Goal: Information Seeking & Learning: Check status

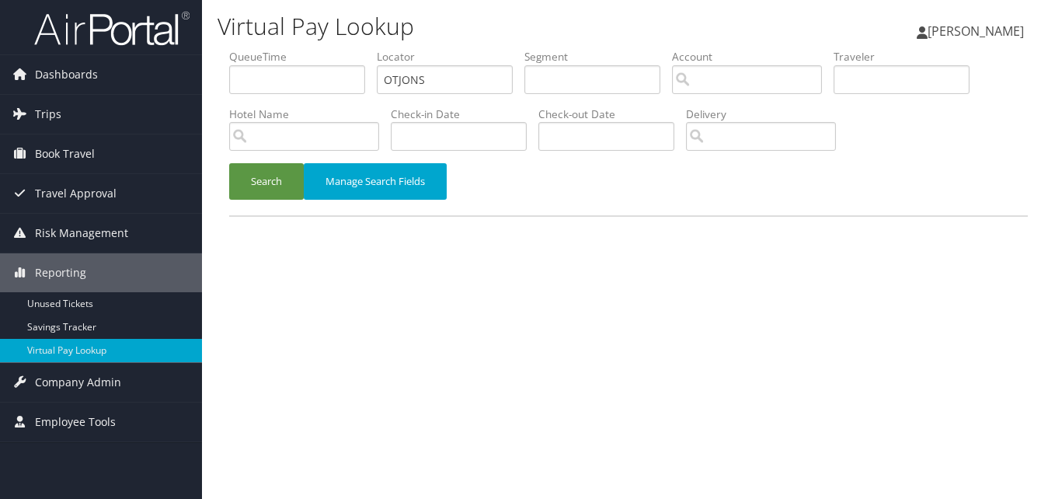
click at [335, 49] on ul "QueueTime Locator OTJONS Segment Account Traveler Hotel Name Check-in Date Chec…" at bounding box center [628, 49] width 798 height 0
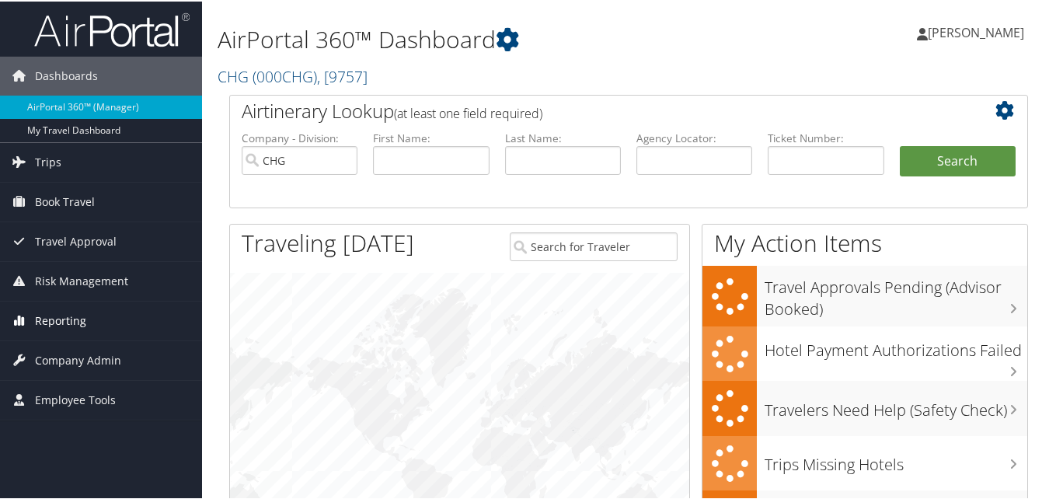
click at [56, 320] on span "Reporting" at bounding box center [60, 319] width 51 height 39
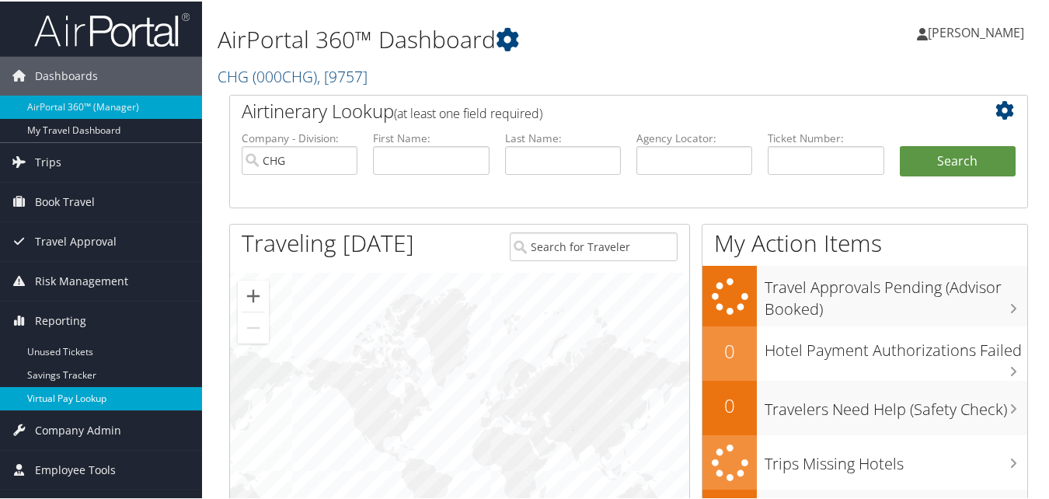
click at [64, 397] on link "Virtual Pay Lookup" at bounding box center [101, 396] width 202 height 23
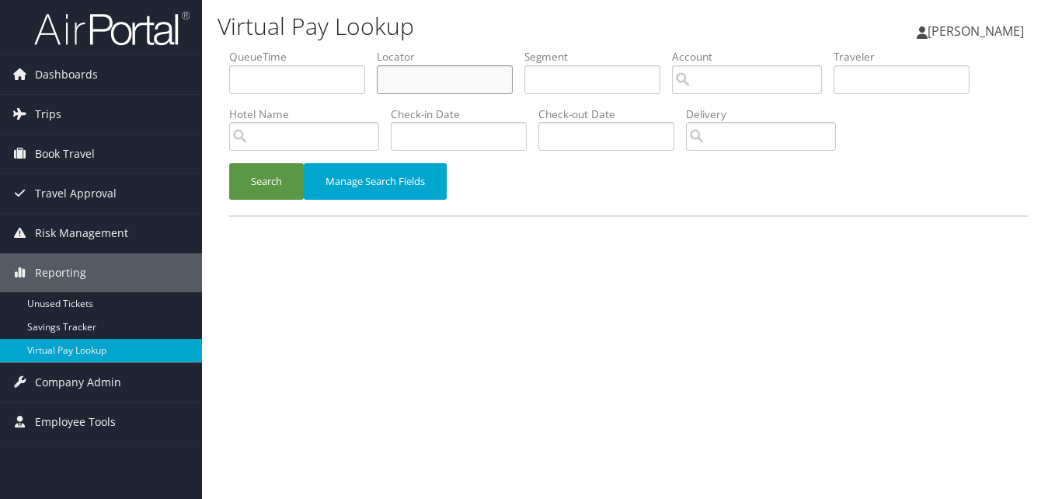
click at [382, 69] on input "text" at bounding box center [445, 79] width 136 height 29
paste input "EWDQAD"
type input "EWDQAD"
click at [273, 178] on button "Search" at bounding box center [266, 181] width 75 height 37
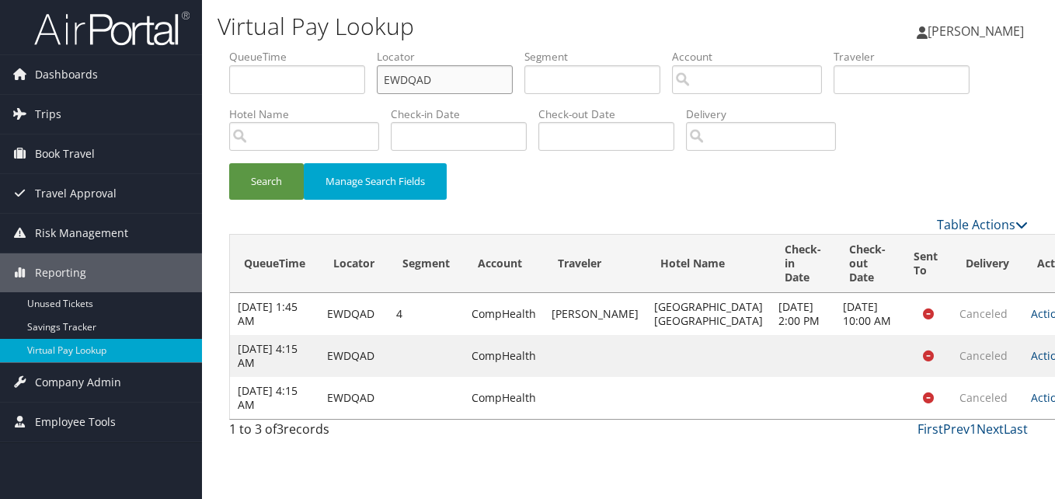
drag, startPoint x: 449, startPoint y: 83, endPoint x: 203, endPoint y: 113, distance: 247.2
click at [203, 113] on div "Virtual Pay Lookup Luke Perry Luke Perry My Settings Travel Agency Contacts Vie…" at bounding box center [628, 249] width 853 height 499
drag, startPoint x: 450, startPoint y: 64, endPoint x: 354, endPoint y: 87, distance: 98.2
click at [354, 49] on ul "QueueTime Locator EWDQAD Segment Account Traveler Hotel Name Check-in Date Chec…" at bounding box center [628, 49] width 798 height 0
paste input "WBPHAQ"
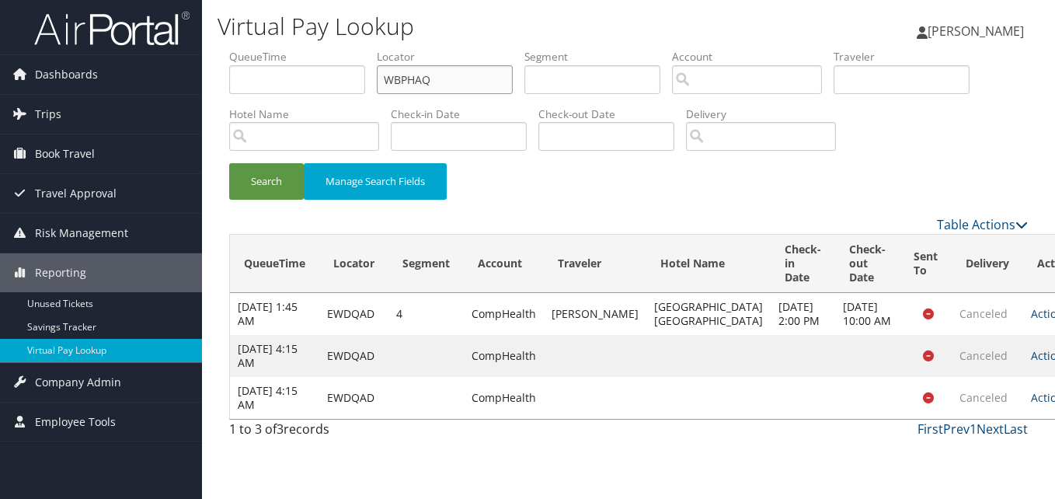
drag, startPoint x: 455, startPoint y: 70, endPoint x: 330, endPoint y: 92, distance: 126.9
click at [331, 49] on ul "QueueTime Locator WBPHAQ Segment Account Traveler Hotel Name Check-in Date Chec…" at bounding box center [628, 49] width 798 height 0
type input "WBPHAQ"
click at [256, 197] on button "Search" at bounding box center [266, 181] width 75 height 37
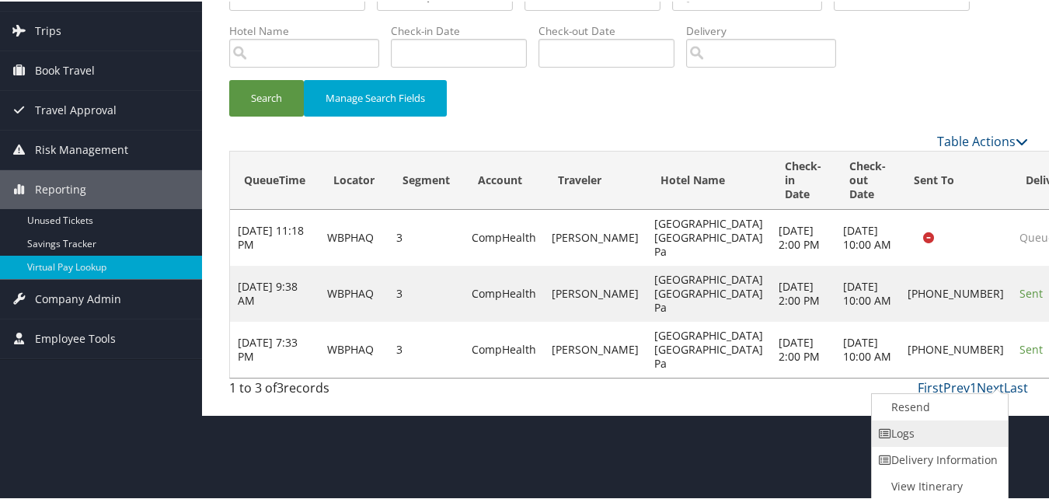
click at [886, 434] on icon at bounding box center [885, 431] width 14 height 11
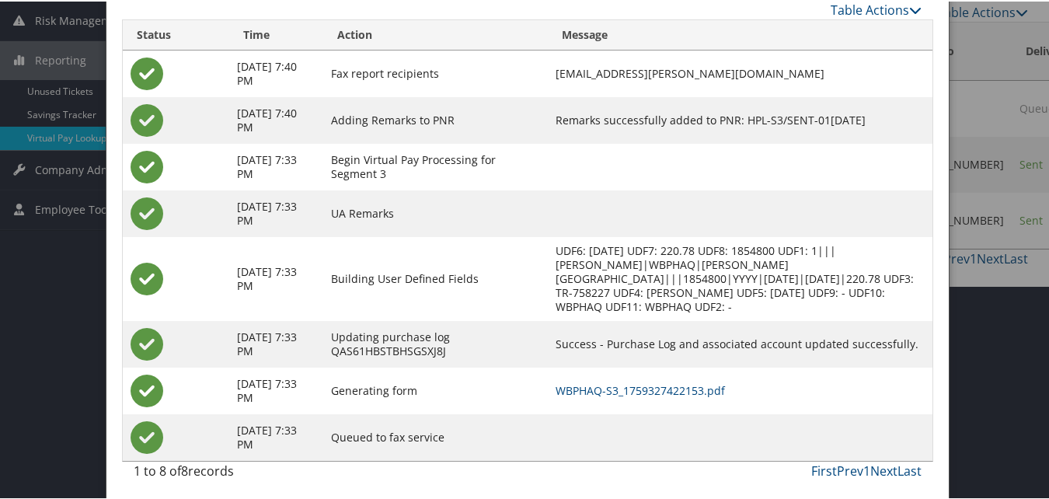
scroll to position [217, 0]
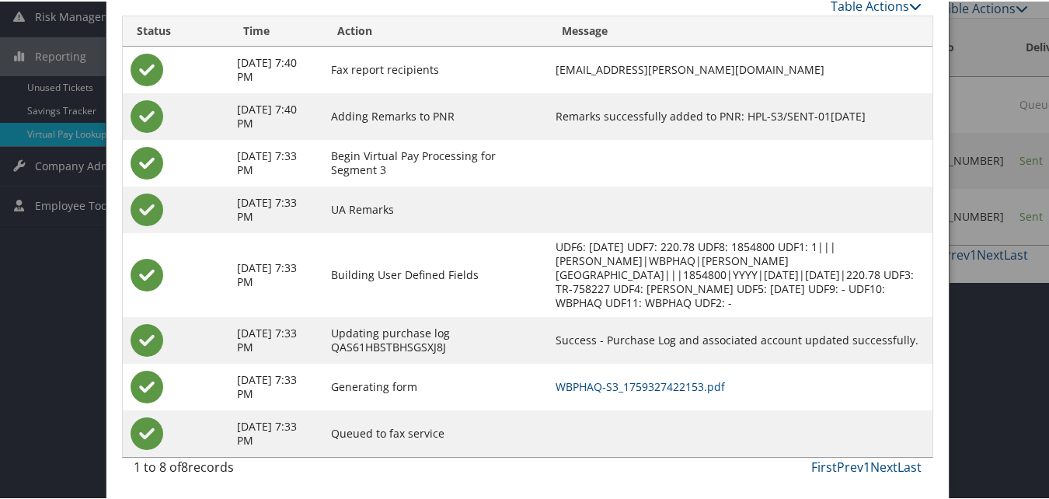
click at [666, 374] on td "WBPHAQ-S3_1759327422153.pdf" at bounding box center [740, 385] width 384 height 47
click at [666, 379] on link "WBPHAQ-S3_1759327422153.pdf" at bounding box center [639, 384] width 169 height 15
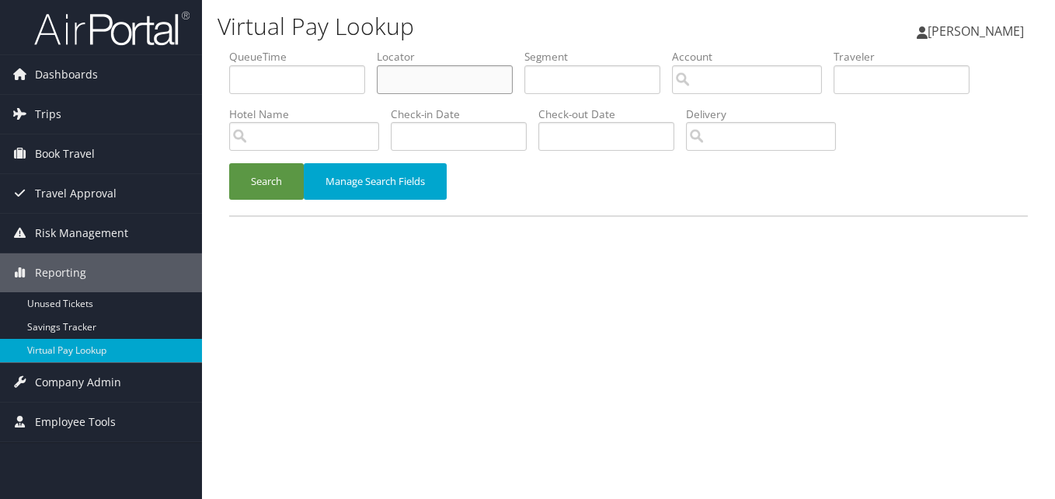
click at [401, 72] on input "text" at bounding box center [445, 79] width 136 height 29
paste input "MFNLEY"
type input "MFNLEY"
click at [229, 163] on button "Search" at bounding box center [266, 181] width 75 height 37
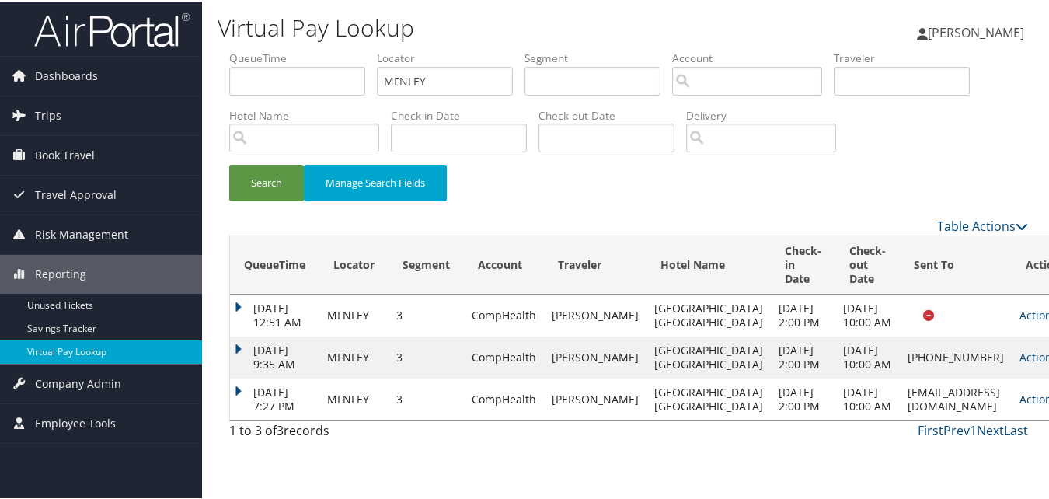
click at [1019, 405] on link "Actions" at bounding box center [1043, 397] width 49 height 15
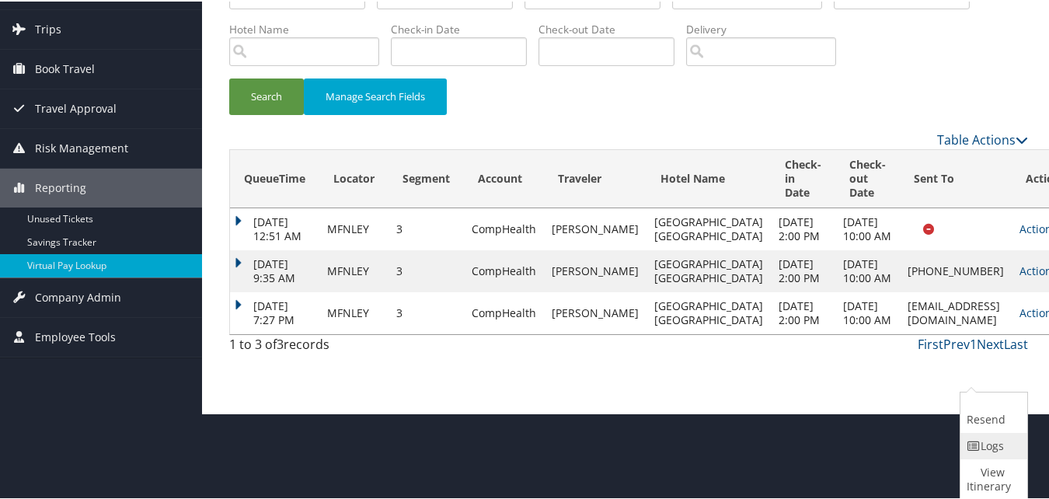
click at [986, 437] on link "Logs" at bounding box center [991, 444] width 63 height 26
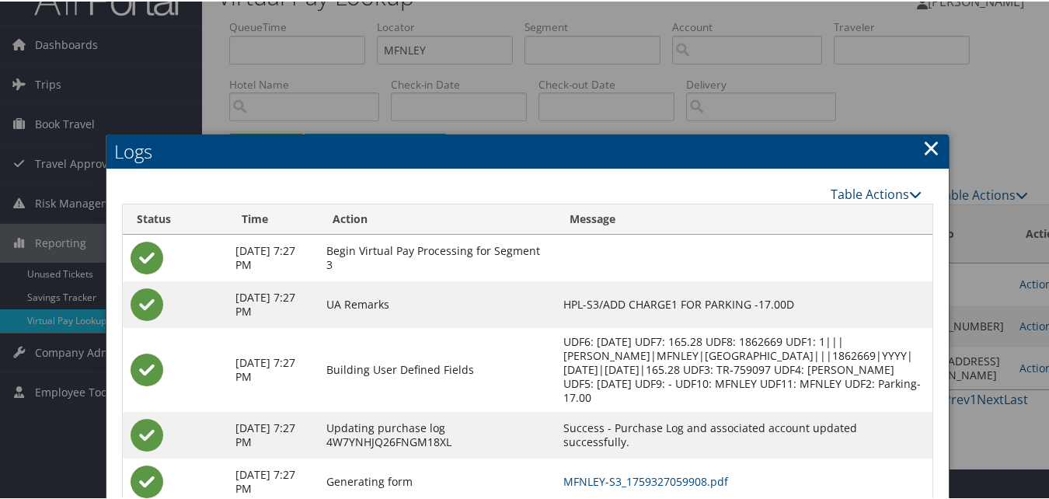
scroll to position [172, 0]
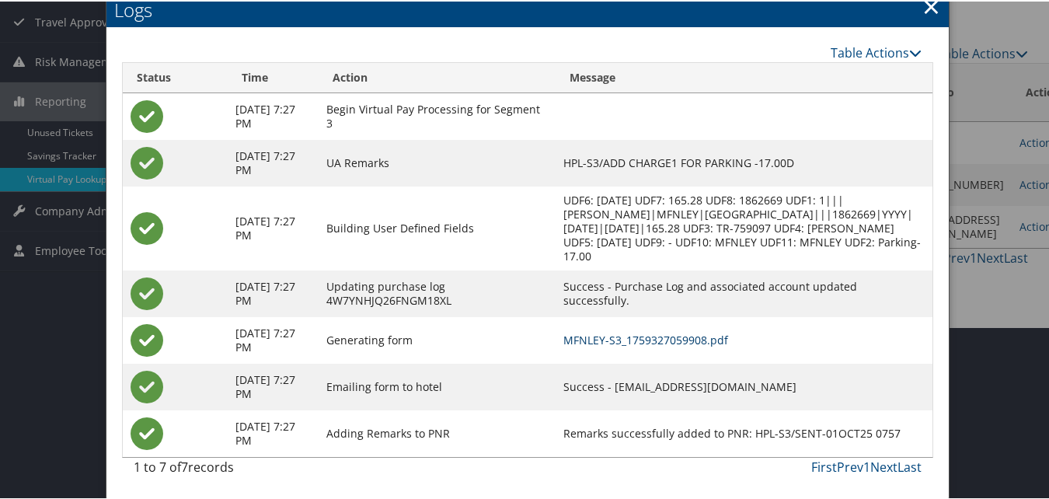
click at [646, 332] on link "MFNLEY-S3_1759327059908.pdf" at bounding box center [645, 338] width 165 height 15
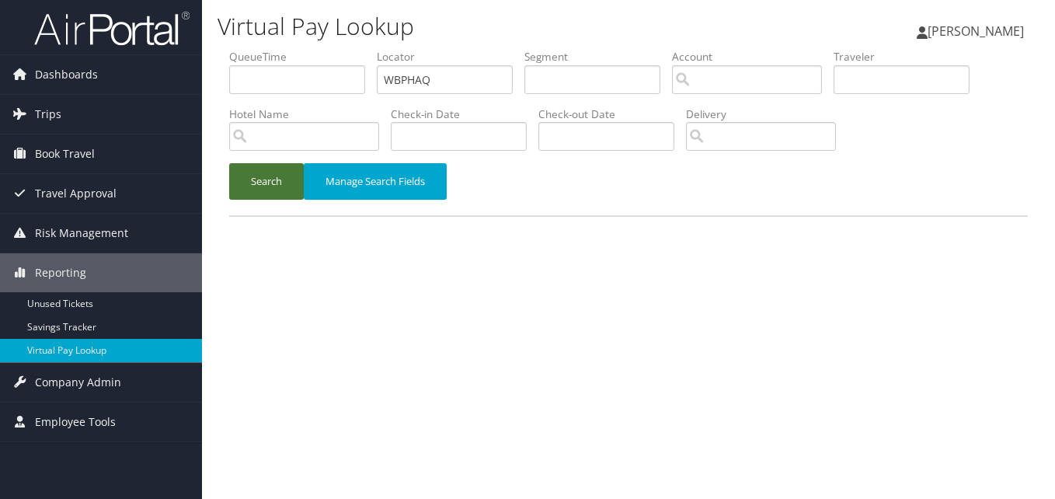
click at [253, 179] on button "Search" at bounding box center [266, 181] width 75 height 37
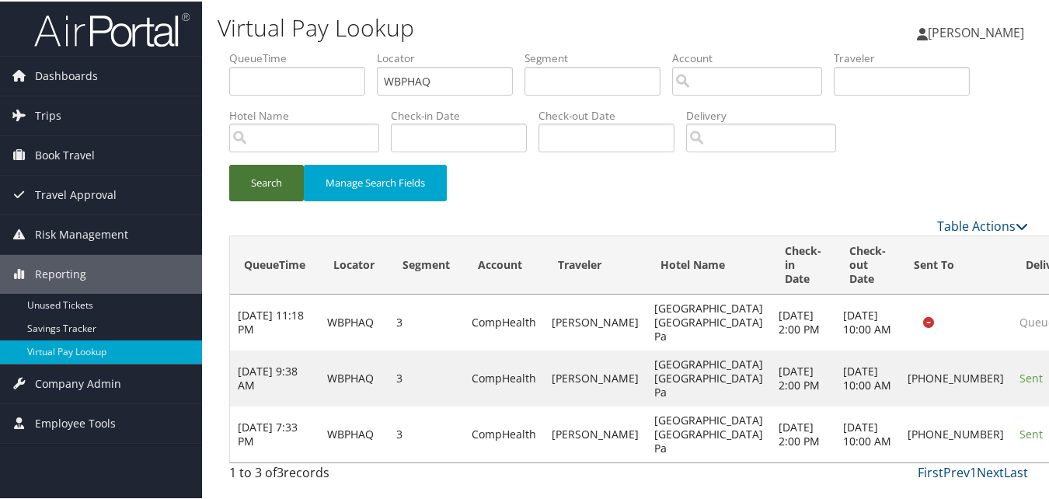
scroll to position [31, 0]
drag, startPoint x: 271, startPoint y: 68, endPoint x: 230, endPoint y: 73, distance: 41.5
click at [230, 49] on ul "QueueTime Locator WBPHAQ Segment Account Traveler Hotel Name Check-in Date Chec…" at bounding box center [628, 49] width 798 height 0
drag, startPoint x: 467, startPoint y: 56, endPoint x: 324, endPoint y: 60, distance: 143.0
click at [324, 49] on ul "QueueTime Locator WBPHAQ Segment Account Traveler Hotel Name Check-in Date Chec…" at bounding box center [628, 49] width 798 height 0
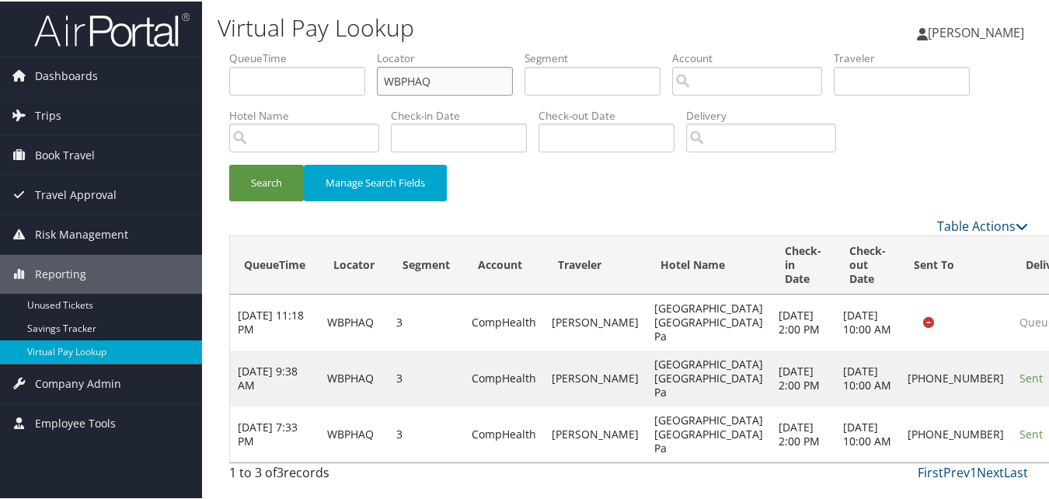
drag, startPoint x: 471, startPoint y: 49, endPoint x: 265, endPoint y: 59, distance: 206.1
click at [265, 49] on ul "QueueTime Locator WBPHAQ Segment Account Traveler Hotel Name Check-in Date Chec…" at bounding box center [628, 49] width 798 height 0
drag, startPoint x: 442, startPoint y: 48, endPoint x: 328, endPoint y: 54, distance: 114.3
click at [328, 49] on ul "QueueTime Locator WBPHAQ Segment Account Traveler Hotel Name Check-in Date Chec…" at bounding box center [628, 49] width 798 height 0
drag, startPoint x: 397, startPoint y: 47, endPoint x: 344, endPoint y: 54, distance: 53.3
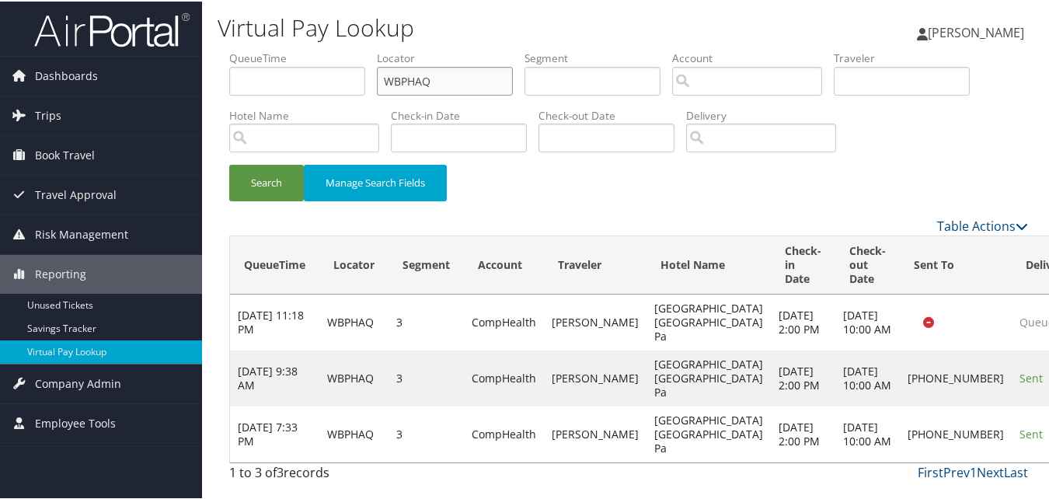
click at [344, 49] on ul "QueueTime Locator WBPHAQ Segment Account Traveler Hotel Name Check-in Date Chec…" at bounding box center [628, 49] width 798 height 0
paste input "OSJTXE"
type input "OSJTXE"
click at [205, 146] on div "Virtual Pay Lookup Luke Perry Luke Perry My Settings Travel Agency Contacts Vie…" at bounding box center [628, 249] width 853 height 499
click at [239, 163] on button "Search" at bounding box center [266, 181] width 75 height 37
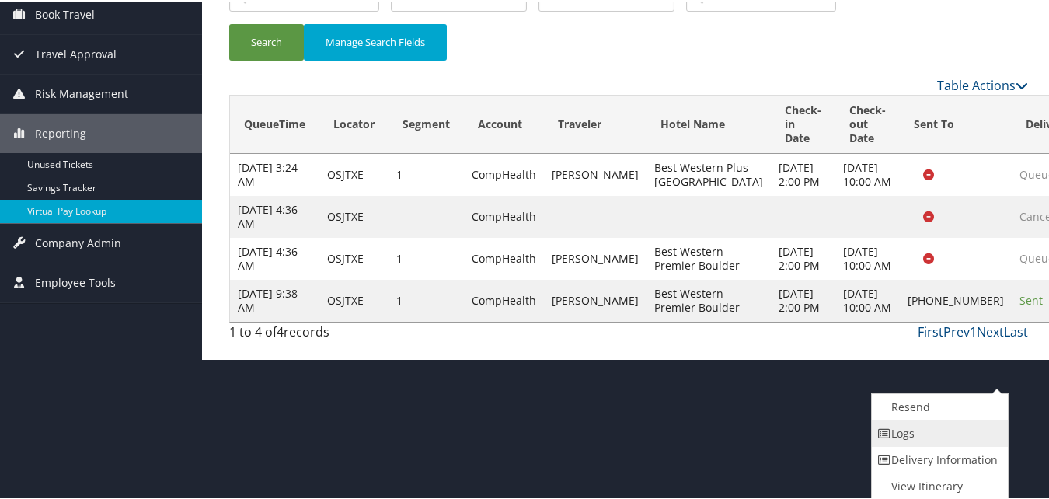
click at [894, 433] on link "Logs" at bounding box center [937, 432] width 133 height 26
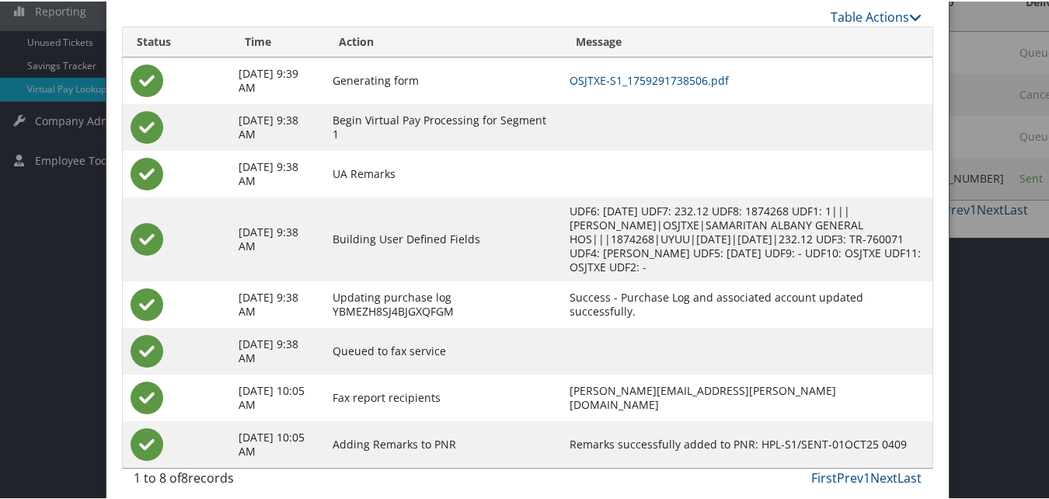
scroll to position [273, 0]
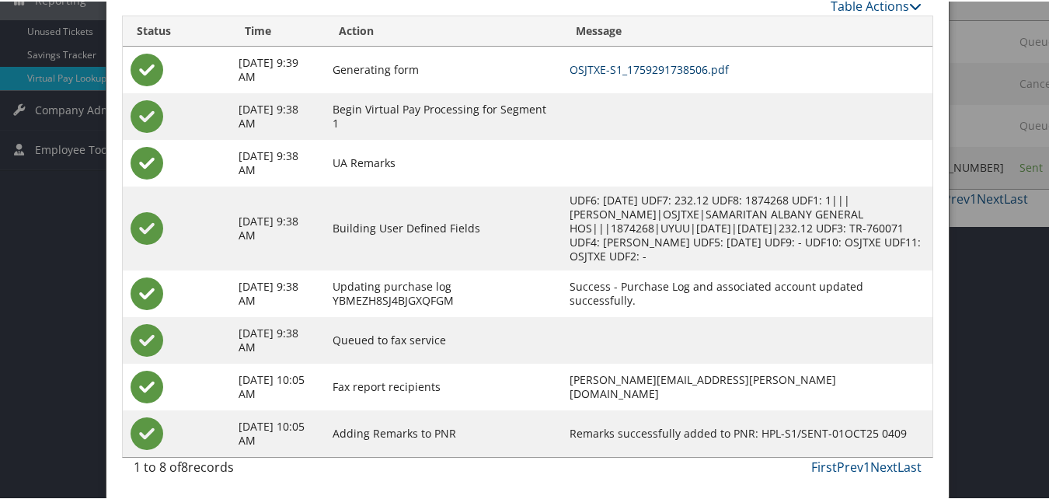
click at [626, 62] on link "OSJTXE-S1_1759291738506.pdf" at bounding box center [648, 68] width 159 height 15
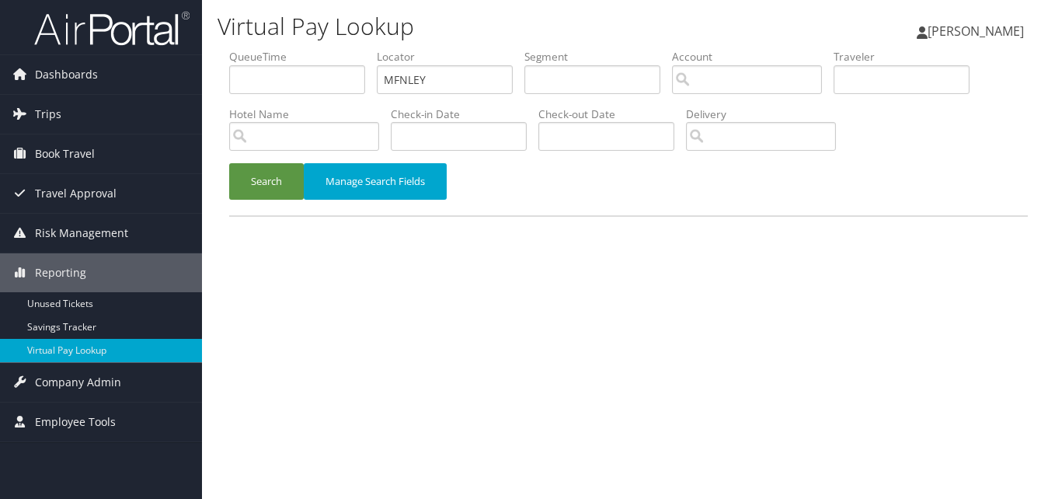
click at [243, 49] on ul "QueueTime Locator MFNLEY Segment Account Traveler Hotel Name Check-in Date Chec…" at bounding box center [628, 49] width 798 height 0
type input "MHWBXI"
click at [266, 200] on div "Search Manage Search Fields" at bounding box center [628, 189] width 822 height 52
click at [267, 189] on button "Search" at bounding box center [266, 181] width 75 height 37
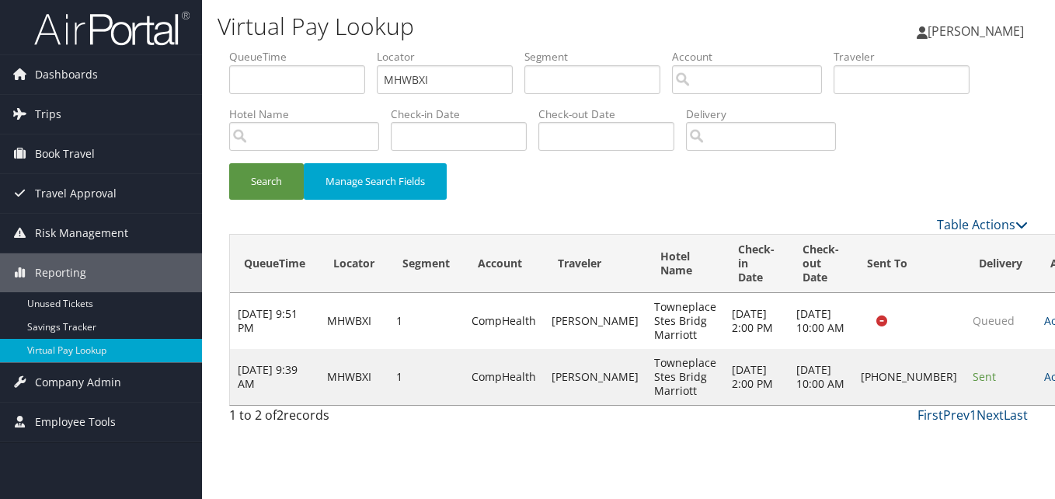
click at [1036, 381] on td "Actions Resend Logs Delivery Information View Itinerary" at bounding box center [1070, 377] width 68 height 56
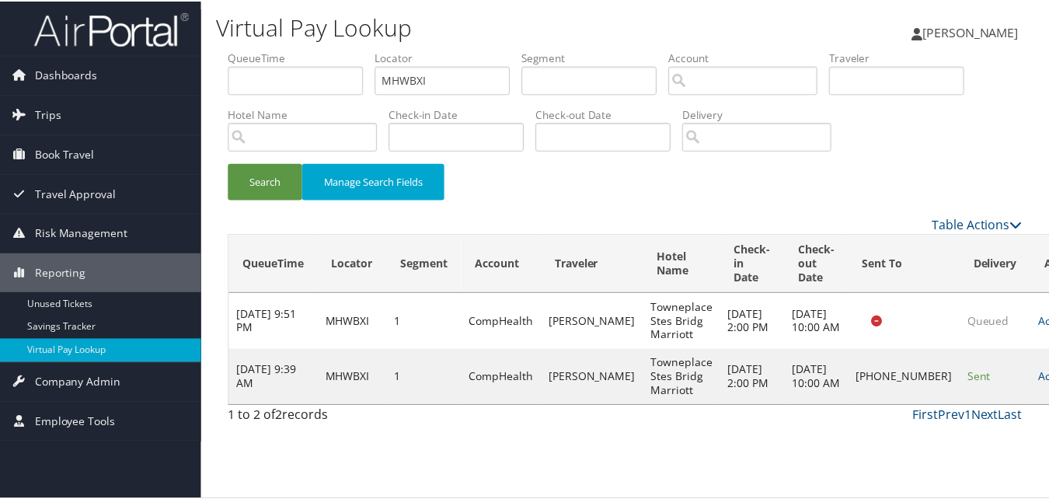
scroll to position [1, 0]
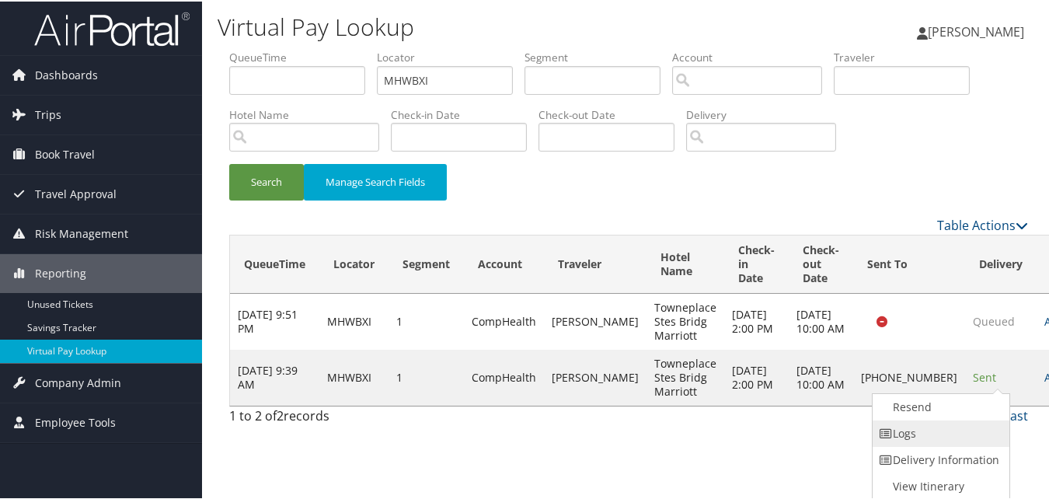
click at [928, 432] on link "Logs" at bounding box center [938, 432] width 133 height 26
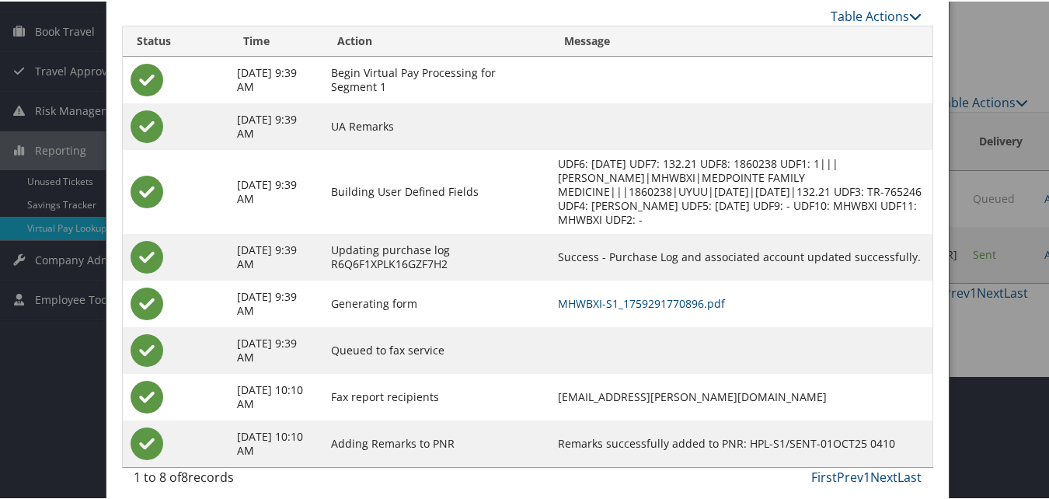
scroll to position [134, 0]
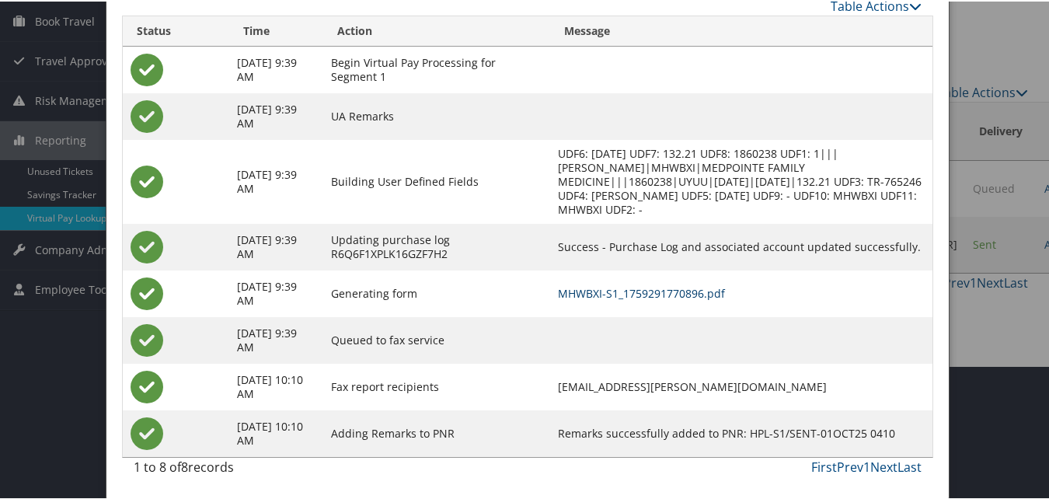
click at [575, 290] on link "MHWBXI-S1_1759291770896.pdf" at bounding box center [641, 291] width 167 height 15
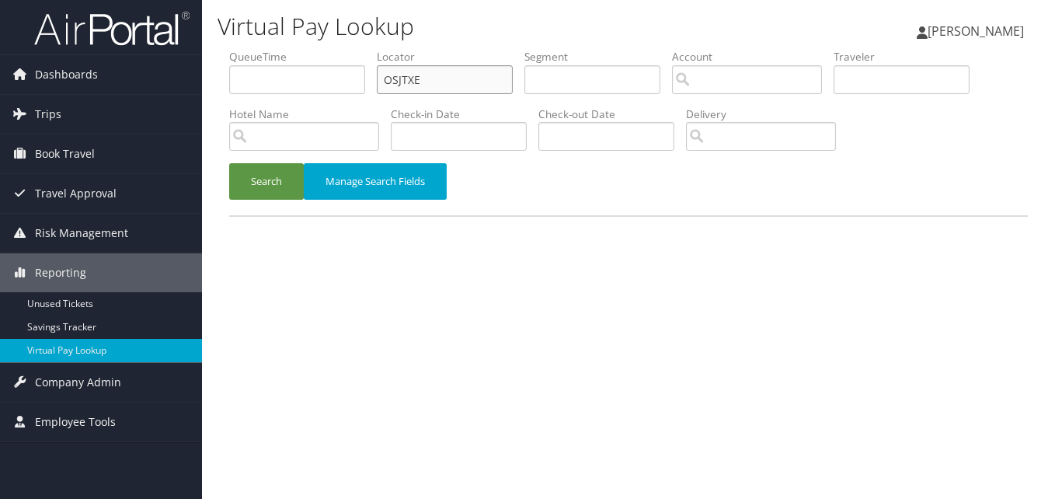
paste input "UJUNTN"
drag, startPoint x: 385, startPoint y: 85, endPoint x: 298, endPoint y: 90, distance: 87.1
click at [298, 49] on ul "QueueTime Locator UJUNTN Segment Account Traveler Hotel Name Check-in Date Chec…" at bounding box center [628, 49] width 798 height 0
type input "UJUNTN"
click at [229, 163] on button "Search" at bounding box center [266, 181] width 75 height 37
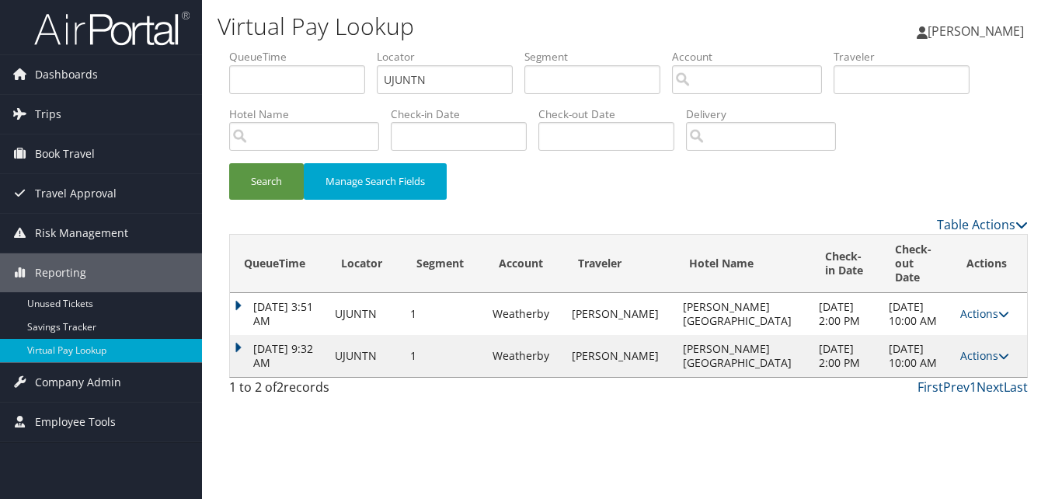
click at [249, 338] on td "Oct 1, 2025 9:32 AM" at bounding box center [278, 356] width 97 height 42
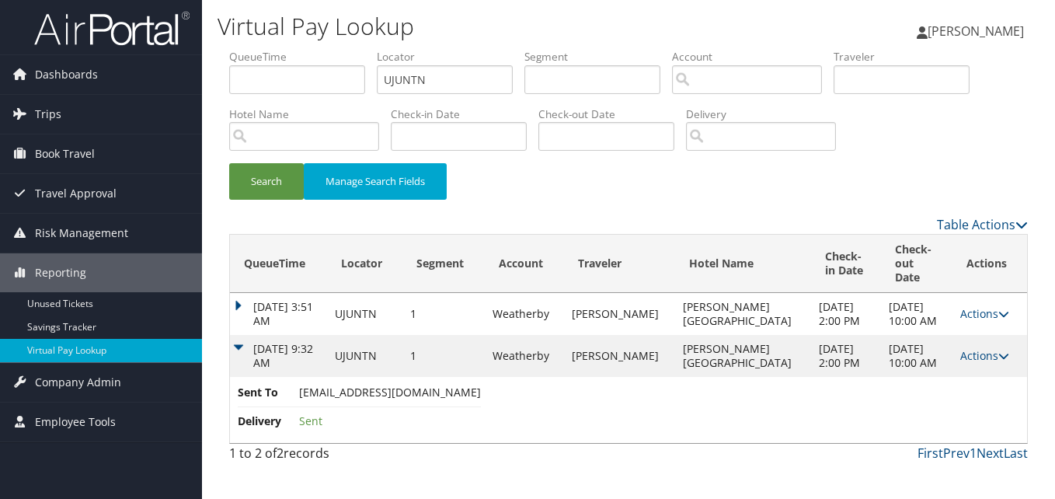
drag, startPoint x: 980, startPoint y: 346, endPoint x: 944, endPoint y: 361, distance: 39.4
click at [980, 348] on link "Actions" at bounding box center [984, 355] width 49 height 15
click at [961, 408] on link "View Itinerary" at bounding box center [951, 417] width 98 height 26
click at [969, 348] on link "Actions" at bounding box center [984, 355] width 49 height 15
click at [971, 391] on link "Logs" at bounding box center [951, 390] width 98 height 26
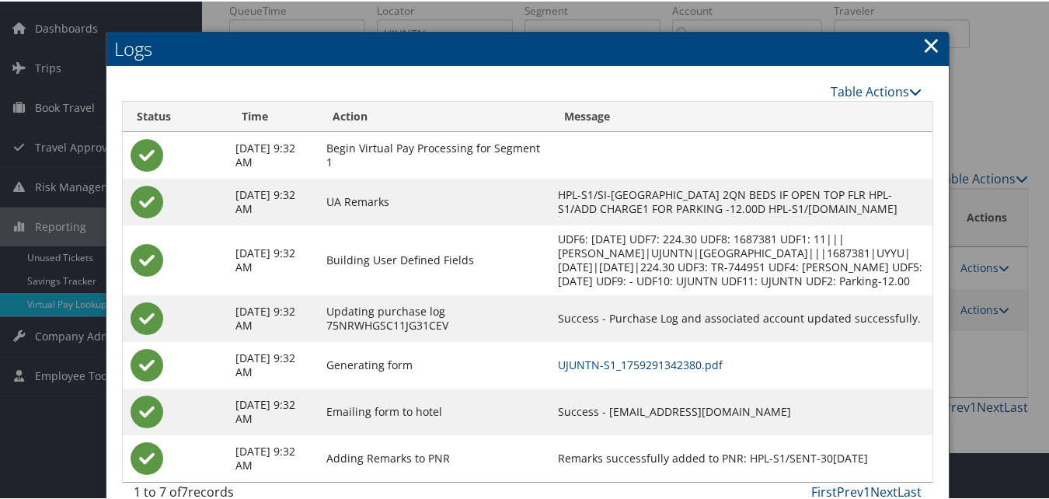
scroll to position [96, 0]
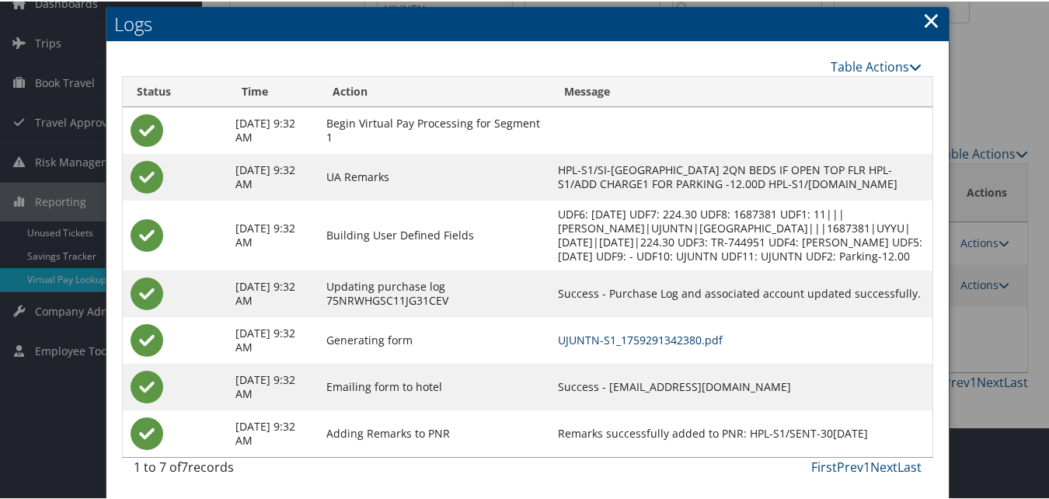
click at [665, 335] on link "UJUNTN-S1_1759291342380.pdf" at bounding box center [640, 338] width 165 height 15
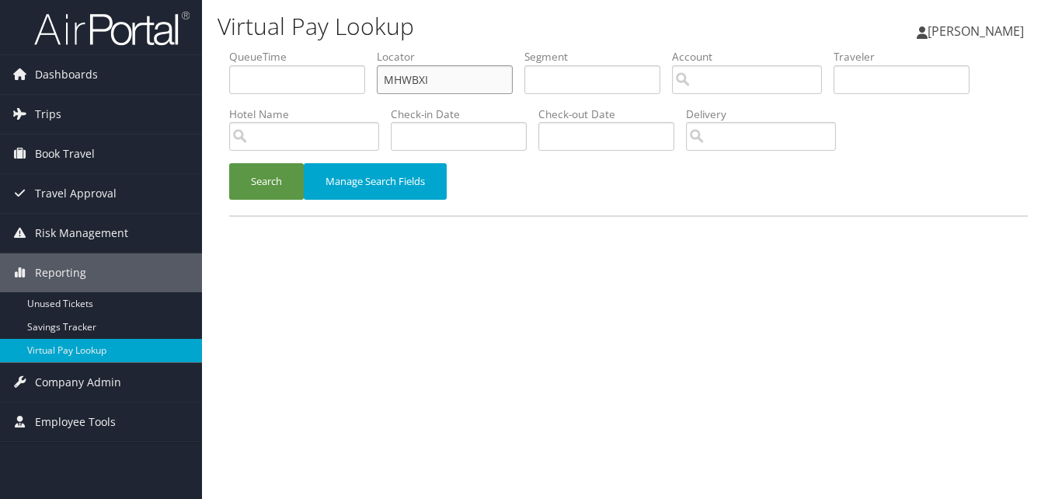
click at [423, 72] on input "MHWBXI" at bounding box center [445, 79] width 136 height 29
drag, startPoint x: 392, startPoint y: 80, endPoint x: 337, endPoint y: 76, distance: 55.3
click at [337, 49] on ul "QueueTime Locator MHWBXI Segment Account Traveler Hotel Name Check-in Date Chec…" at bounding box center [628, 49] width 798 height 0
paste input "NGSHGS"
type input "NGSHGS"
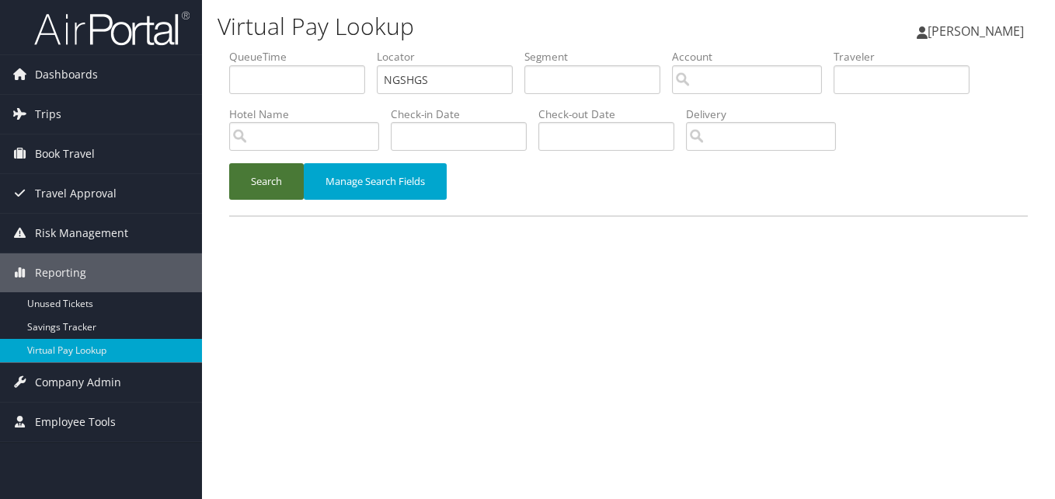
click at [236, 192] on button "Search" at bounding box center [266, 181] width 75 height 37
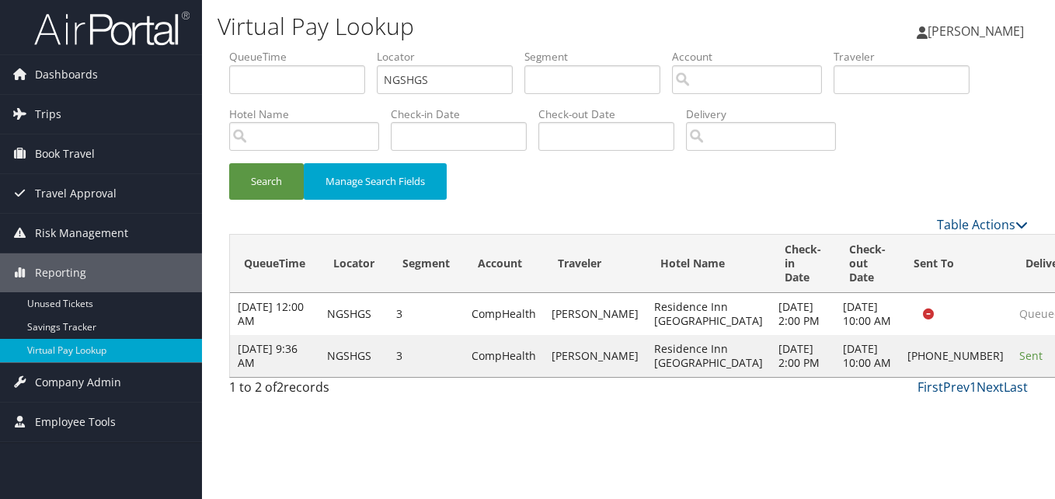
drag, startPoint x: 1016, startPoint y: 399, endPoint x: 957, endPoint y: 394, distance: 59.3
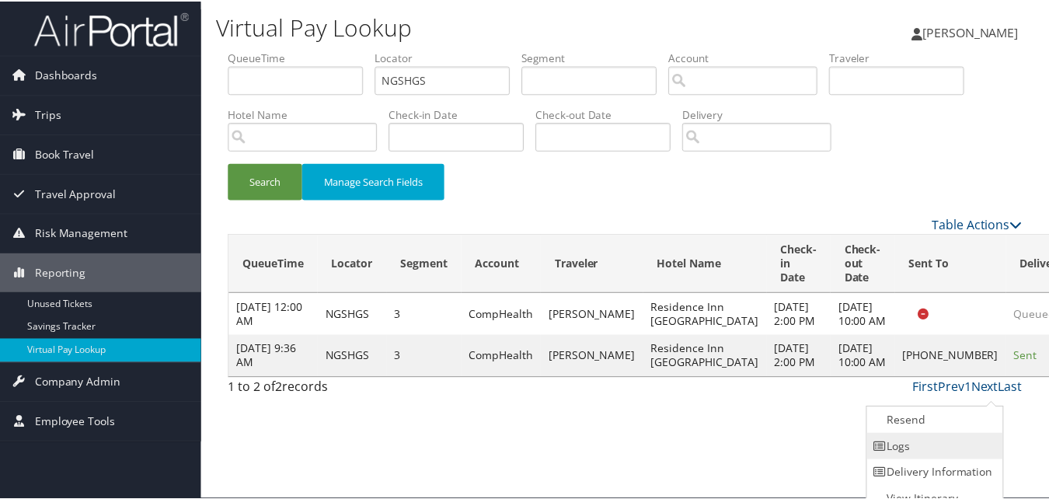
scroll to position [15, 0]
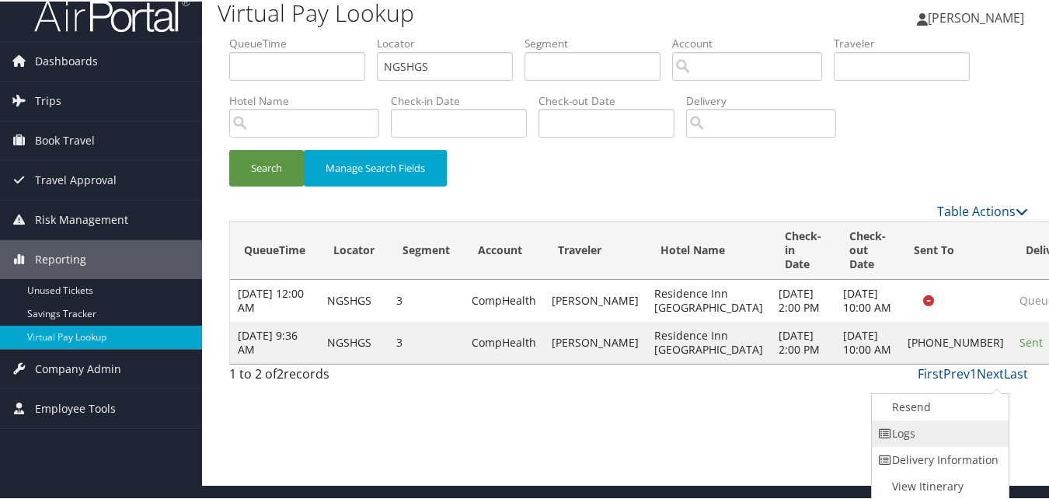
click at [948, 434] on link "Logs" at bounding box center [937, 432] width 133 height 26
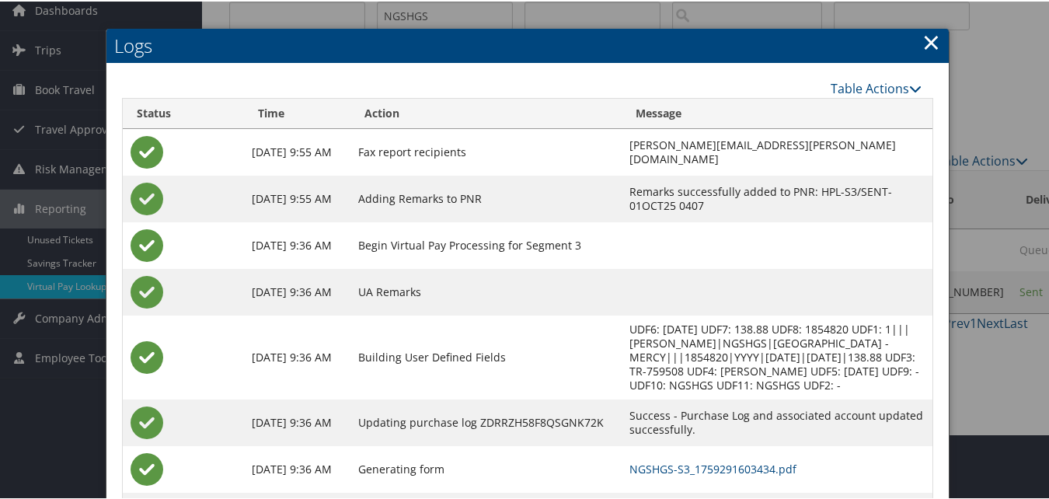
scroll to position [148, 0]
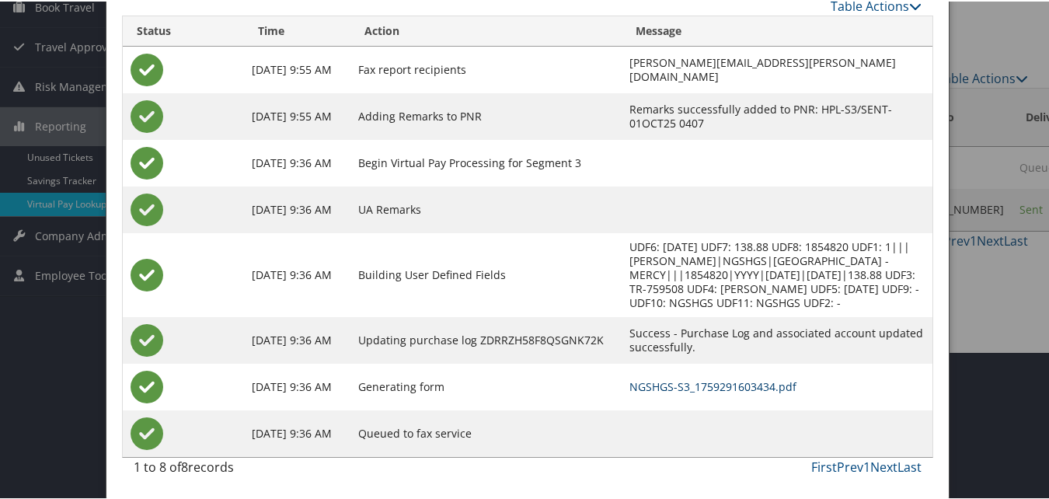
click at [677, 384] on link "NGSHGS-S3_1759291603434.pdf" at bounding box center [712, 384] width 167 height 15
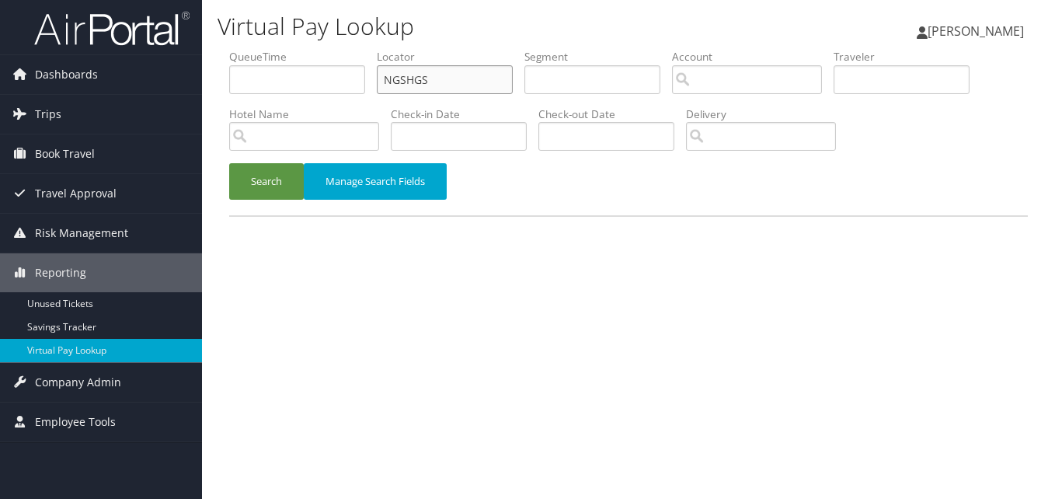
paste input "WXXSOE"
drag, startPoint x: 462, startPoint y: 77, endPoint x: 304, endPoint y: 71, distance: 157.8
click at [304, 49] on ul "QueueTime Locator NGSHGS Segment Account Traveler Hotel Name Check-in Date Chec…" at bounding box center [628, 49] width 798 height 0
type input "WXXSOE"
click at [280, 177] on button "Search" at bounding box center [266, 181] width 75 height 37
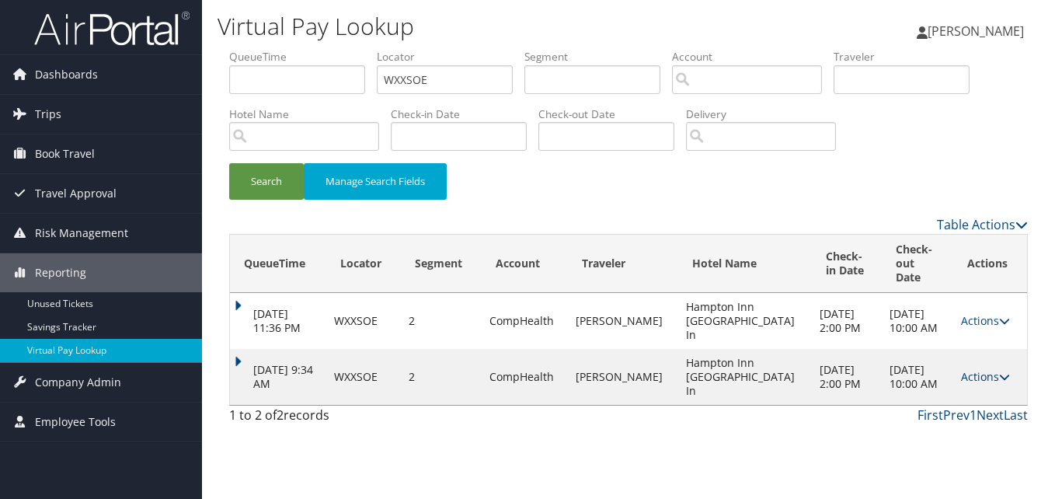
click at [989, 369] on link "Actions" at bounding box center [985, 376] width 49 height 15
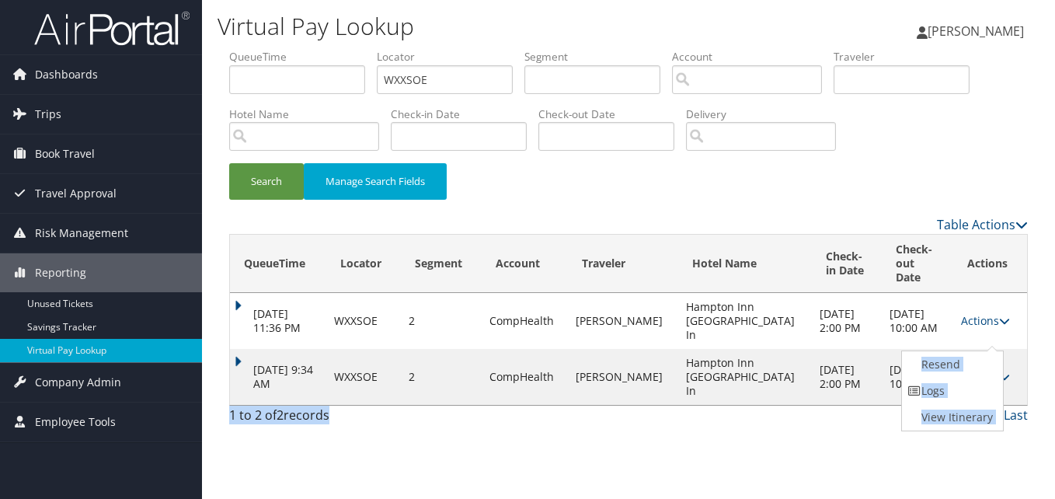
drag, startPoint x: 919, startPoint y: 372, endPoint x: 805, endPoint y: 433, distance: 128.6
click at [805, 433] on div "Virtual Pay Lookup Luke Perry Luke Perry My Settings Travel Agency Contacts Vie…" at bounding box center [628, 249] width 853 height 499
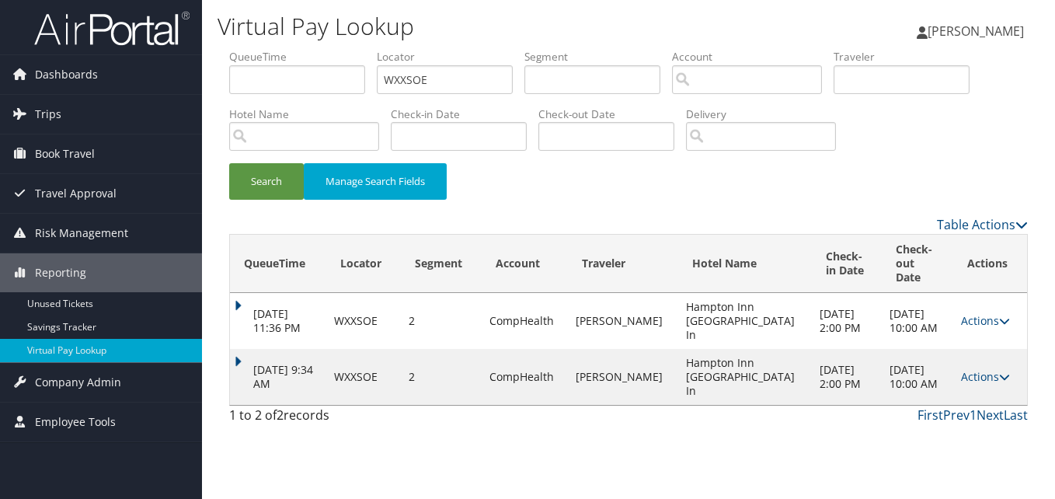
drag, startPoint x: 805, startPoint y: 433, endPoint x: 676, endPoint y: 362, distance: 147.7
click at [674, 353] on td "OKPALIKE MARTIN" at bounding box center [623, 377] width 110 height 56
click at [961, 369] on link "Actions" at bounding box center [985, 376] width 49 height 15
click at [939, 398] on link "Logs" at bounding box center [951, 390] width 98 height 26
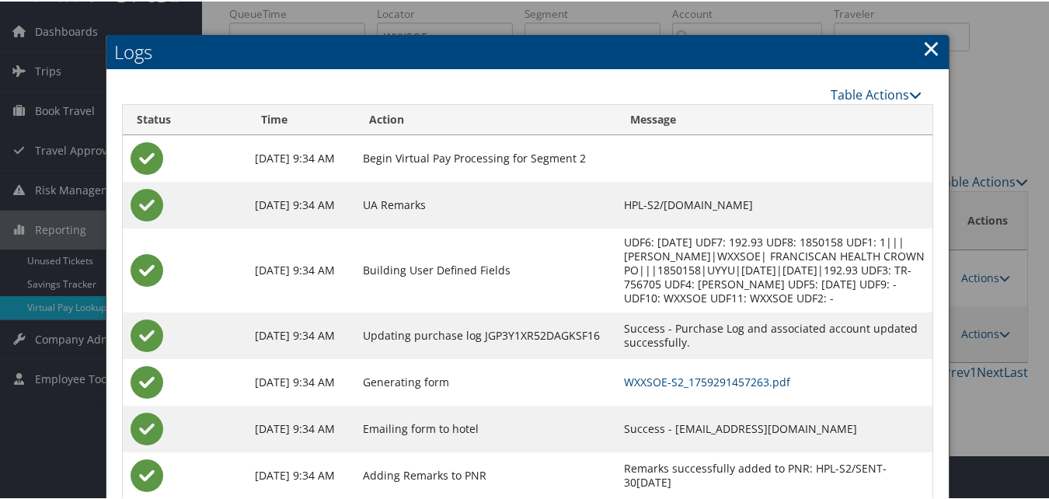
scroll to position [86, 0]
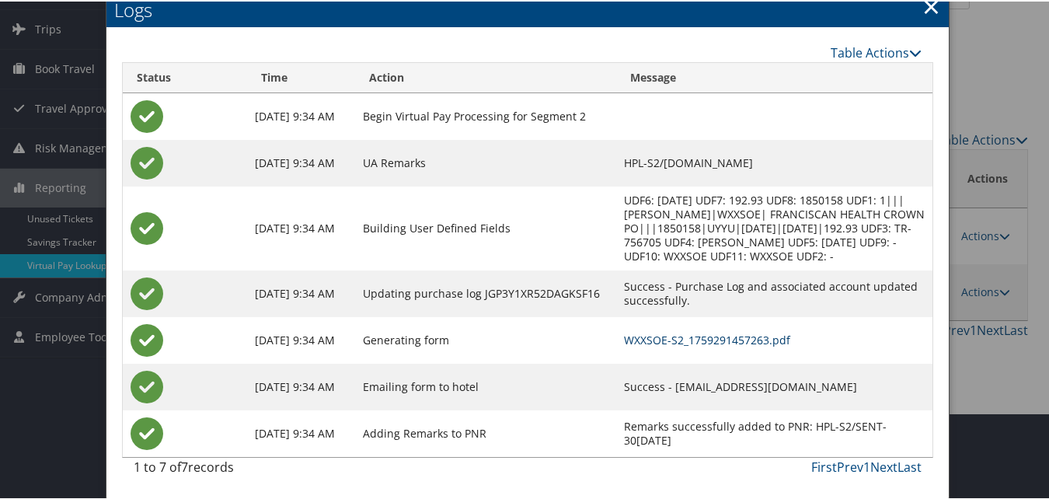
click at [666, 334] on link "WXXSOE-S2_1759291457263.pdf" at bounding box center [707, 338] width 166 height 15
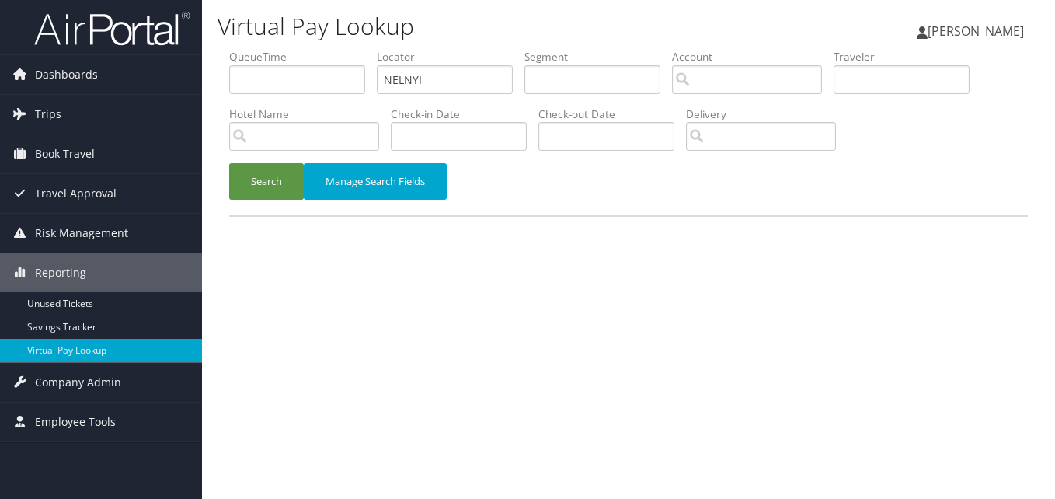
click at [255, 49] on ul "QueueTime Locator NELNYI Segment Account Traveler Hotel Name Check-in Date Chec…" at bounding box center [628, 49] width 798 height 0
type input "NELNYI"
click at [426, 93] on input "text" at bounding box center [445, 79] width 136 height 29
paste input "NELNYI"
type input "NELNYI"
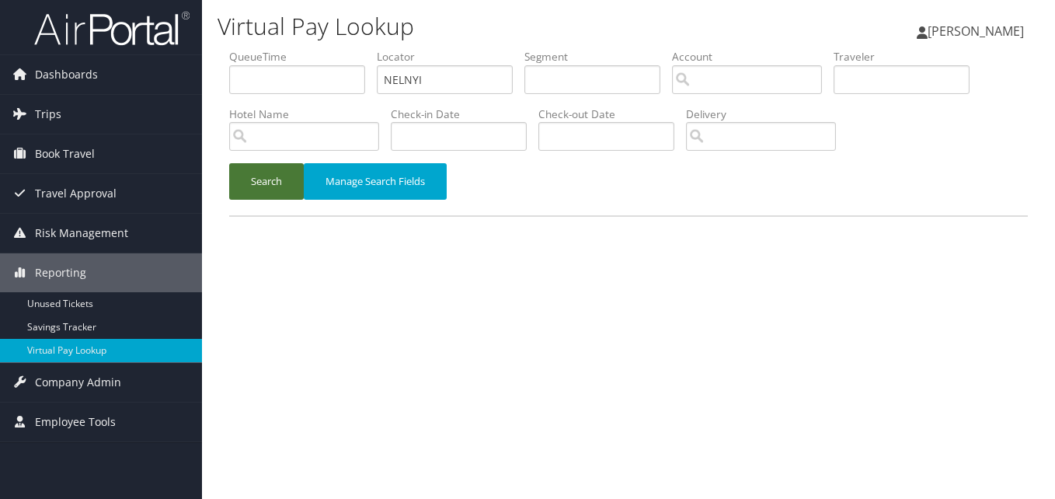
click at [259, 193] on button "Search" at bounding box center [266, 181] width 75 height 37
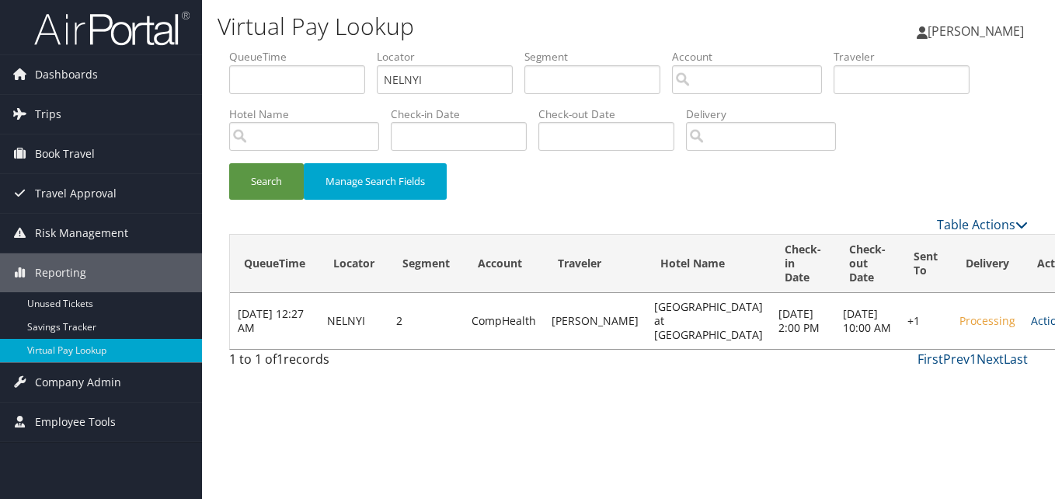
click at [1023, 342] on td "Actions Resend Logs Delivery Information View Itinerary" at bounding box center [1057, 321] width 68 height 56
click at [1031, 328] on link "Actions" at bounding box center [1055, 320] width 49 height 15
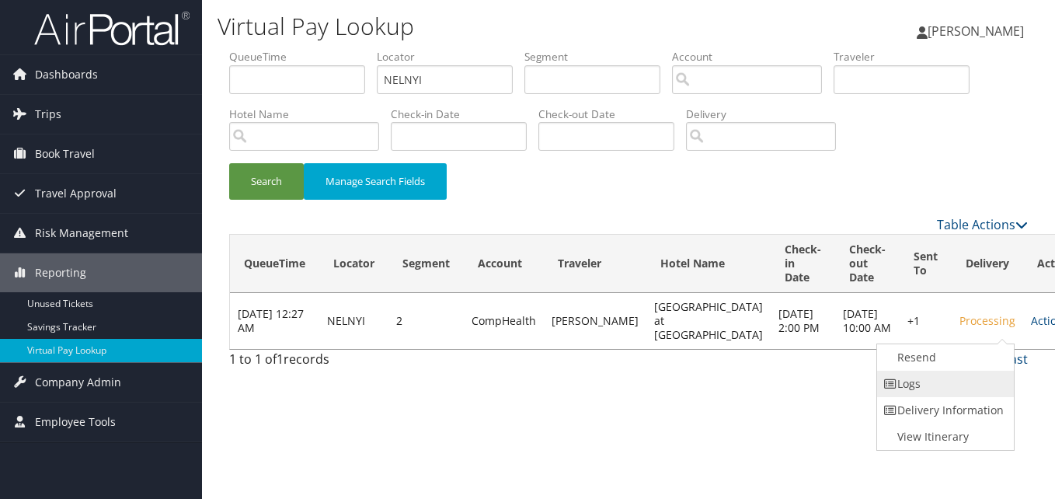
click at [941, 379] on link "Logs" at bounding box center [943, 383] width 133 height 26
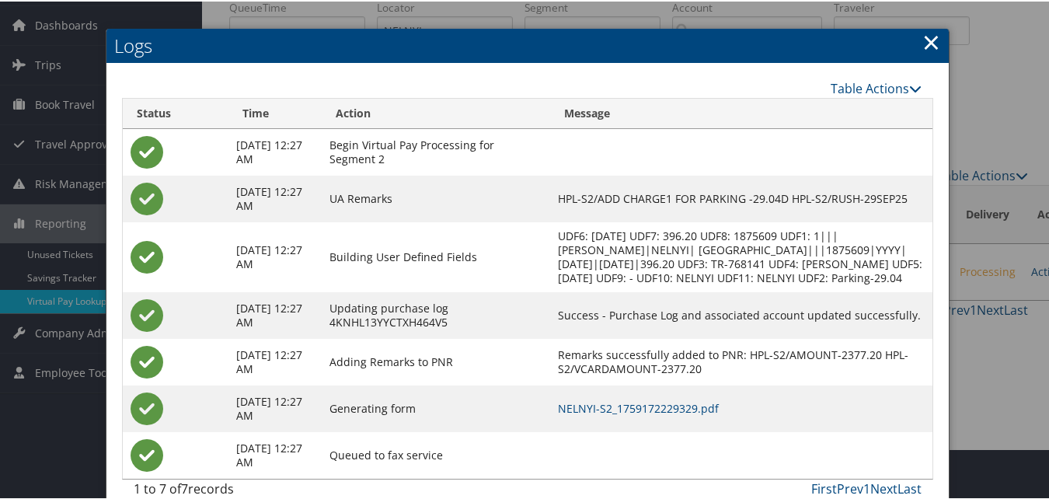
scroll to position [100, 0]
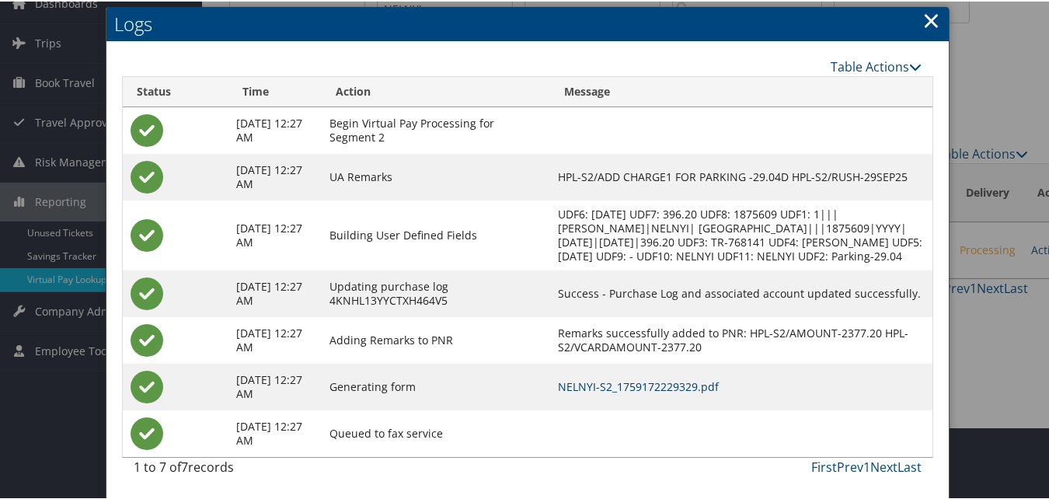
click at [652, 389] on link "NELNYI-S2_1759172229329.pdf" at bounding box center [638, 384] width 161 height 15
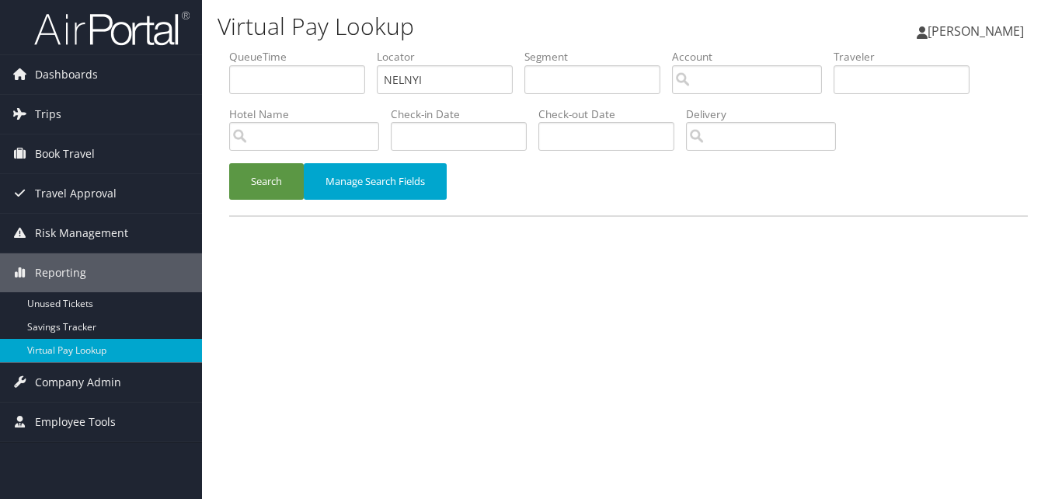
click at [308, 49] on ul "QueueTime Locator NELNYI Segment Account Traveler Hotel Name Check-in Date Chec…" at bounding box center [628, 49] width 798 height 0
type input "AIRJEE"
click at [280, 180] on button "Search" at bounding box center [266, 181] width 75 height 37
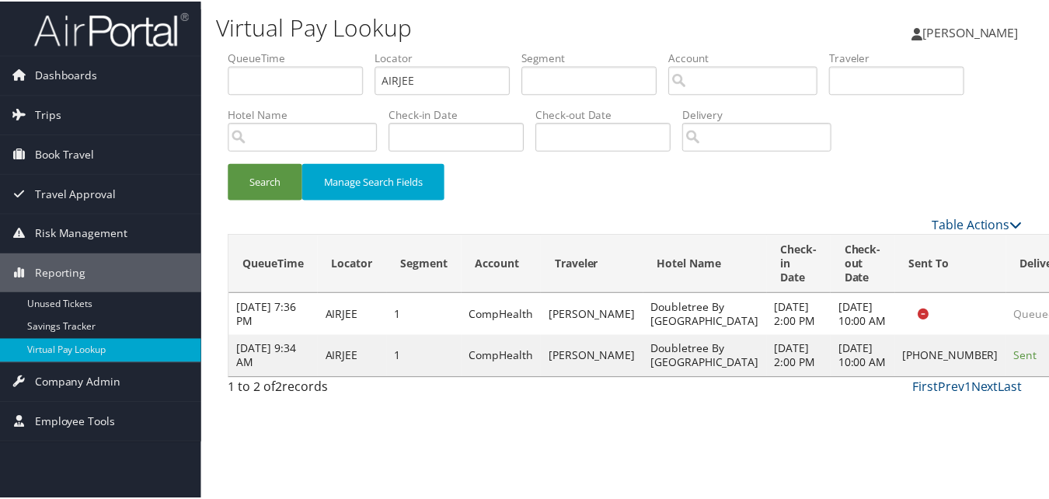
scroll to position [1, 0]
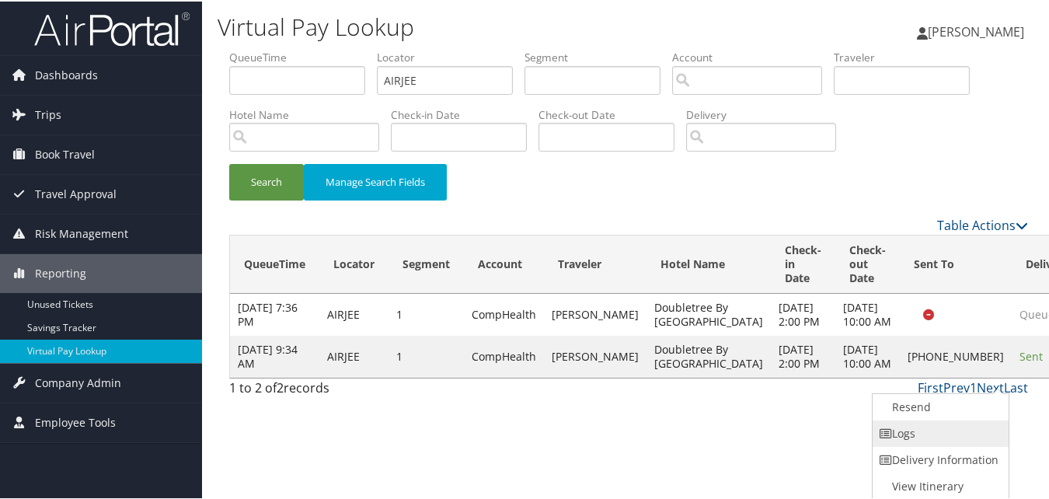
click at [924, 419] on link "Logs" at bounding box center [938, 432] width 133 height 26
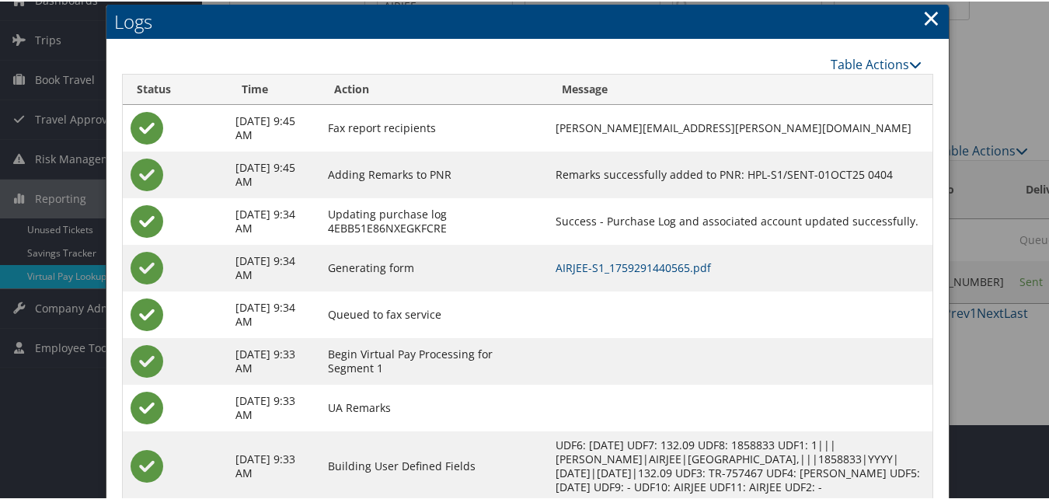
scroll to position [120, 0]
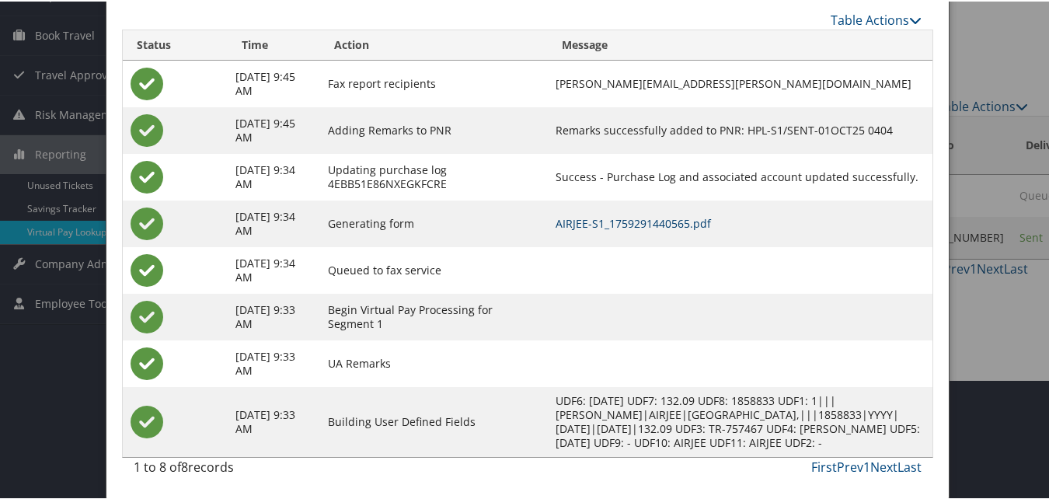
click at [650, 221] on link "AIRJEE-S1_1759291440565.pdf" at bounding box center [632, 221] width 155 height 15
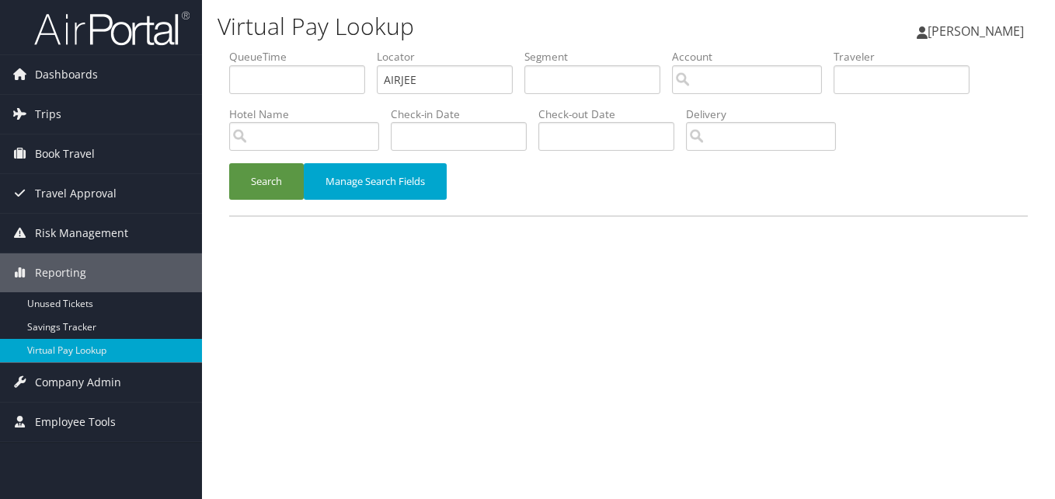
click at [321, 49] on ul "QueueTime Locator AIRJEE Segment Account Traveler Hotel Name Check-in Date Chec…" at bounding box center [628, 49] width 798 height 0
type input "FBYOWA"
click at [229, 163] on button "Search" at bounding box center [266, 181] width 75 height 37
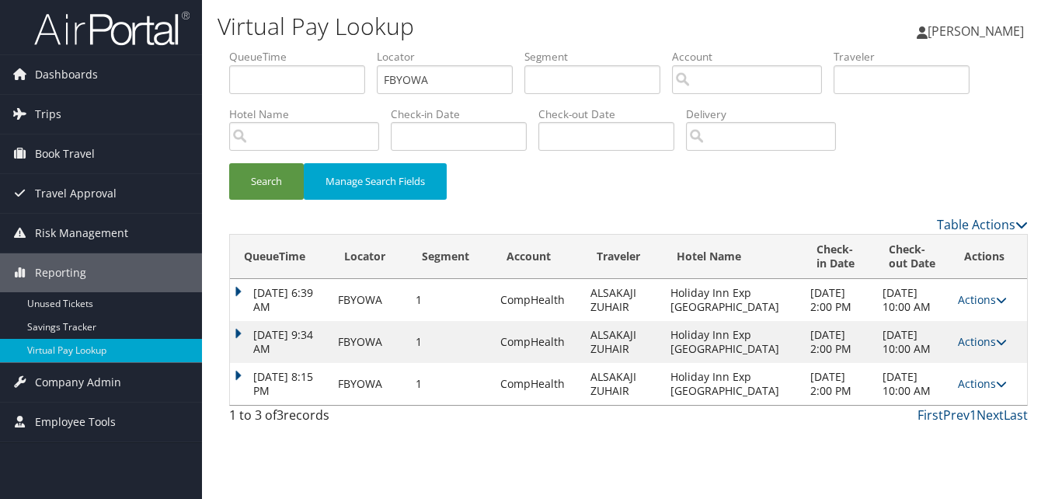
click at [251, 366] on td "Oct 1, 2025 8:15 PM" at bounding box center [280, 384] width 100 height 42
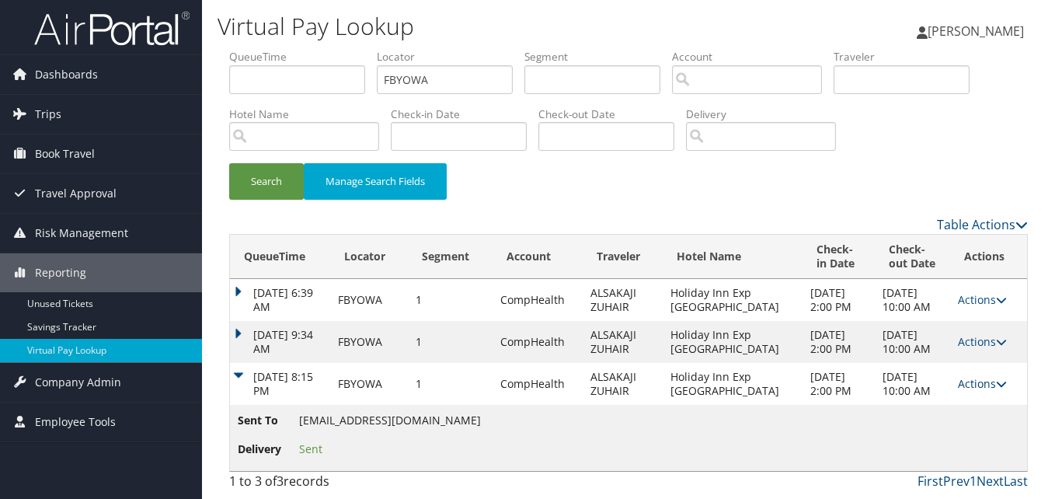
click at [998, 384] on icon at bounding box center [1001, 383] width 11 height 11
click at [930, 424] on link "Logs" at bounding box center [951, 432] width 98 height 26
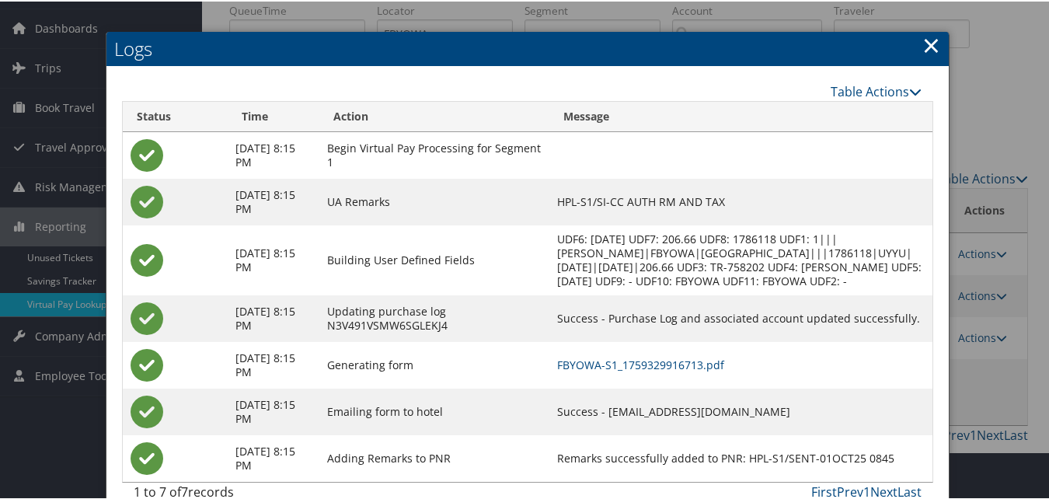
scroll to position [72, 0]
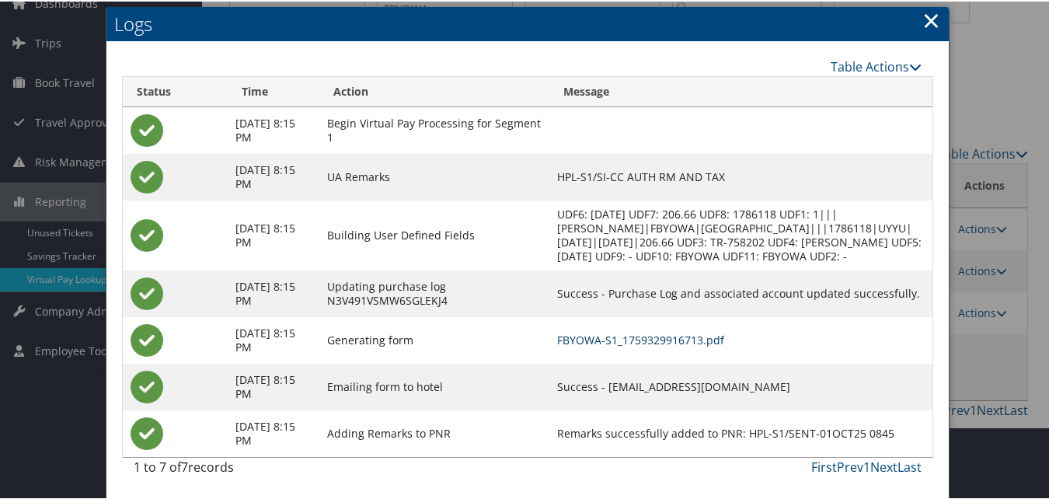
click at [635, 332] on link "FBYOWA-S1_1759329916713.pdf" at bounding box center [640, 338] width 167 height 15
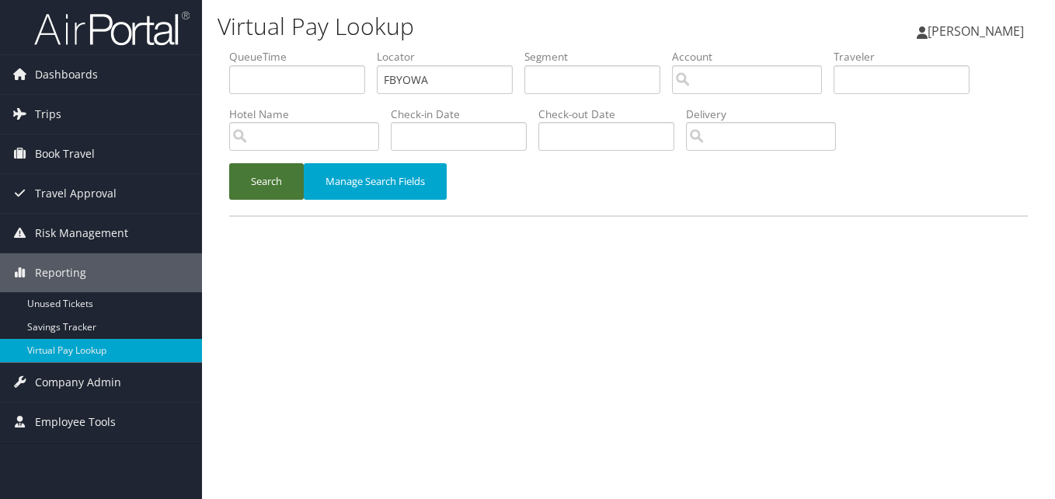
click at [256, 163] on button "Search" at bounding box center [266, 181] width 75 height 37
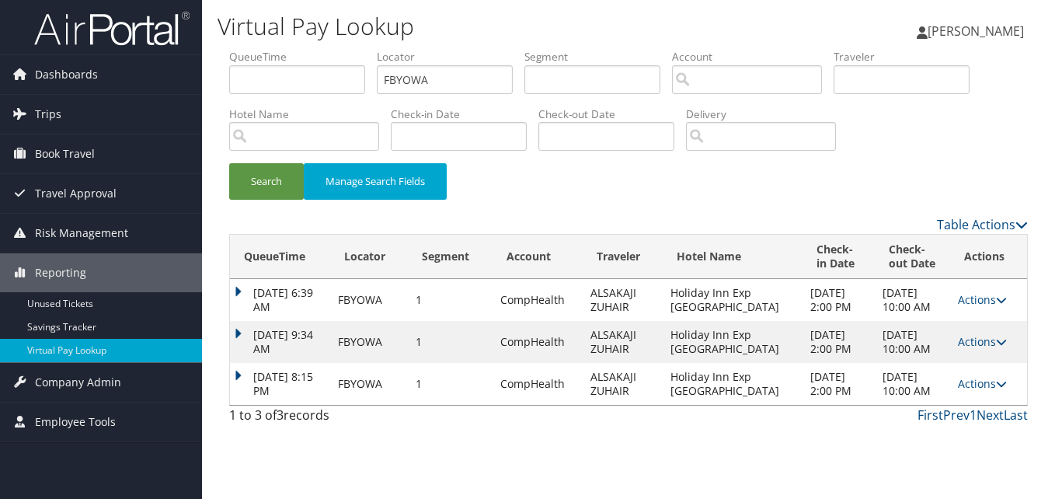
click at [226, 372] on div "QueueTime Locator FBYOWA Segment Account Traveler Hotel Name Check-in Date Chec…" at bounding box center [628, 240] width 822 height 383
click at [232, 369] on td "Oct 1, 2025 8:15 PM" at bounding box center [280, 384] width 100 height 42
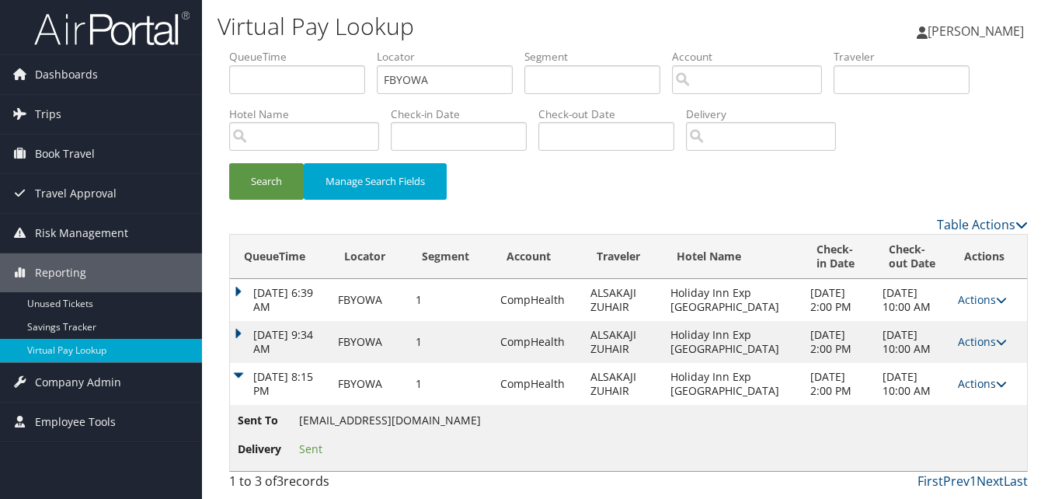
click at [965, 381] on link "Actions" at bounding box center [982, 383] width 49 height 15
click at [951, 423] on link "Logs" at bounding box center [951, 432] width 98 height 26
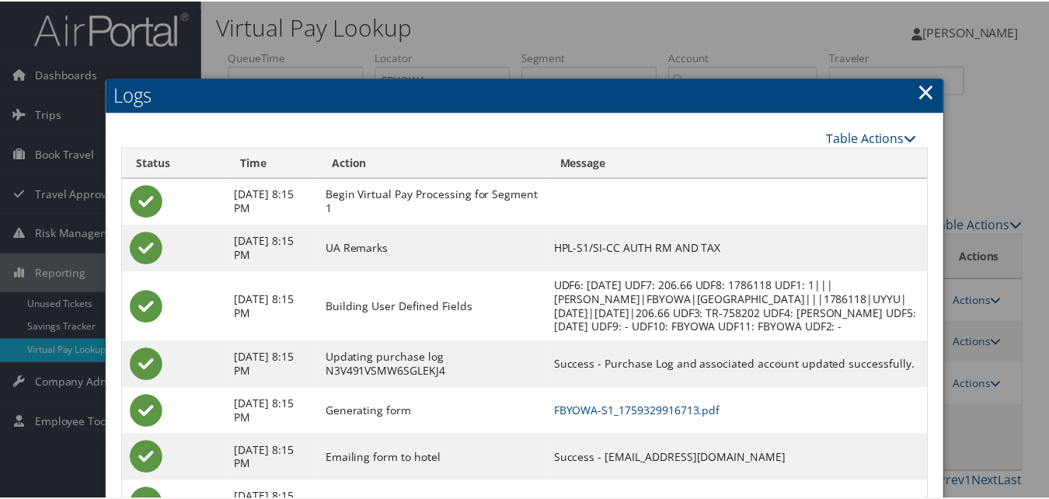
scroll to position [72, 0]
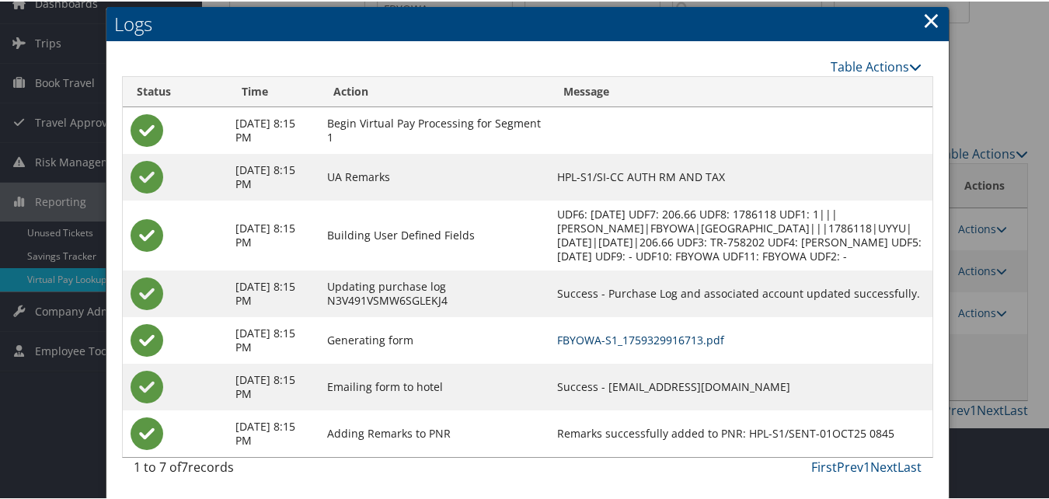
click at [616, 339] on link "FBYOWA-S1_1759329916713.pdf" at bounding box center [640, 338] width 167 height 15
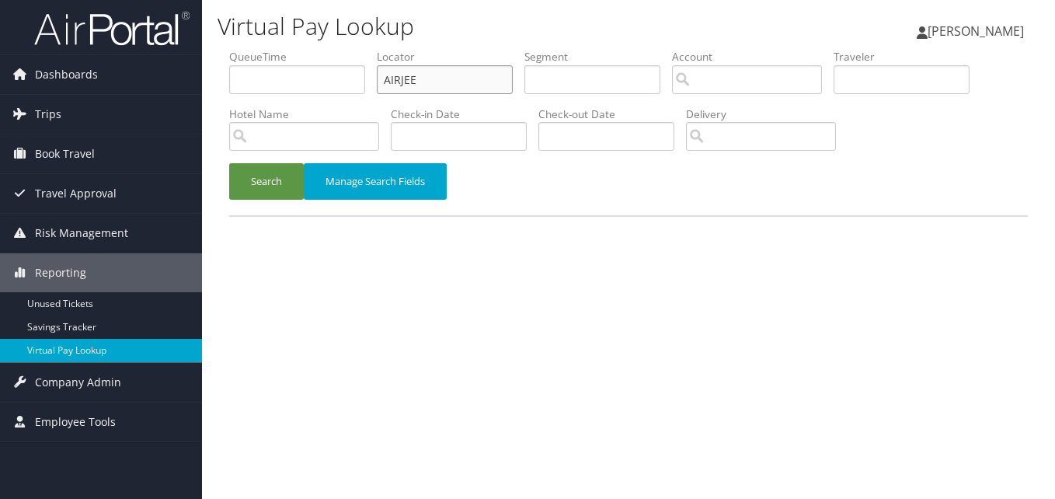
paste input "WRNTAQ"
drag, startPoint x: 460, startPoint y: 76, endPoint x: 290, endPoint y: 98, distance: 170.7
click at [290, 49] on ul "QueueTime Locator WRNTAQ Segment Account Traveler Hotel Name Check-in Date Chec…" at bounding box center [628, 49] width 798 height 0
type input "WRNTAQ"
click at [213, 193] on div "Virtual Pay Lookup Luke Perry Luke Perry My Settings Travel Agency Contacts Vie…" at bounding box center [628, 249] width 853 height 499
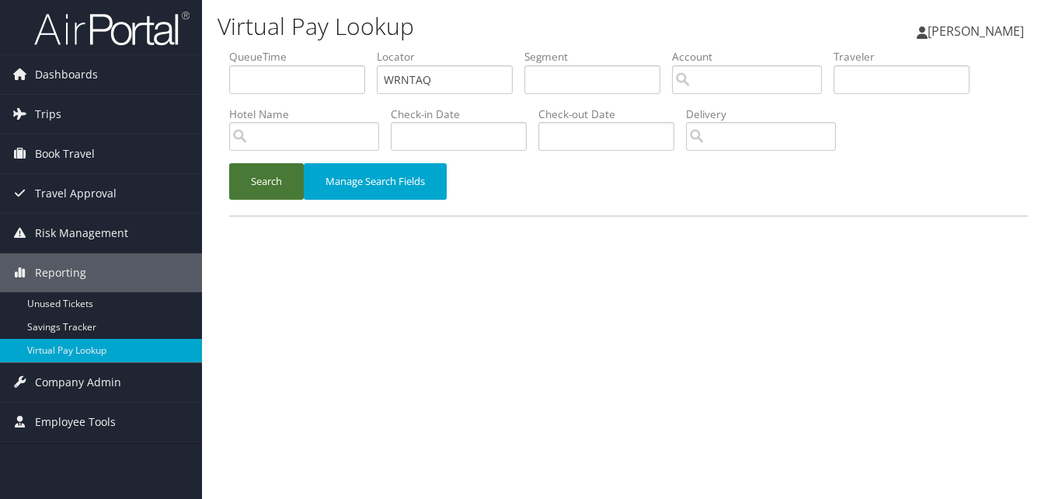
click at [283, 176] on button "Search" at bounding box center [266, 181] width 75 height 37
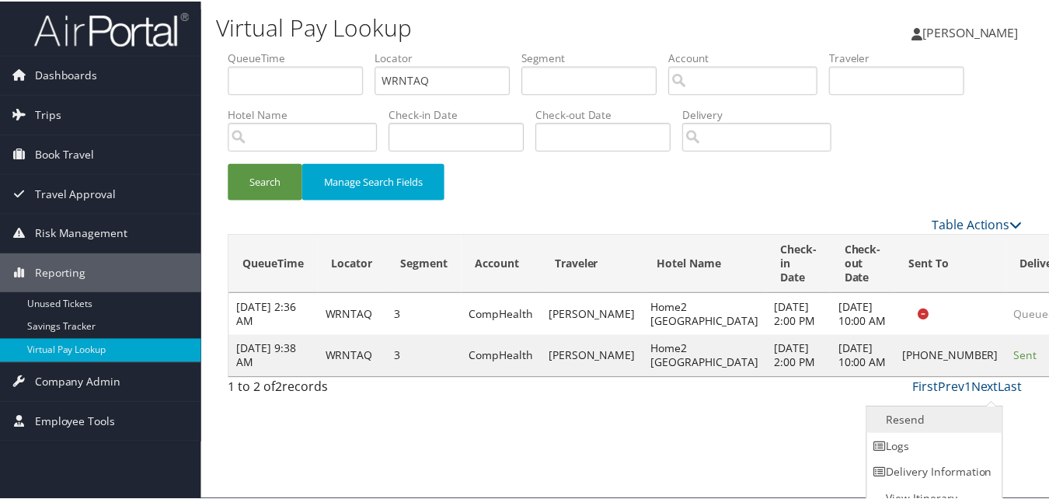
scroll to position [15, 0]
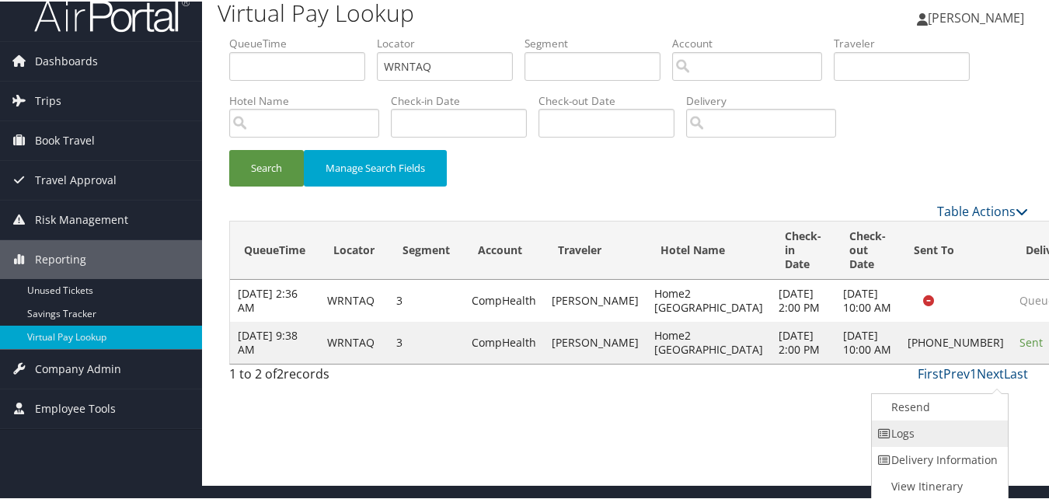
click at [955, 426] on link "Logs" at bounding box center [937, 432] width 133 height 26
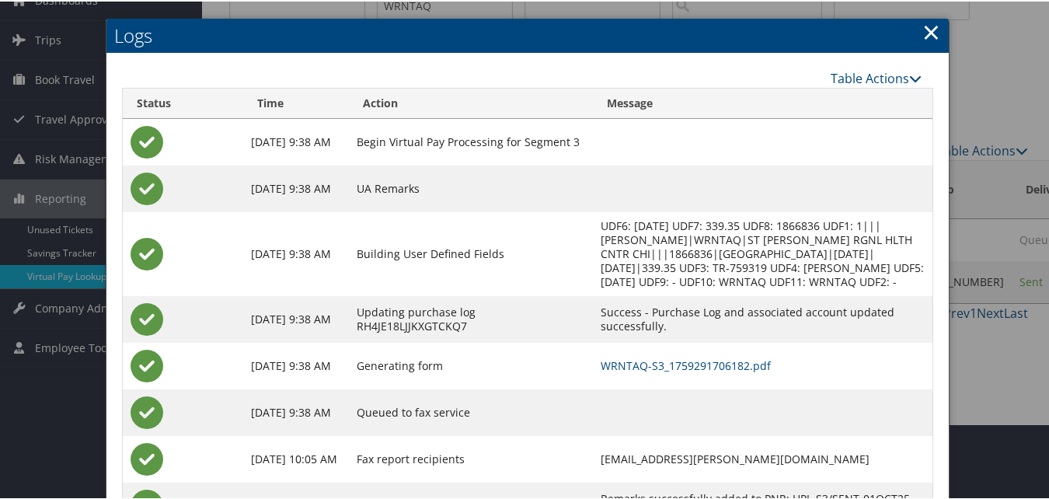
scroll to position [148, 0]
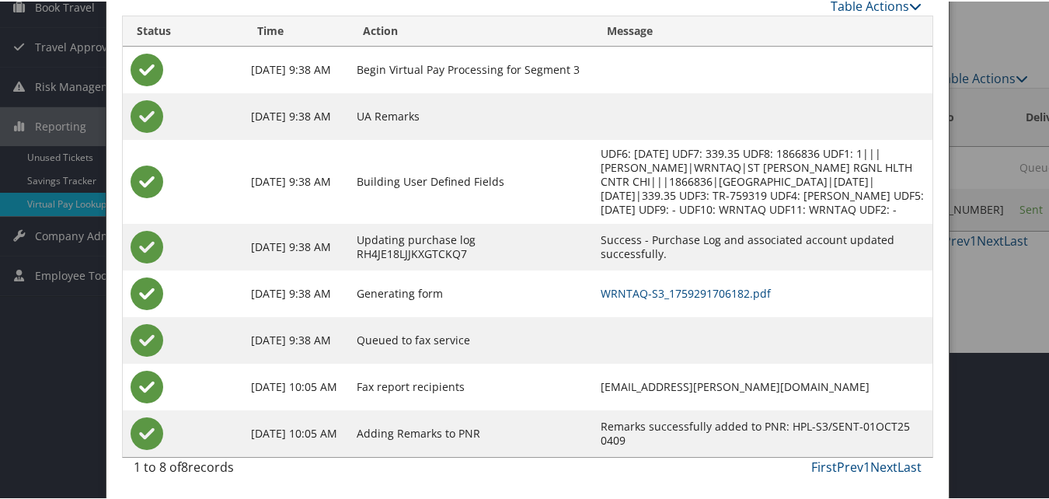
click at [635, 265] on td "Success - Purchase Log and associated account updated successfully." at bounding box center [762, 245] width 339 height 47
click at [634, 283] on td "WRNTAQ-S3_1759291706182.pdf" at bounding box center [762, 292] width 339 height 47
click at [634, 287] on link "WRNTAQ-S3_1759291706182.pdf" at bounding box center [685, 291] width 170 height 15
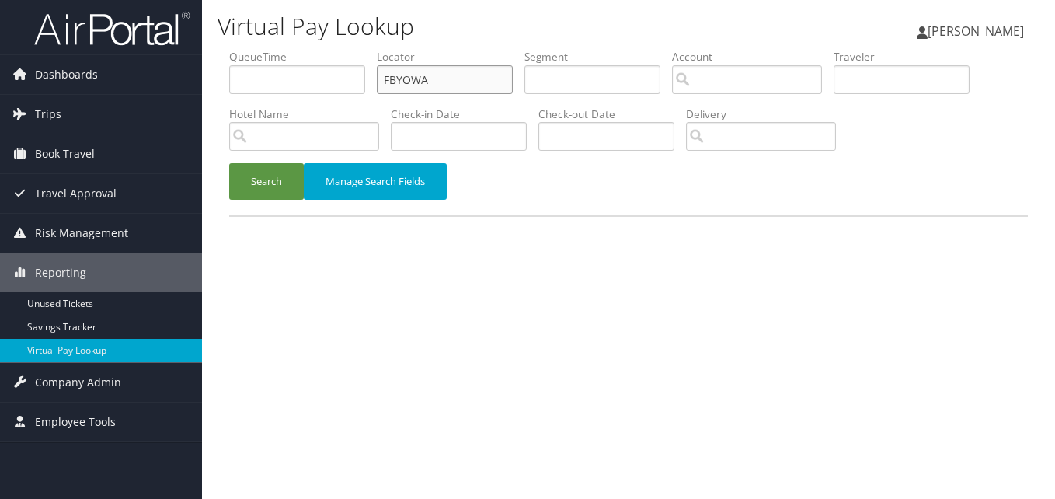
drag, startPoint x: 450, startPoint y: 75, endPoint x: 312, endPoint y: 87, distance: 138.0
click at [314, 49] on ul "QueueTime Locator FBYOWA Segment Account Traveler Hotel Name Check-in Date Chec…" at bounding box center [628, 49] width 798 height 0
paste input "KMKWUL"
type input "KMKWUL"
click at [301, 181] on button "Search" at bounding box center [266, 181] width 75 height 37
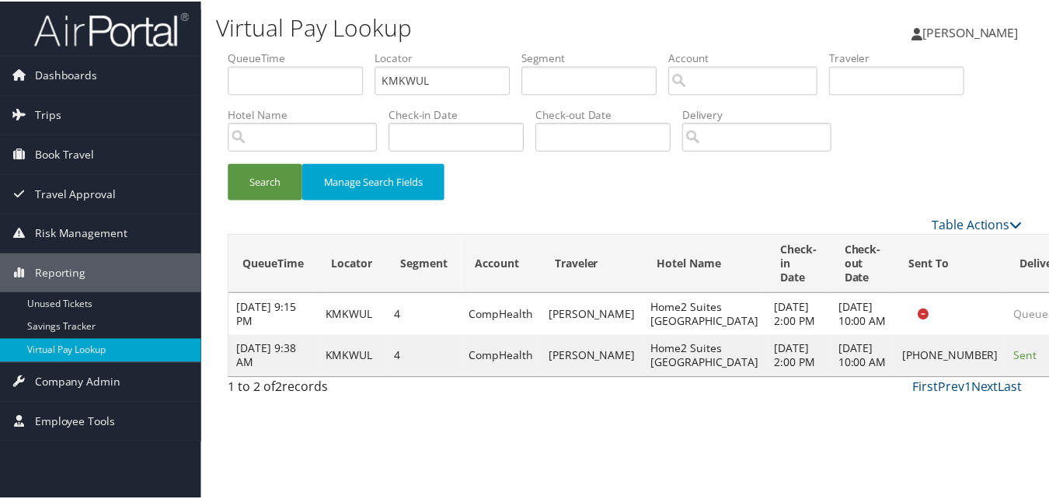
scroll to position [36, 0]
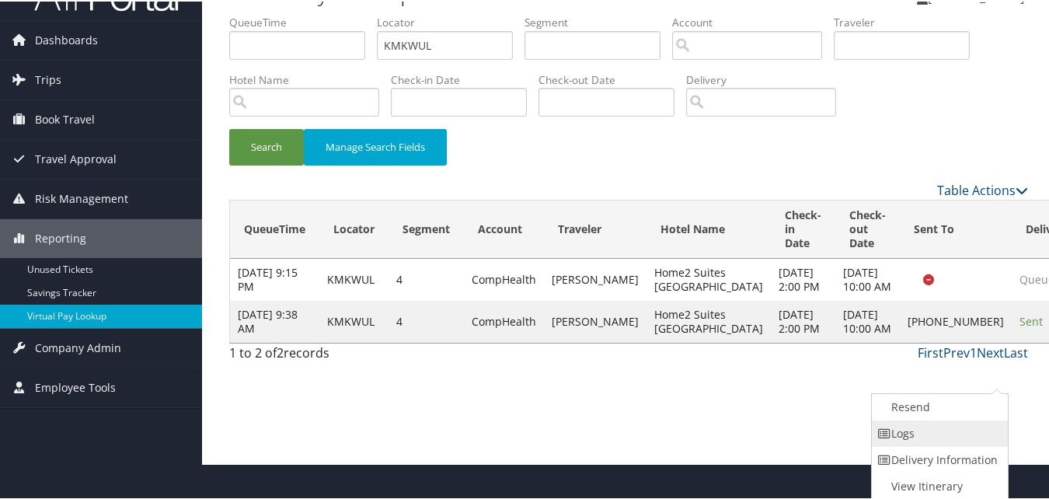
click at [934, 431] on link "Logs" at bounding box center [937, 432] width 133 height 26
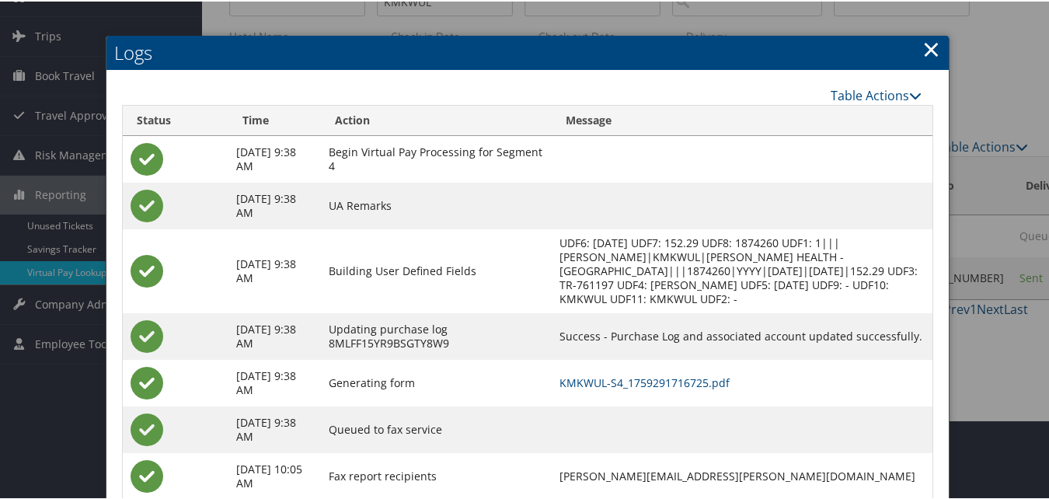
scroll to position [169, 0]
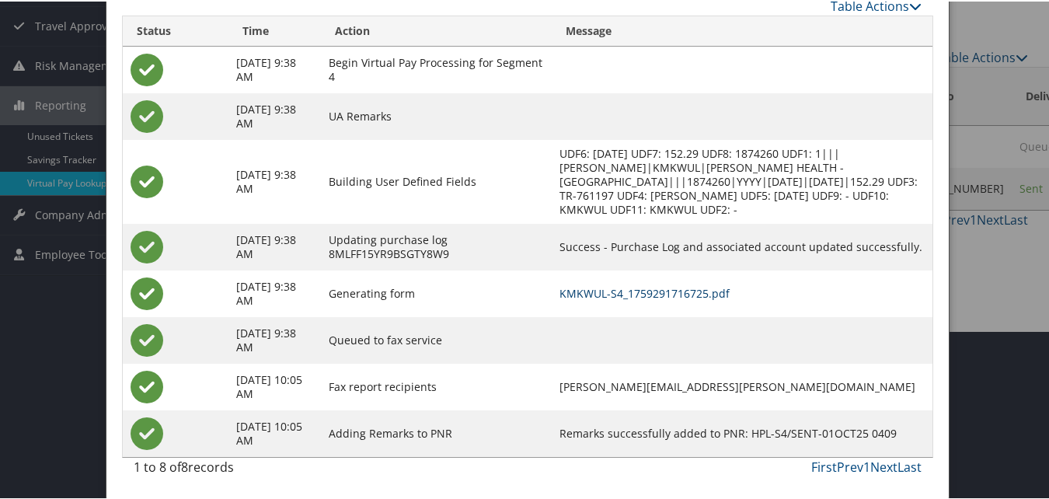
click at [668, 292] on link "KMKWUL-S4_1759291716725.pdf" at bounding box center [644, 291] width 170 height 15
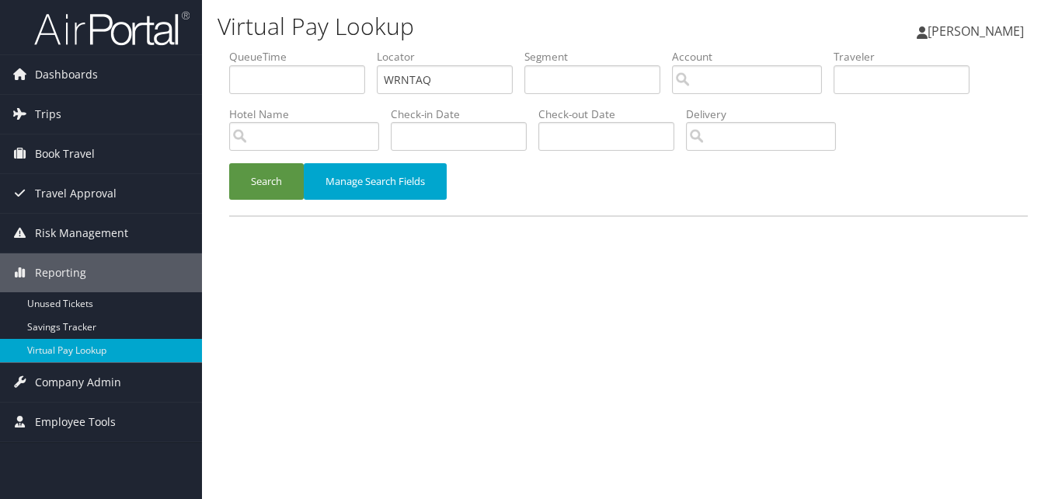
click at [278, 49] on ul "QueueTime Locator WRNTAQ Segment Account Traveler Hotel Name Check-in Date Chec…" at bounding box center [628, 49] width 798 height 0
type input "UFOVOC"
click at [266, 173] on button "Search" at bounding box center [266, 181] width 75 height 37
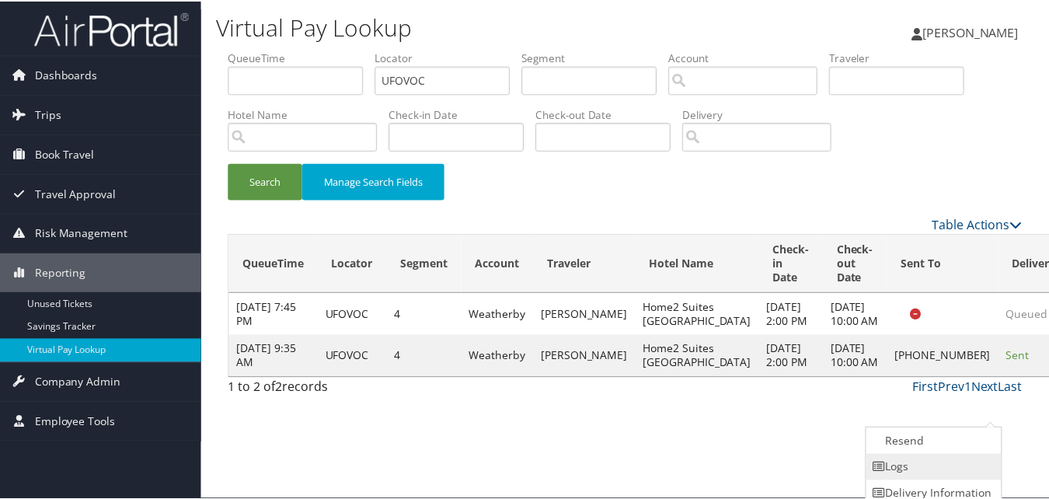
scroll to position [36, 0]
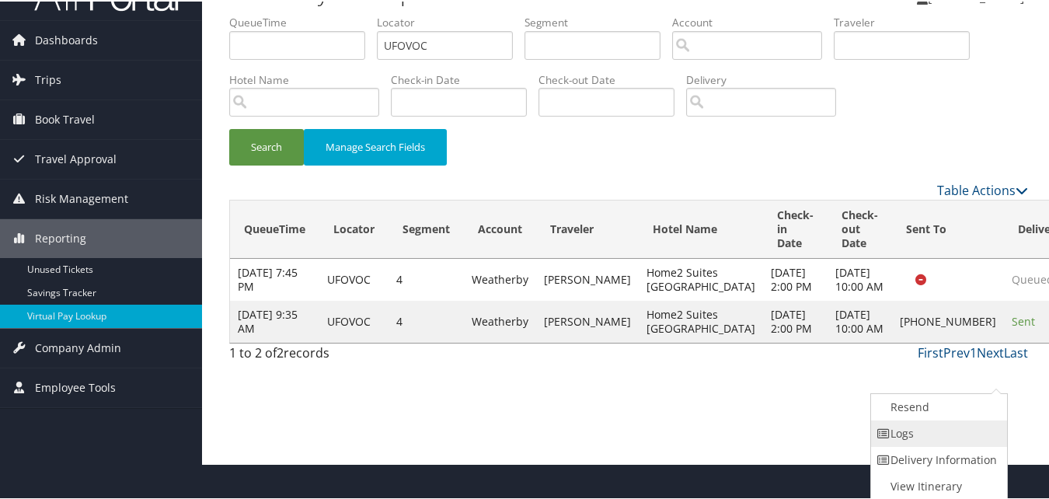
click at [878, 435] on icon at bounding box center [884, 431] width 14 height 11
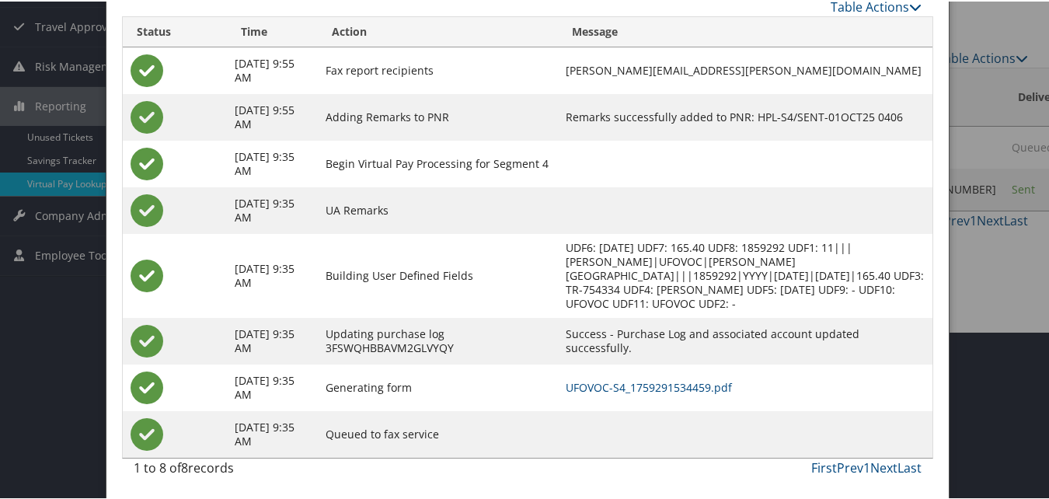
scroll to position [169, 0]
click at [694, 390] on link "UFOVOC-S4_1759291534459.pdf" at bounding box center [648, 384] width 166 height 15
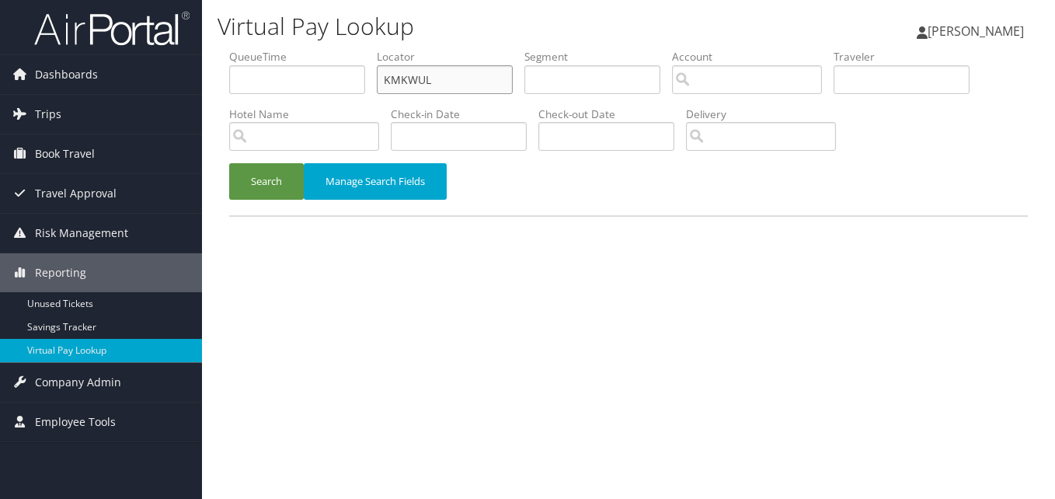
drag, startPoint x: 325, startPoint y: 89, endPoint x: 303, endPoint y: 94, distance: 22.4
click at [303, 49] on ul "QueueTime Locator KMKWUL Segment Account Traveler Hotel Name Check-in Date Chec…" at bounding box center [628, 49] width 798 height 0
paste input "AGKVIJ"
type input "AGKVIJ"
click at [229, 163] on button "Search" at bounding box center [266, 181] width 75 height 37
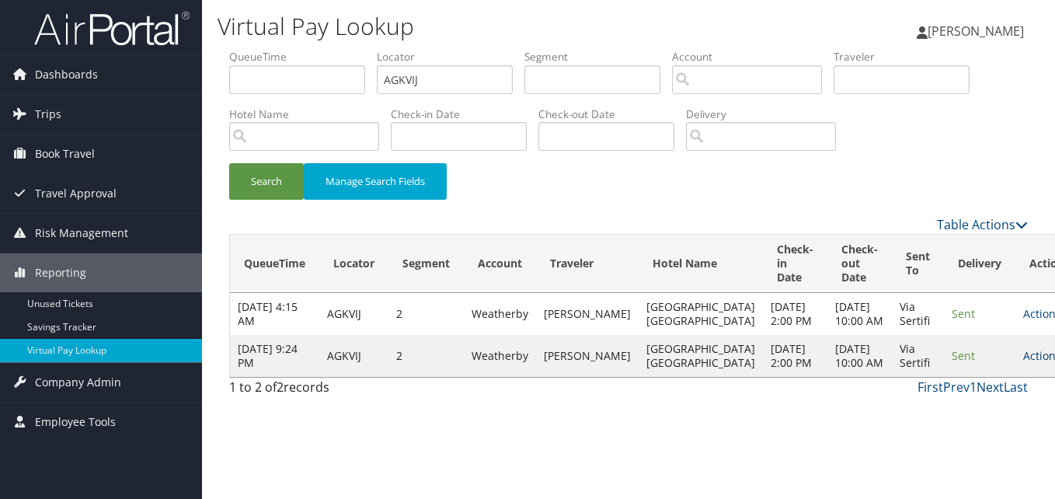
click at [1023, 363] on link "Actions" at bounding box center [1047, 355] width 49 height 15
click at [929, 444] on icon at bounding box center [925, 446] width 14 height 11
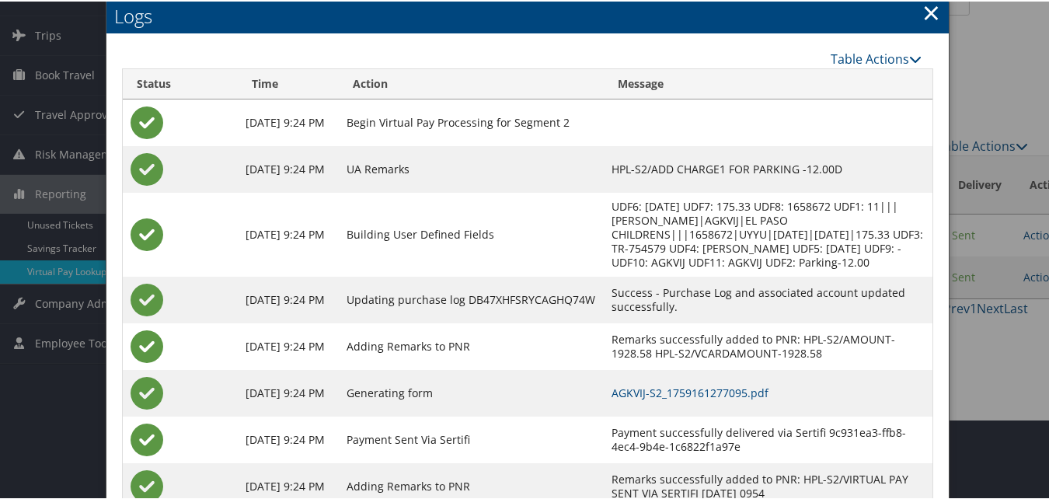
scroll to position [133, 0]
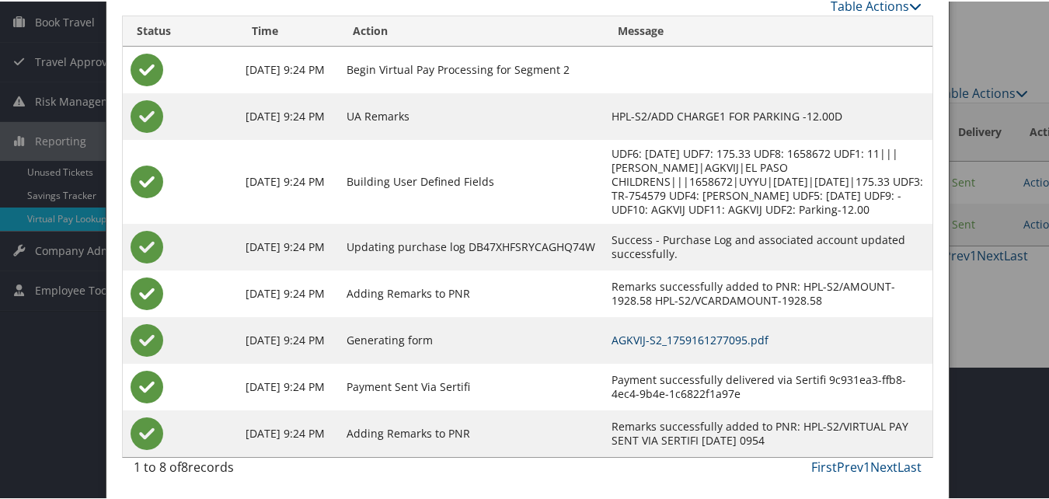
click at [724, 339] on link "AGKVIJ-S2_1759161277095.pdf" at bounding box center [689, 338] width 157 height 15
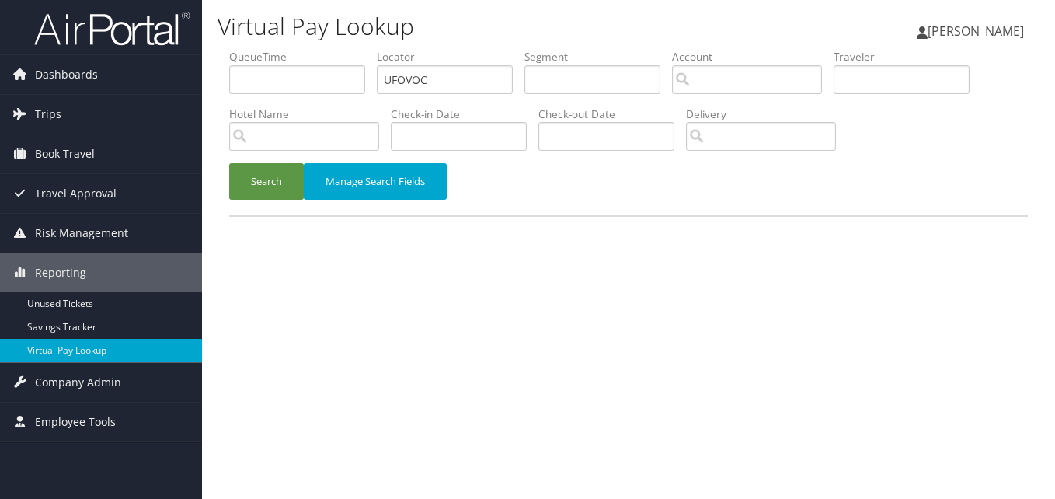
click at [356, 49] on ul "QueueTime Locator UFOVOC Segment Account Traveler Hotel Name Check-in Date Chec…" at bounding box center [628, 49] width 798 height 0
type input "NCUHTN"
click at [286, 169] on button "Search" at bounding box center [266, 181] width 75 height 37
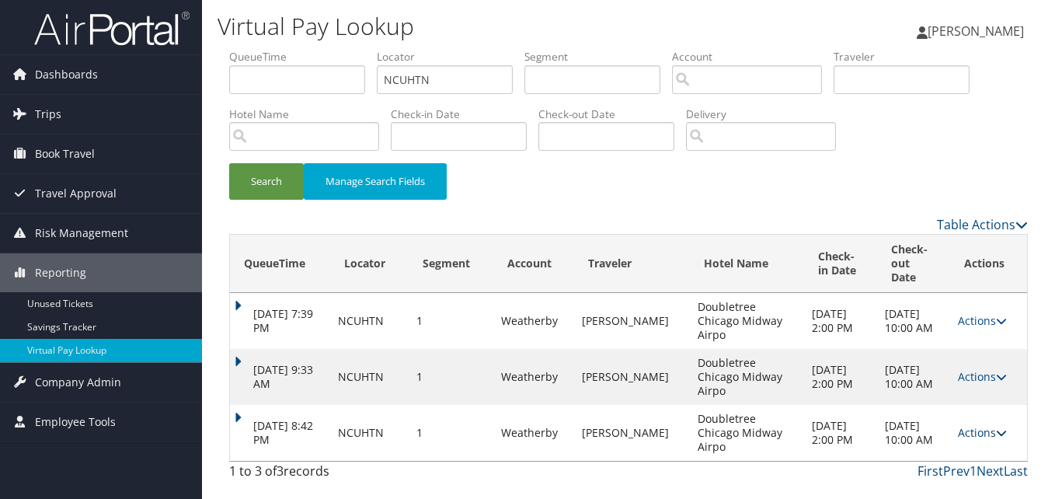
click at [980, 425] on link "Actions" at bounding box center [982, 432] width 49 height 15
click at [927, 432] on link "Logs" at bounding box center [952, 432] width 98 height 26
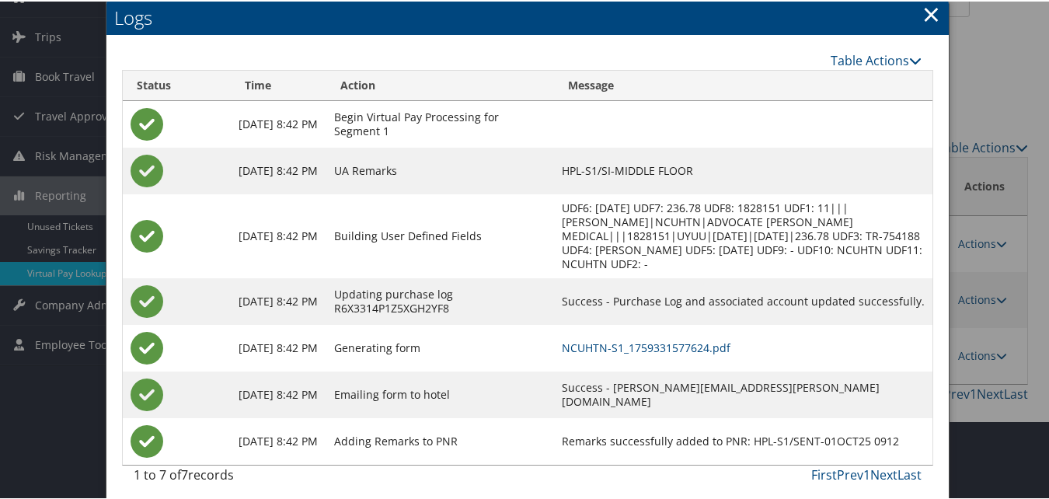
scroll to position [86, 0]
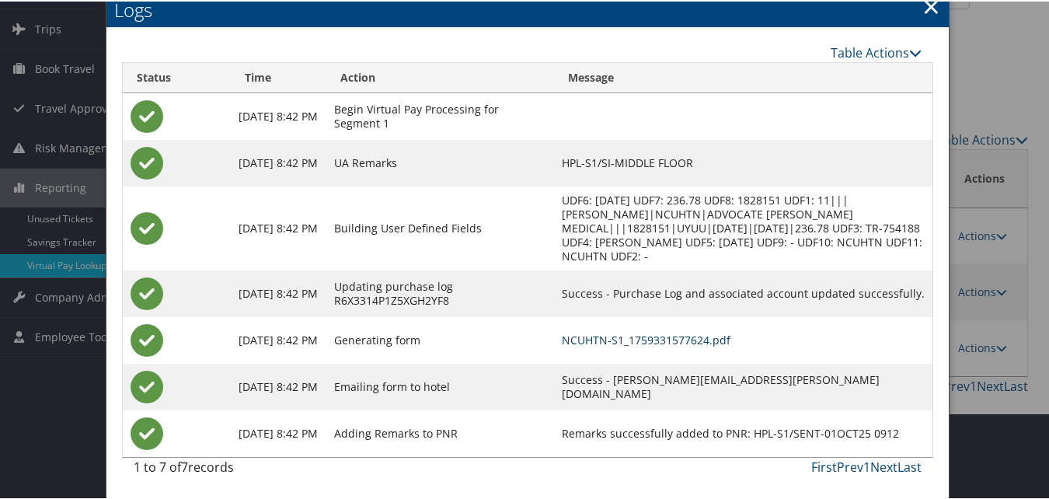
click at [631, 337] on link "NCUHTN-S1_1759331577624.pdf" at bounding box center [646, 338] width 169 height 15
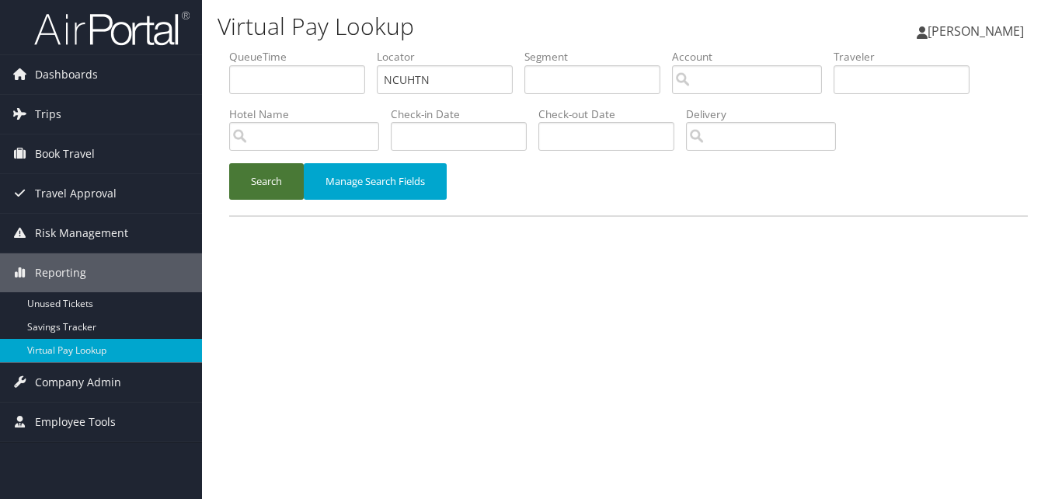
click at [270, 173] on button "Search" at bounding box center [266, 181] width 75 height 37
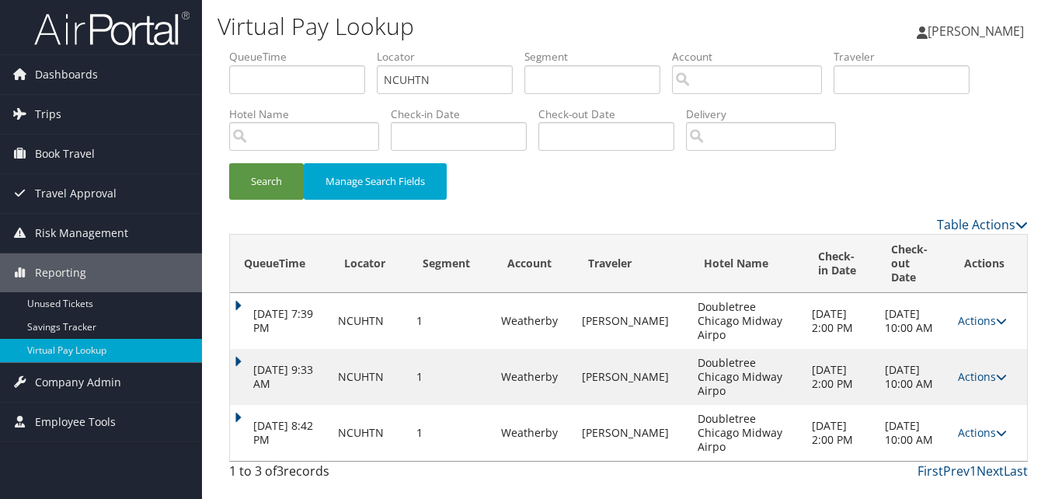
click at [234, 405] on td "[DATE] 8:42 PM" at bounding box center [280, 433] width 100 height 56
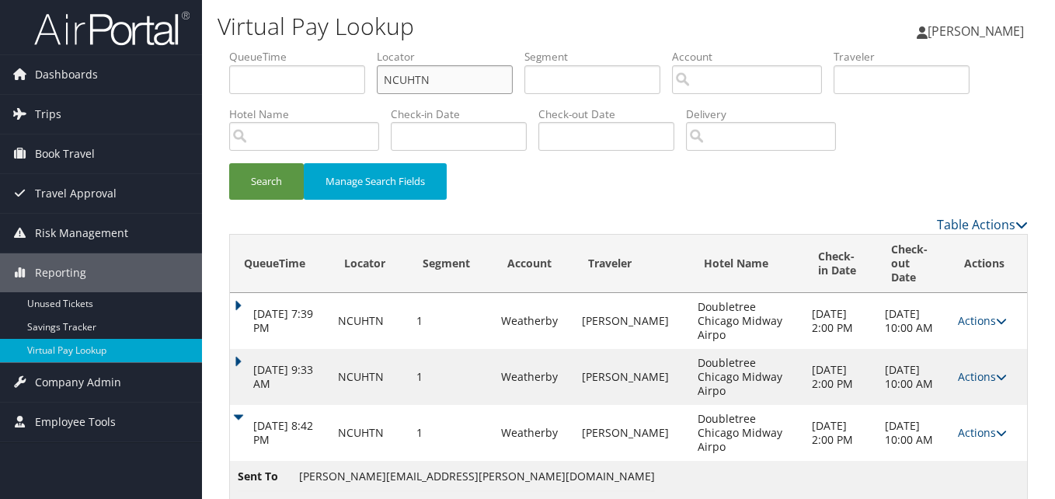
drag, startPoint x: 441, startPoint y: 81, endPoint x: 311, endPoint y: 123, distance: 136.3
click at [333, 49] on ul "QueueTime Locator NCUHTN Segment Account Traveler Hotel Name Check-in Date Chec…" at bounding box center [628, 49] width 798 height 0
paste input "EUUDDI"
type input "EUUDDI"
click at [229, 163] on button "Search" at bounding box center [266, 181] width 75 height 37
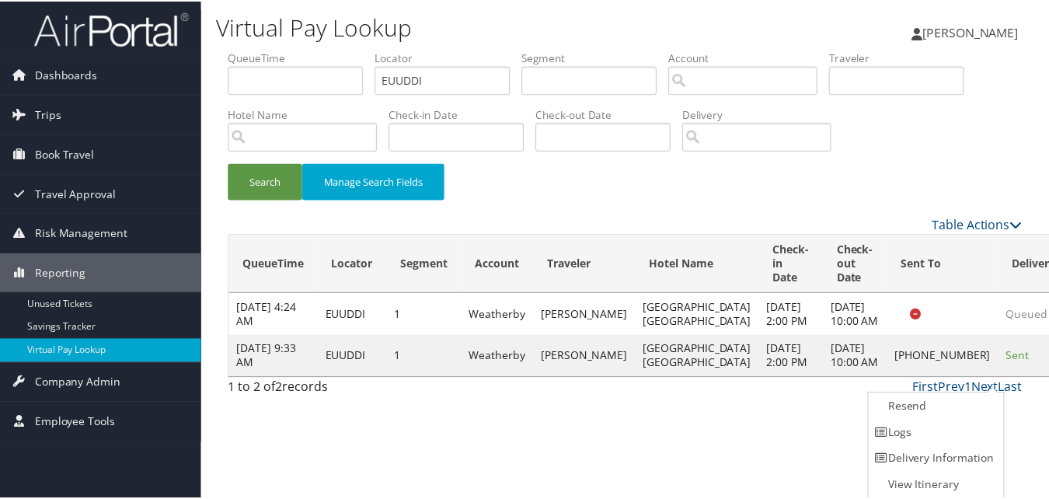
scroll to position [1, 0]
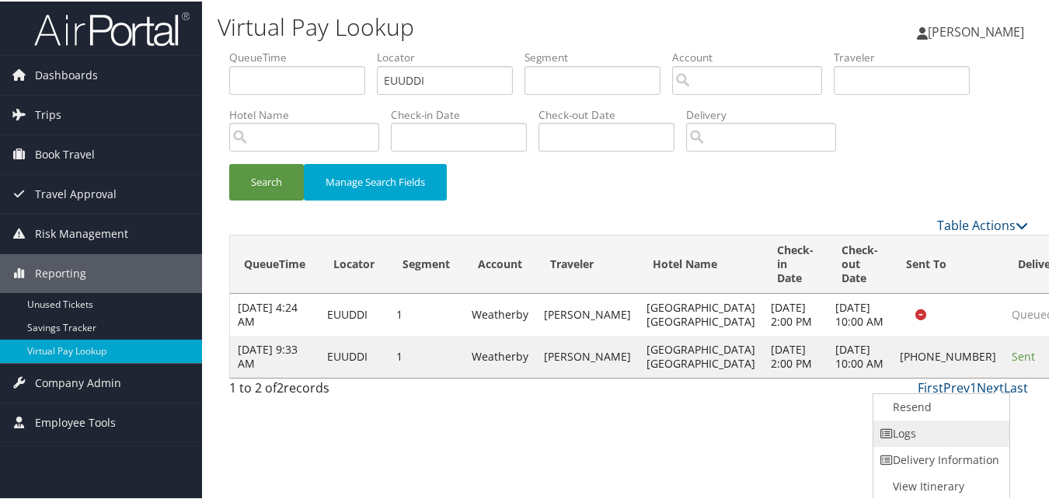
click at [947, 435] on link "Logs" at bounding box center [939, 432] width 133 height 26
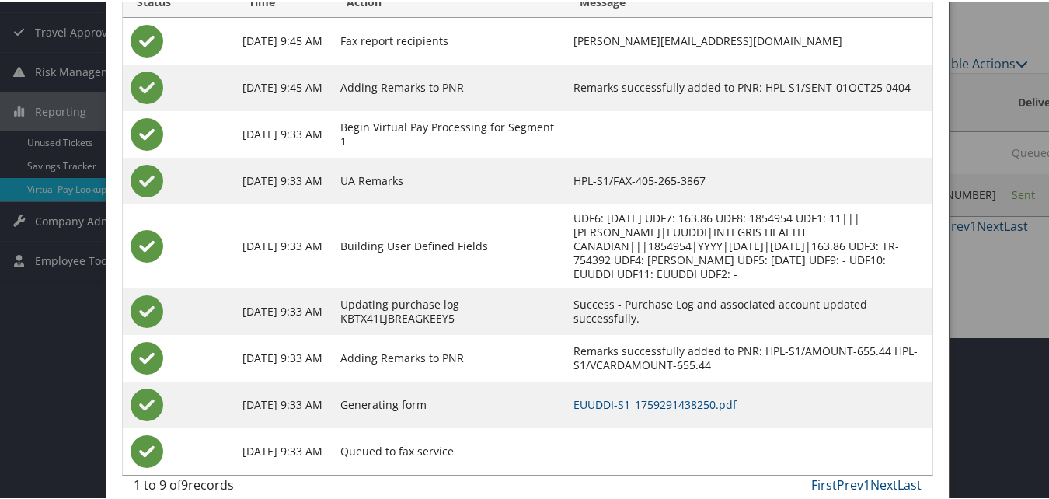
scroll to position [166, 0]
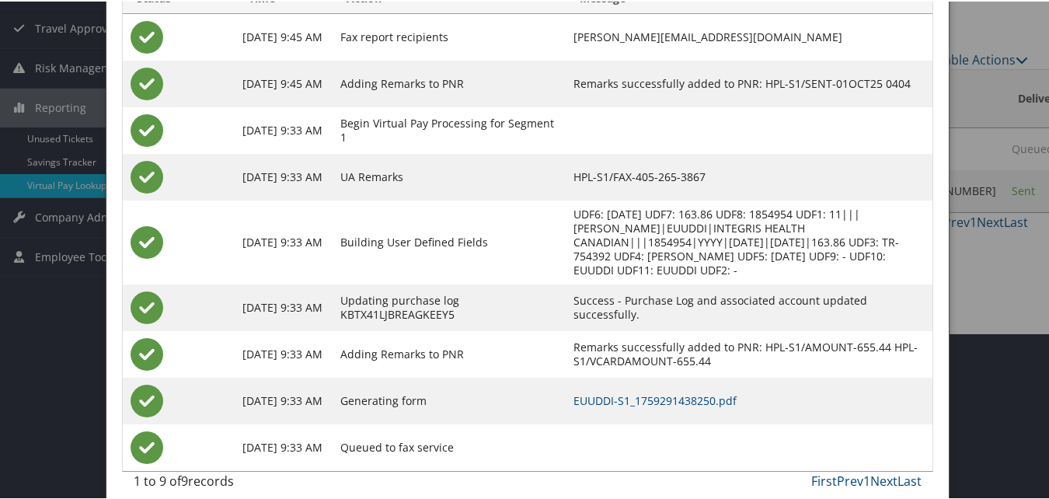
click at [642, 397] on td "EUUDDI-S1_1759291438250.pdf" at bounding box center [748, 399] width 367 height 47
click at [642, 391] on link "EUUDDI-S1_1759291438250.pdf" at bounding box center [654, 398] width 163 height 15
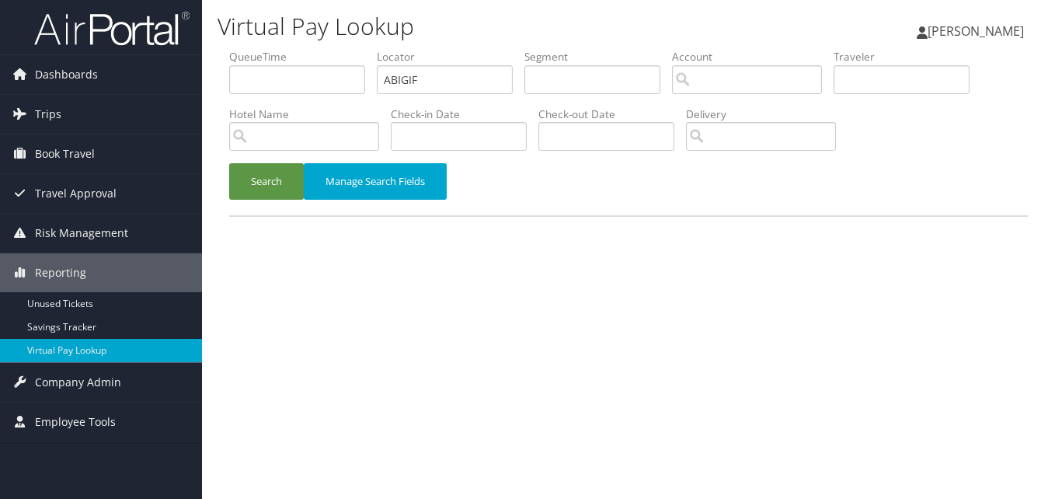
click at [232, 49] on ul "QueueTime Locator ABIGIF Segment Account Traveler Hotel Name Check-in Date Chec…" at bounding box center [628, 49] width 798 height 0
type input "ABIGIF"
click at [229, 163] on button "Search" at bounding box center [266, 181] width 75 height 37
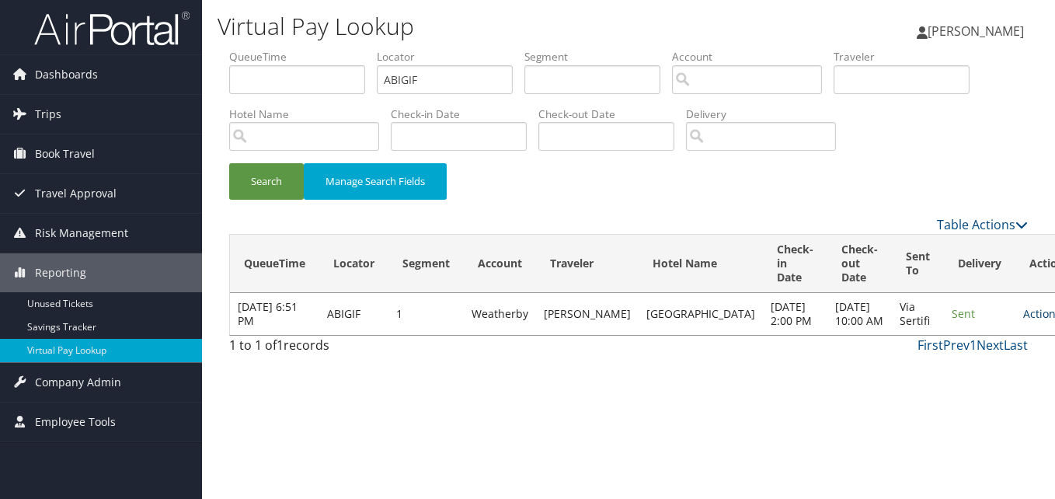
click at [1023, 321] on link "Actions" at bounding box center [1047, 313] width 49 height 15
click at [955, 394] on link "View Itinerary" at bounding box center [960, 403] width 98 height 26
click at [1023, 321] on link "Actions" at bounding box center [1047, 313] width 49 height 15
click at [969, 367] on link "Logs" at bounding box center [960, 377] width 98 height 26
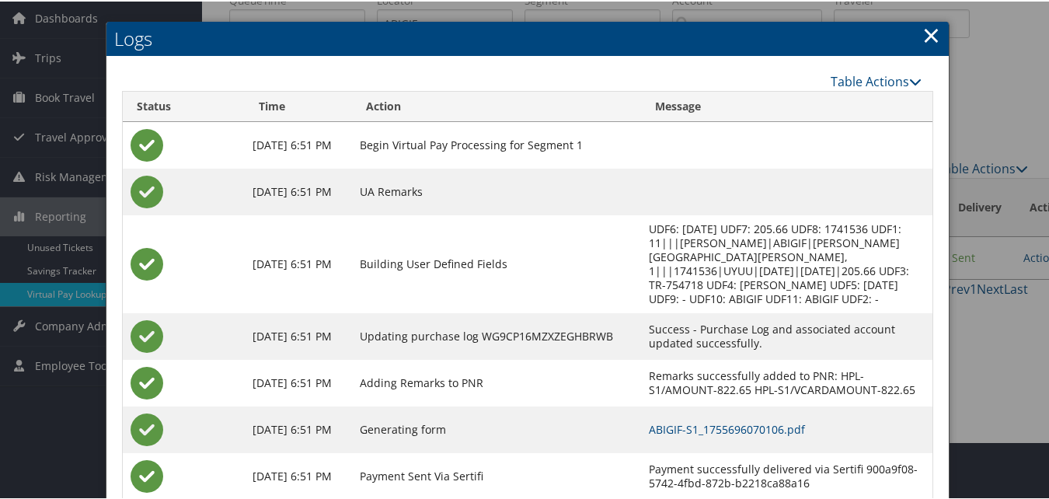
scroll to position [147, 0]
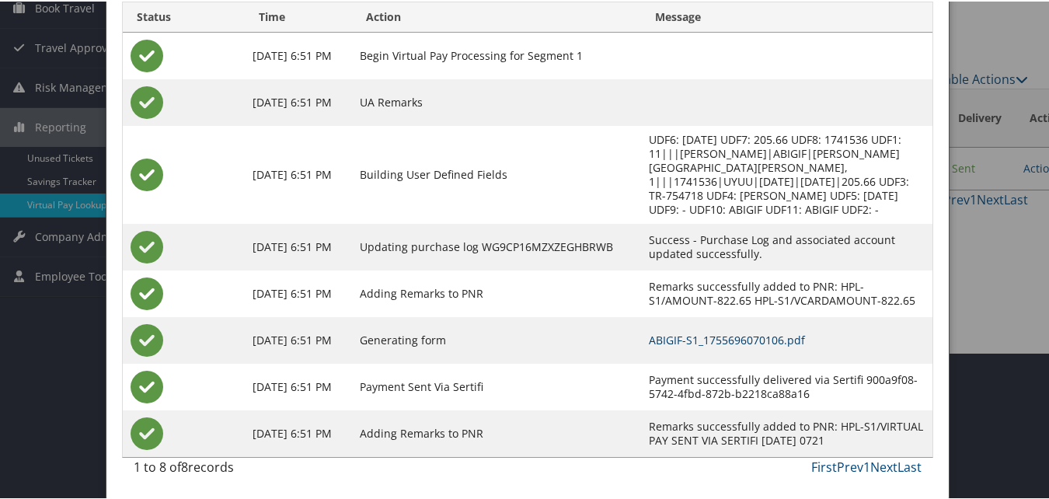
click at [737, 331] on link "ABIGIF-S1_1755696070106.pdf" at bounding box center [727, 338] width 156 height 15
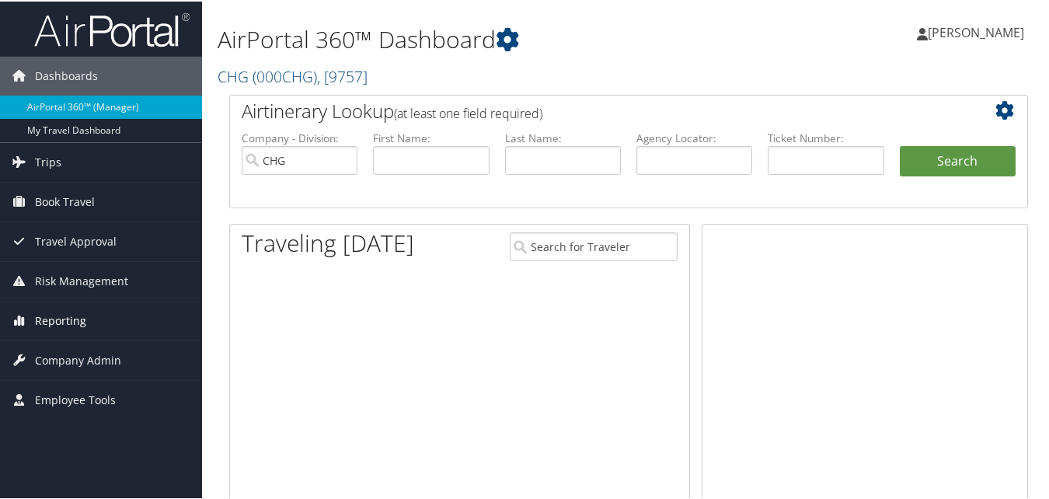
click at [31, 311] on link "Reporting" at bounding box center [101, 319] width 202 height 39
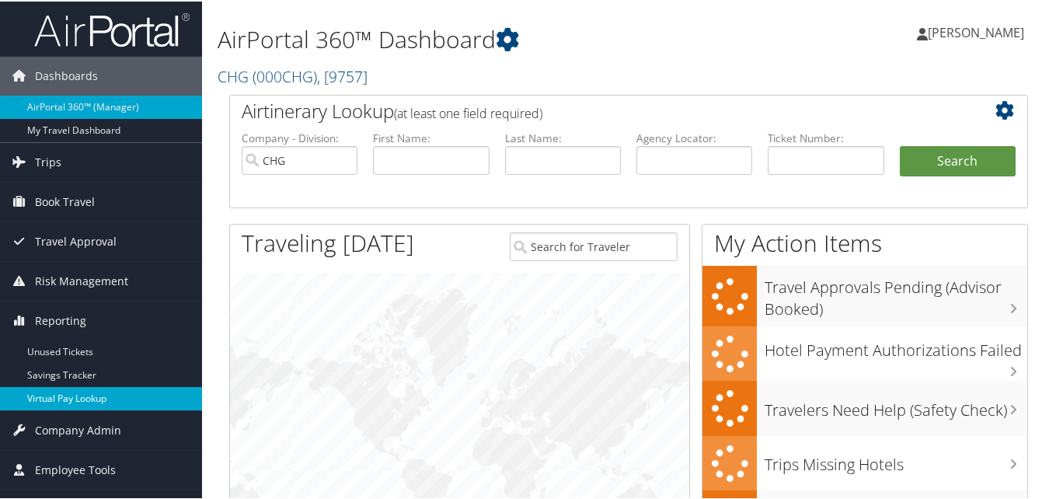
click at [37, 396] on link "Virtual Pay Lookup" at bounding box center [101, 396] width 202 height 23
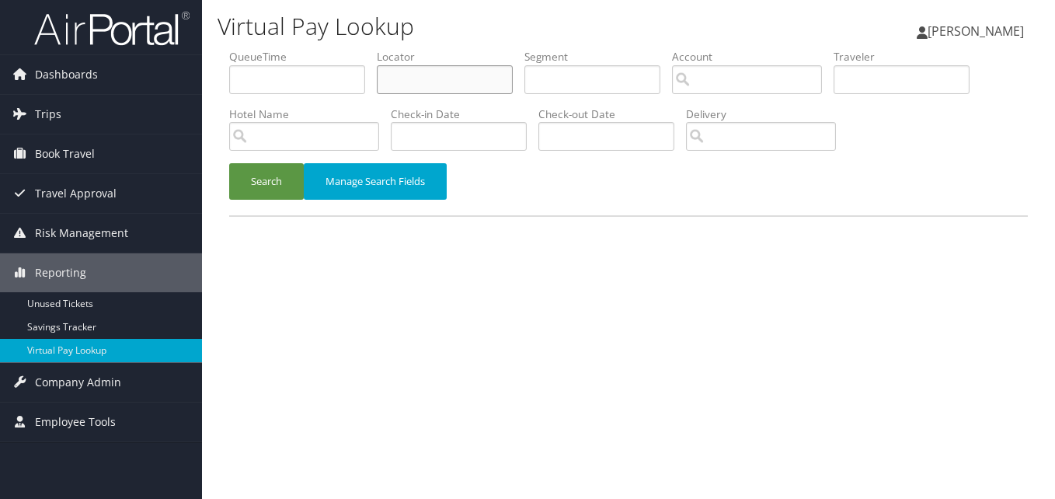
click at [394, 82] on input "text" at bounding box center [445, 79] width 136 height 29
paste input "LCNEOW"
type input "LCNEOW"
click at [251, 164] on button "Search" at bounding box center [266, 181] width 75 height 37
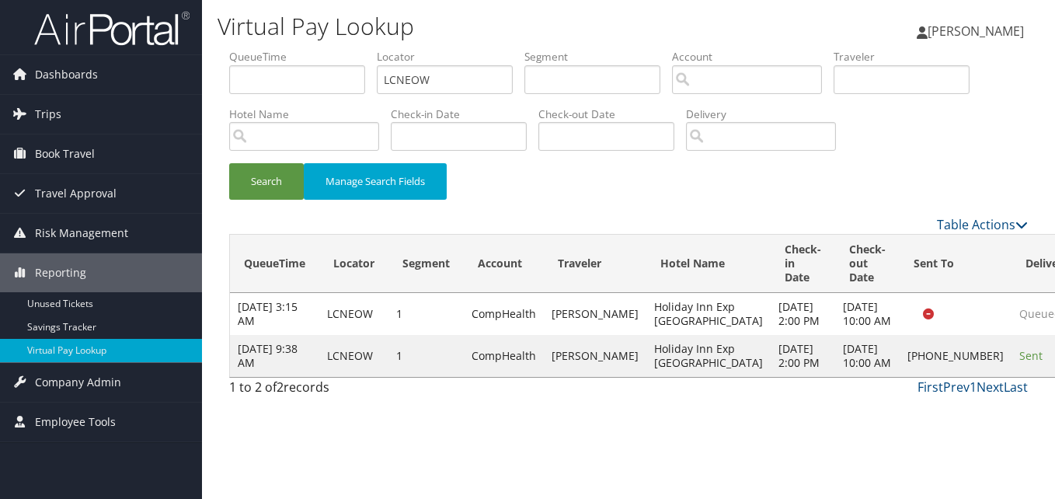
drag, startPoint x: 986, startPoint y: 397, endPoint x: 913, endPoint y: 396, distance: 73.0
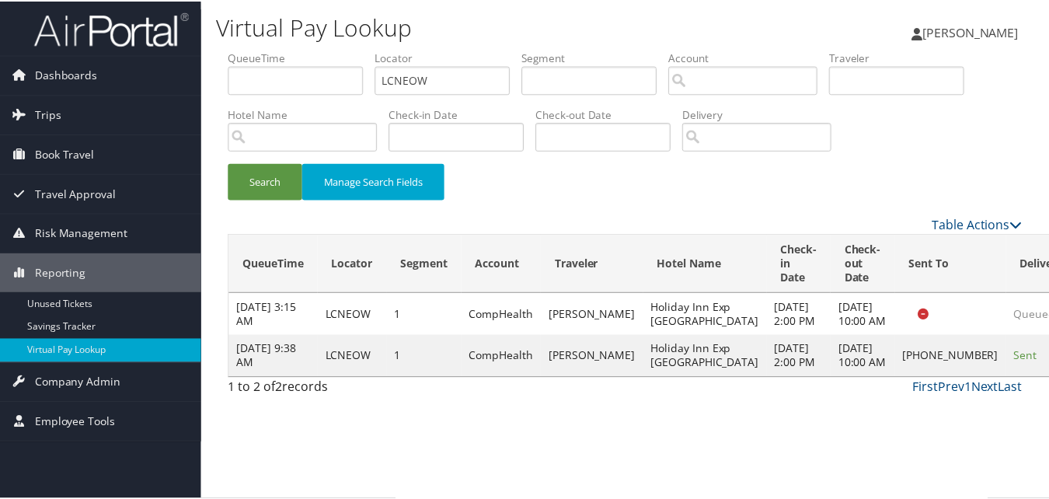
scroll to position [15, 0]
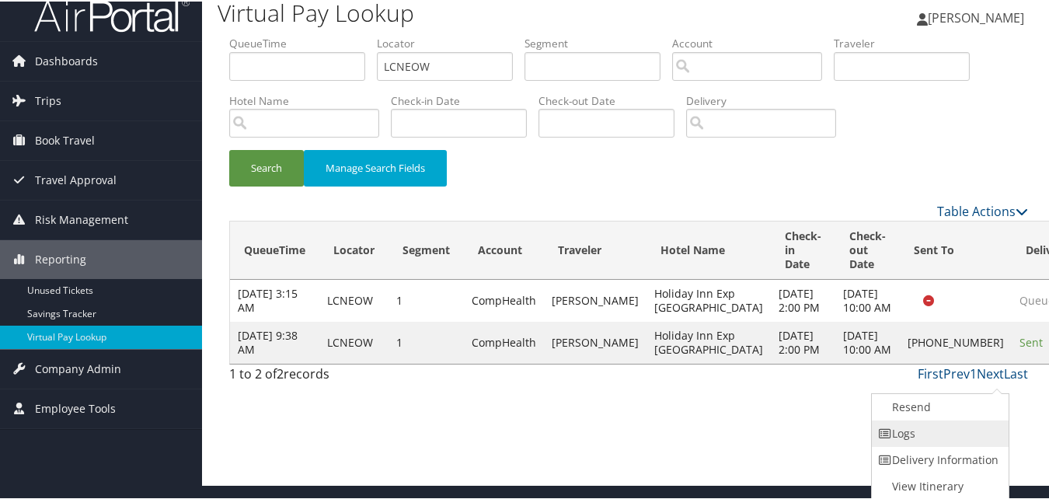
click at [912, 430] on link "Logs" at bounding box center [937, 432] width 133 height 26
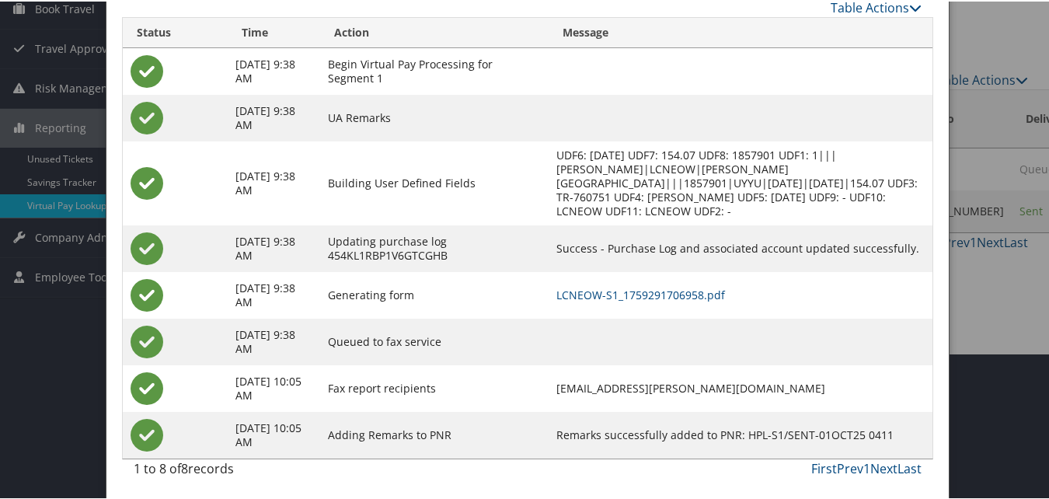
scroll to position [148, 0]
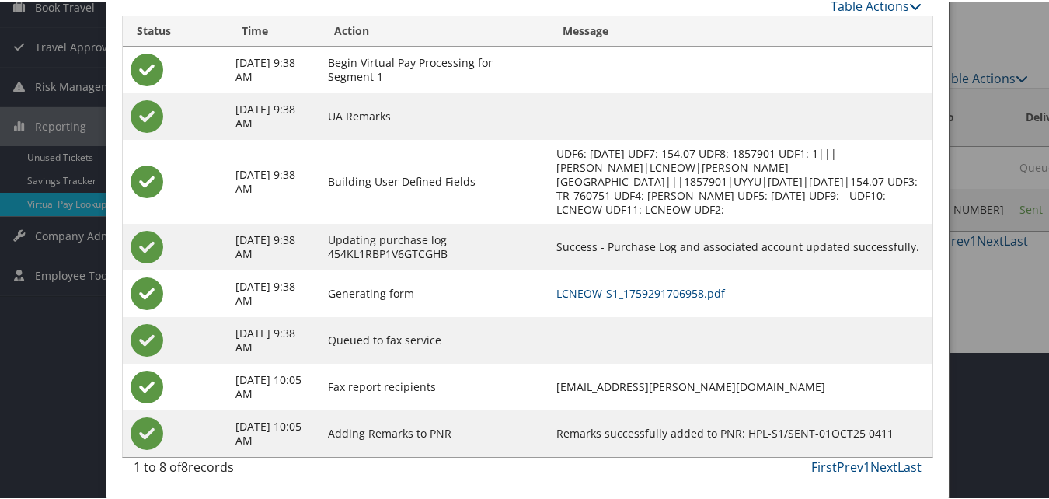
click at [698, 281] on td "LCNEOW-S1_1759291706958.pdf" at bounding box center [740, 292] width 384 height 47
click at [698, 291] on link "LCNEOW-S1_1759291706958.pdf" at bounding box center [640, 291] width 169 height 15
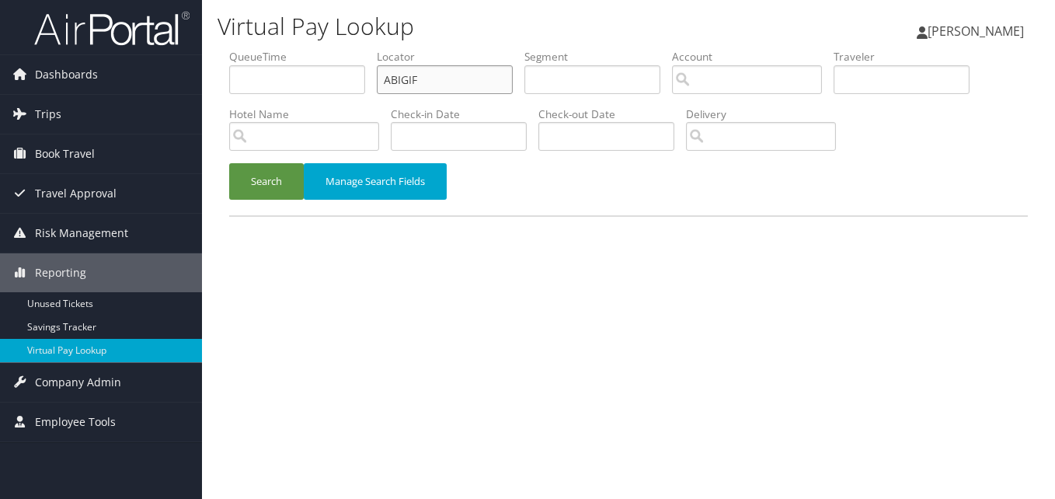
drag, startPoint x: 478, startPoint y: 86, endPoint x: 304, endPoint y: 96, distance: 174.2
click at [304, 49] on ul "QueueTime Locator ABIGIF Segment Account Traveler Hotel Name Check-in Date Chec…" at bounding box center [628, 49] width 798 height 0
paste input "DDIYUY"
type input "DDIYUY"
click at [229, 163] on button "Search" at bounding box center [266, 181] width 75 height 37
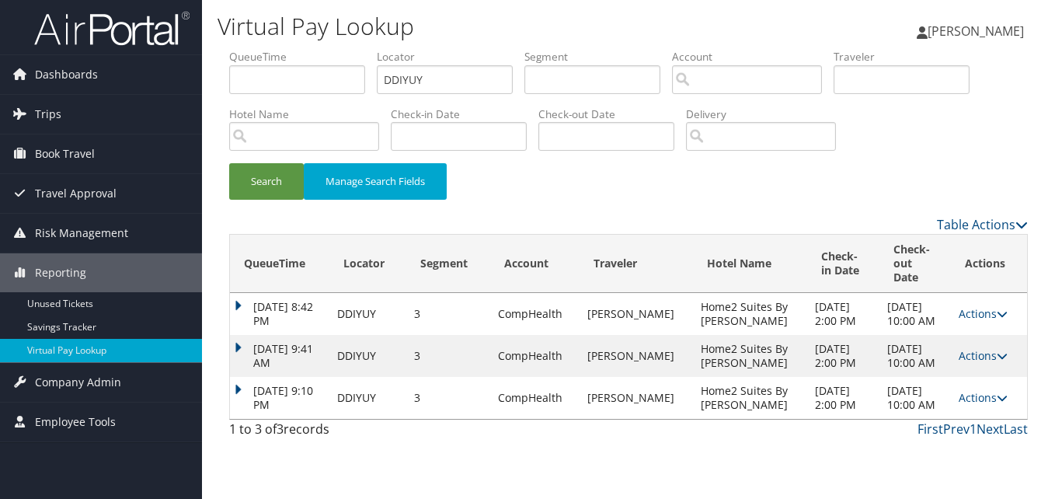
click at [981, 377] on td "Actions Resend Logs View Itinerary" at bounding box center [989, 398] width 76 height 42
click at [971, 390] on link "Actions" at bounding box center [982, 397] width 49 height 15
click at [920, 424] on link "Logs" at bounding box center [951, 432] width 98 height 26
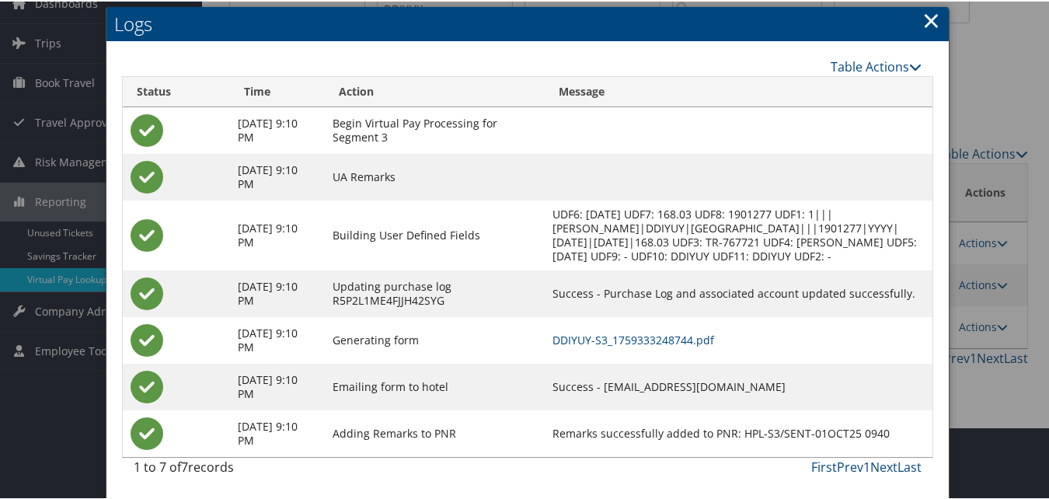
scroll to position [86, 0]
click at [675, 338] on link "DDIYUY-S3_1759333248744.pdf" at bounding box center [633, 338] width 162 height 15
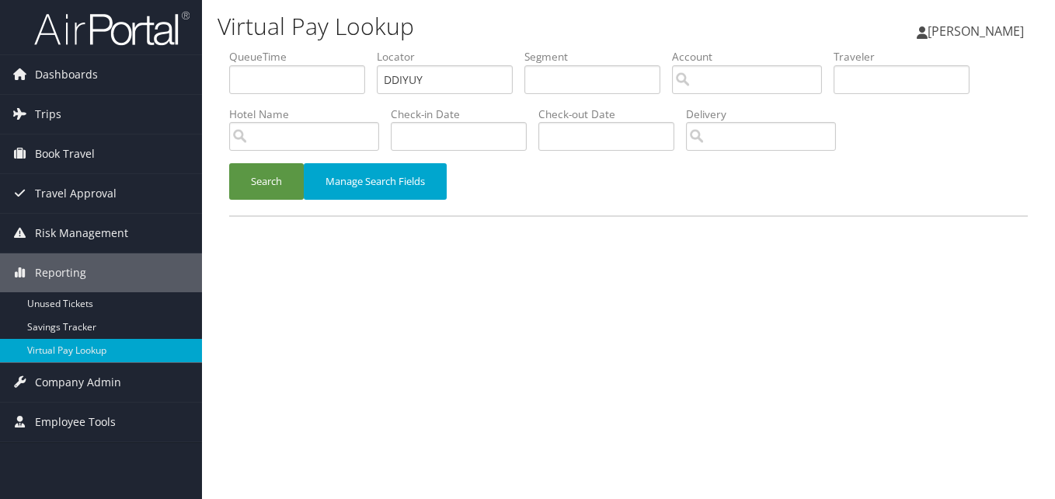
click at [231, 214] on div "Search Manage Search Fields" at bounding box center [628, 189] width 822 height 52
click at [257, 170] on button "Search" at bounding box center [266, 181] width 75 height 37
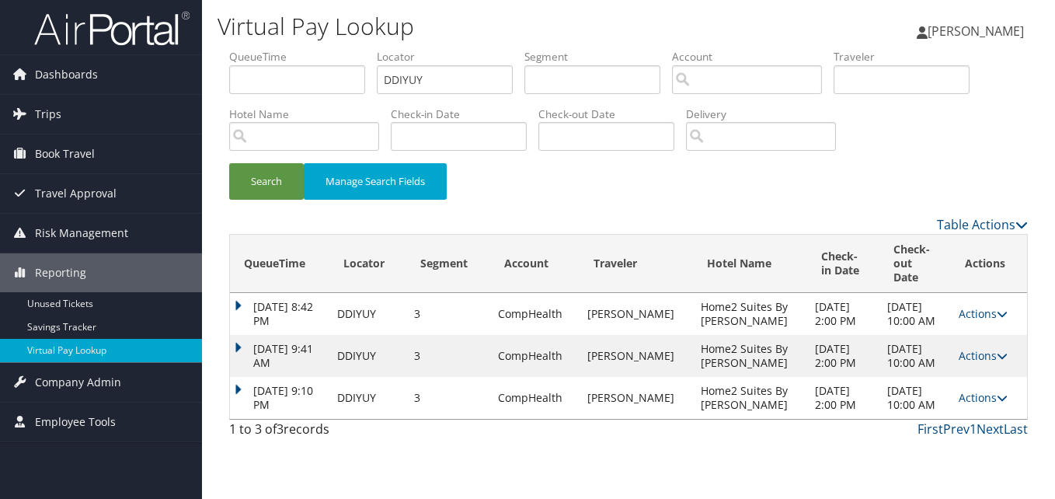
click at [255, 361] on td "[DATE] 9:41 AM" at bounding box center [279, 356] width 99 height 42
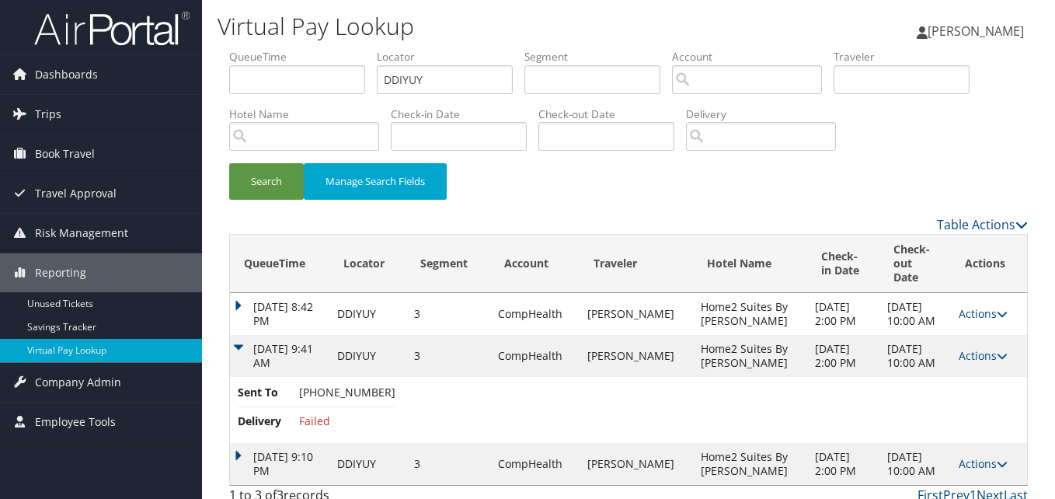
click at [242, 443] on td "Oct 1, 2025 9:10 PM" at bounding box center [279, 464] width 99 height 42
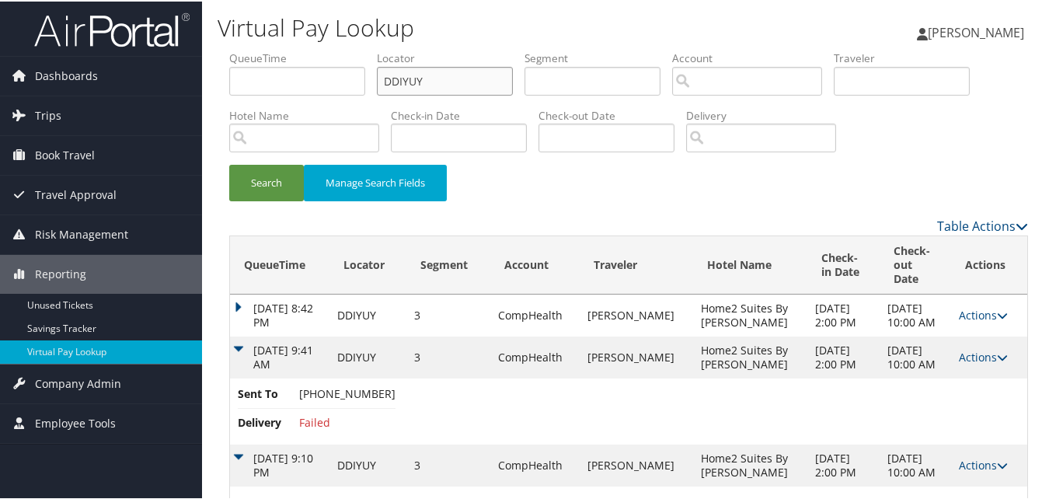
drag, startPoint x: 437, startPoint y: 88, endPoint x: 314, endPoint y: 101, distance: 124.2
click at [314, 49] on ul "QueueTime Locator DDIYUY Segment Account Traveler Hotel Name Check-in Date Chec…" at bounding box center [628, 49] width 798 height 0
paste input "UIXWWH"
type input "UIXWWH"
click at [249, 198] on button "Search" at bounding box center [266, 181] width 75 height 37
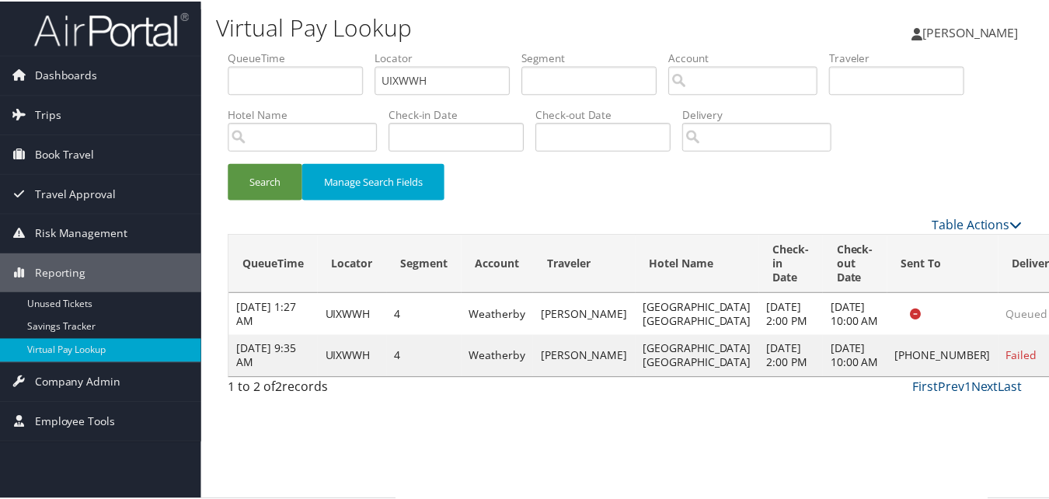
scroll to position [1, 0]
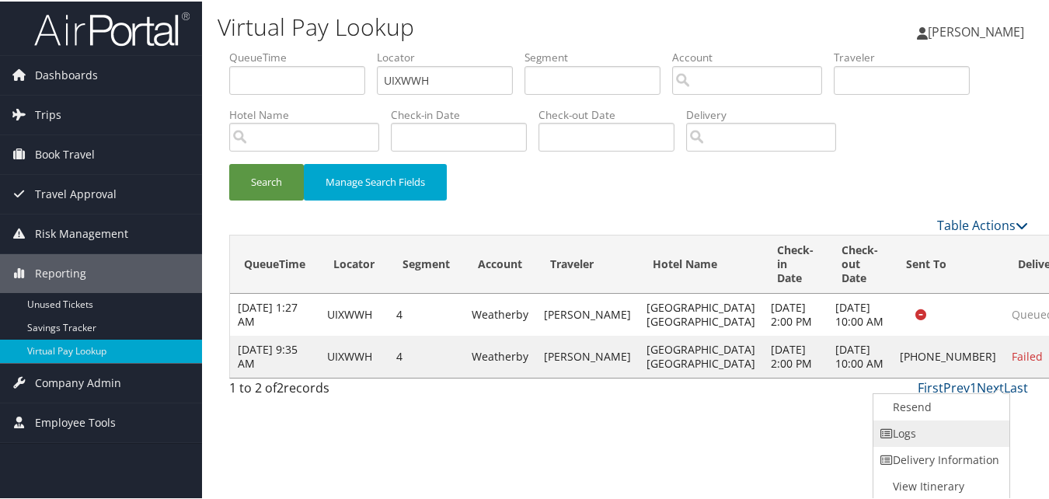
click at [902, 426] on link "Logs" at bounding box center [939, 432] width 133 height 26
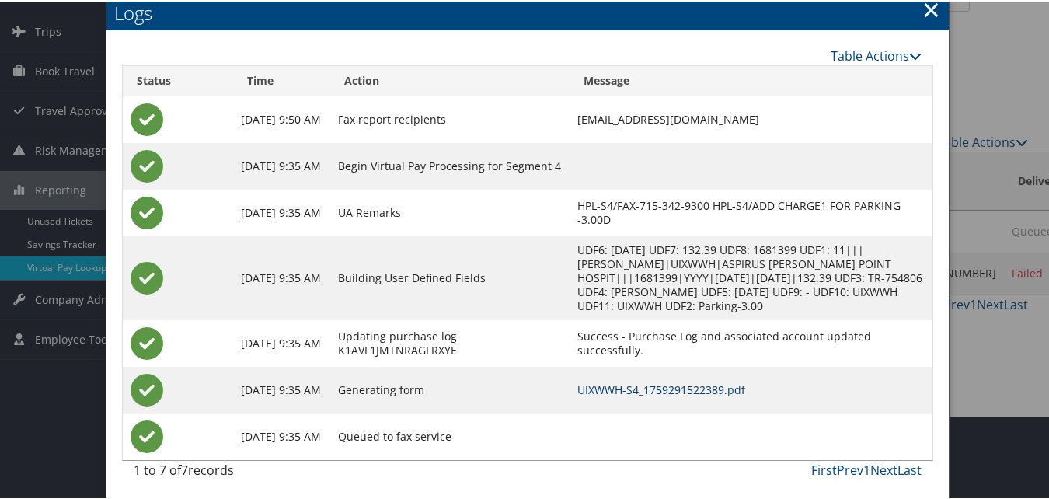
scroll to position [87, 0]
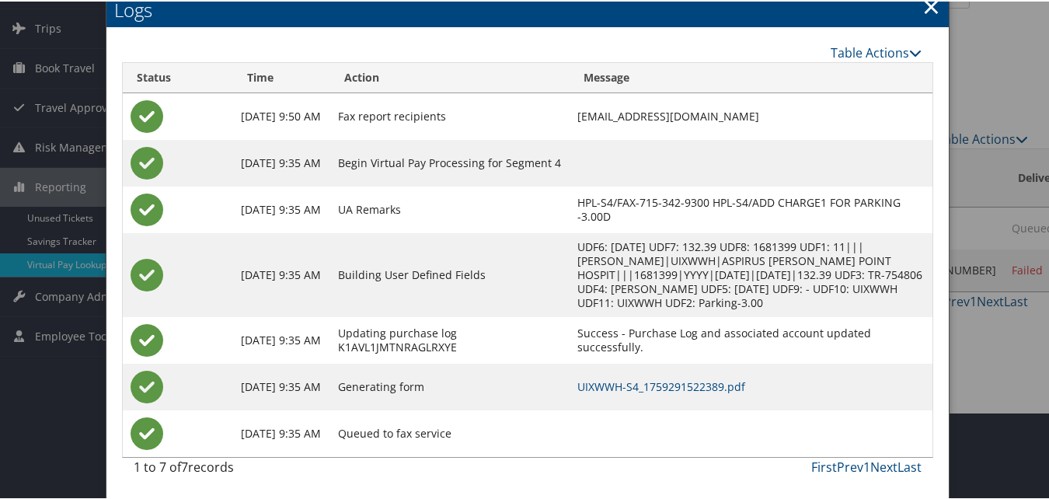
click at [694, 393] on td "UIXWWH-S4_1759291522389.pdf" at bounding box center [750, 385] width 363 height 47
drag, startPoint x: 696, startPoint y: 386, endPoint x: 704, endPoint y: 377, distance: 12.1
click at [696, 384] on link "UIXWWH-S4_1759291522389.pdf" at bounding box center [661, 384] width 168 height 15
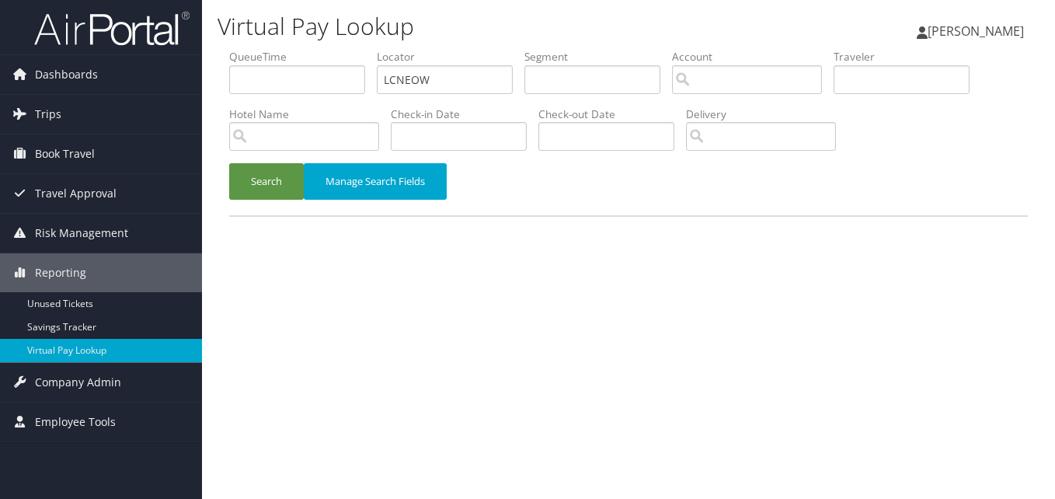
drag, startPoint x: 0, startPoint y: 0, endPoint x: 426, endPoint y: 95, distance: 436.1
click at [461, 64] on li "Locator LCNEOW" at bounding box center [451, 77] width 148 height 57
drag, startPoint x: 446, startPoint y: 77, endPoint x: 308, endPoint y: 94, distance: 138.5
click at [308, 49] on ul "QueueTime Locator LCNEOW Segment Account Traveler Hotel Name Check-in Date Chec…" at bounding box center [628, 49] width 798 height 0
paste input "FULNBF"
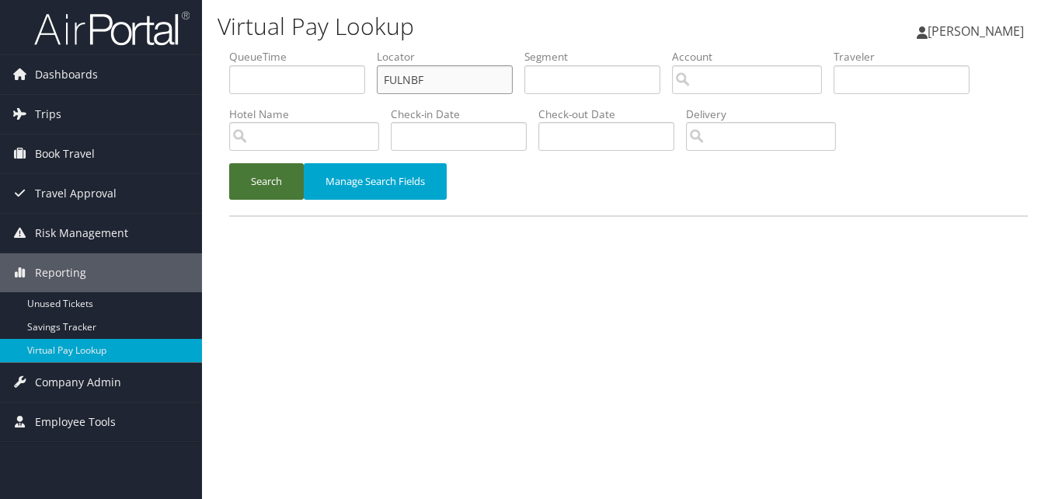
type input "FULNBF"
click at [296, 173] on button "Search" at bounding box center [266, 181] width 75 height 37
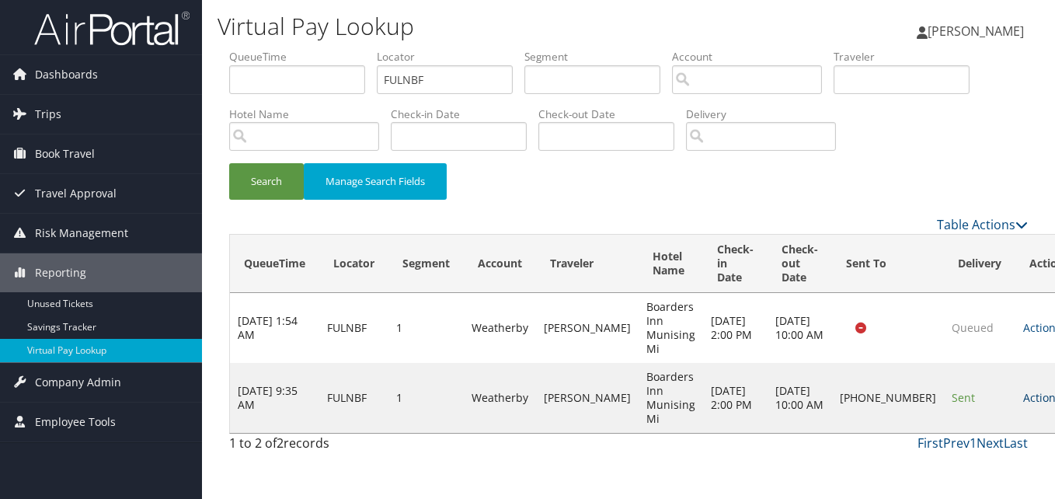
click at [1023, 402] on link "Actions" at bounding box center [1047, 397] width 49 height 15
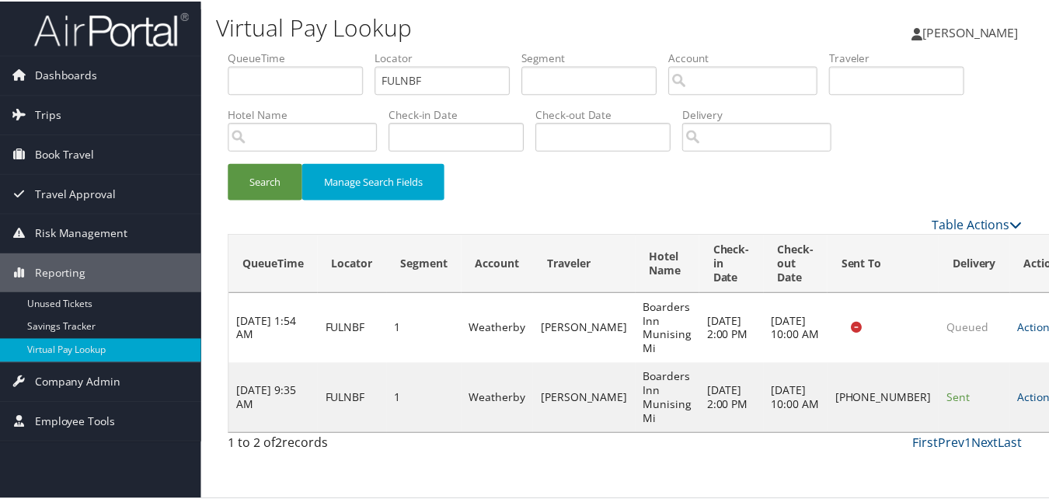
scroll to position [15, 0]
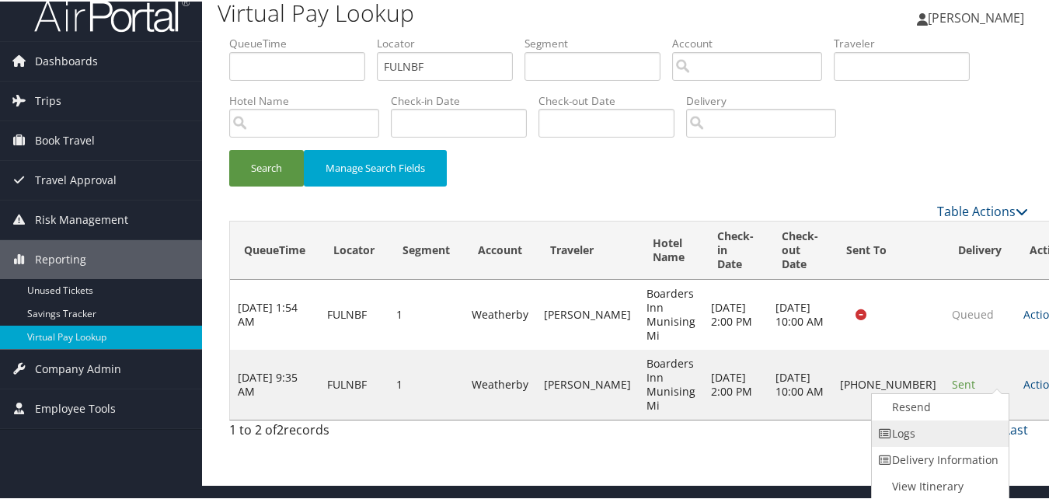
click at [938, 429] on link "Logs" at bounding box center [937, 432] width 133 height 26
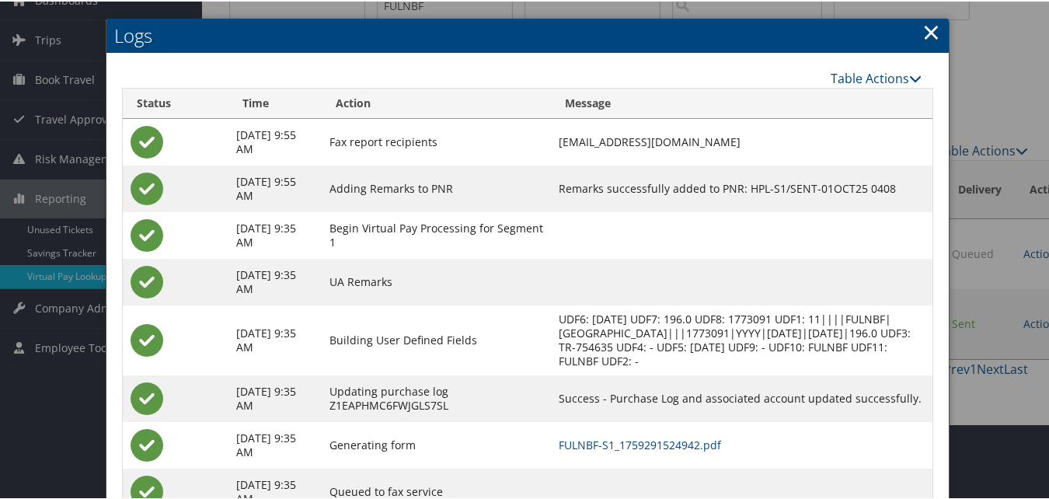
scroll to position [148, 0]
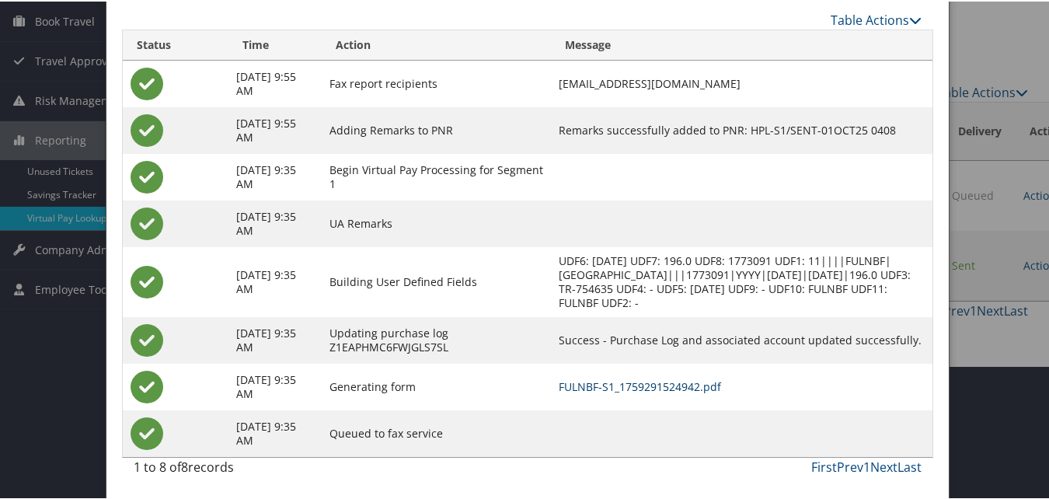
click at [659, 381] on link "FULNBF-S1_1759291524942.pdf" at bounding box center [639, 384] width 162 height 15
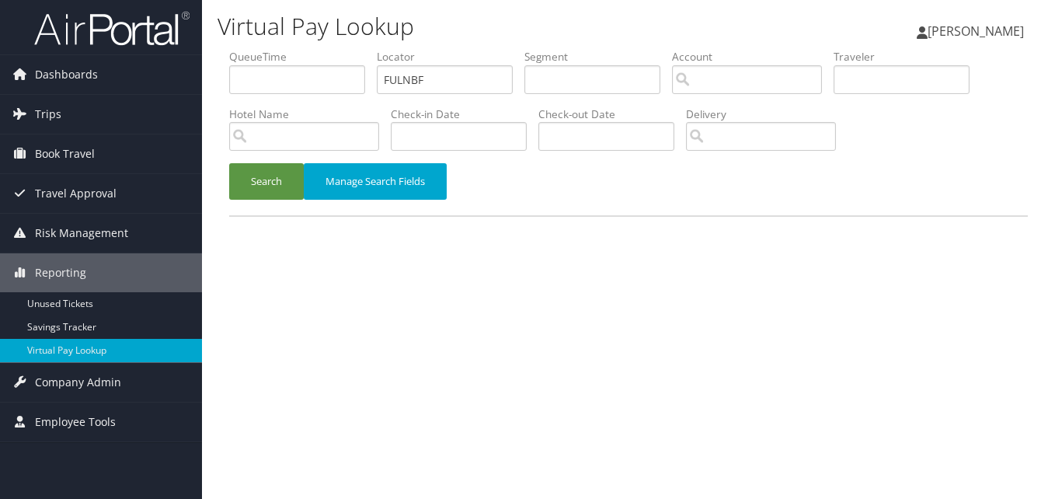
click at [303, 49] on ul "QueueTime Locator FULNBF Segment Account Traveler Hotel Name Check-in Date Chec…" at bounding box center [628, 49] width 798 height 0
type input "DZIPSG"
click at [262, 193] on button "Search" at bounding box center [266, 181] width 75 height 37
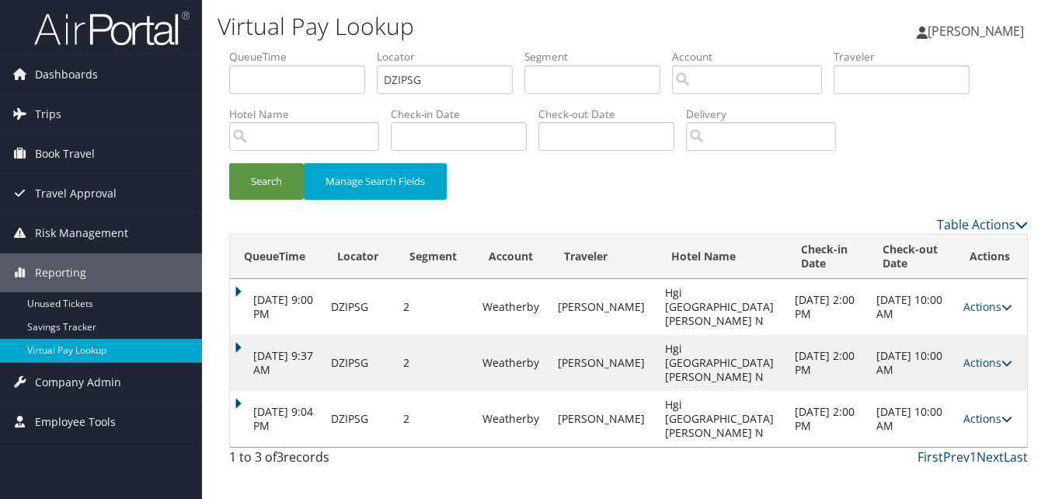
click at [989, 411] on link "Actions" at bounding box center [987, 418] width 49 height 15
click at [931, 427] on link "Logs" at bounding box center [951, 432] width 98 height 26
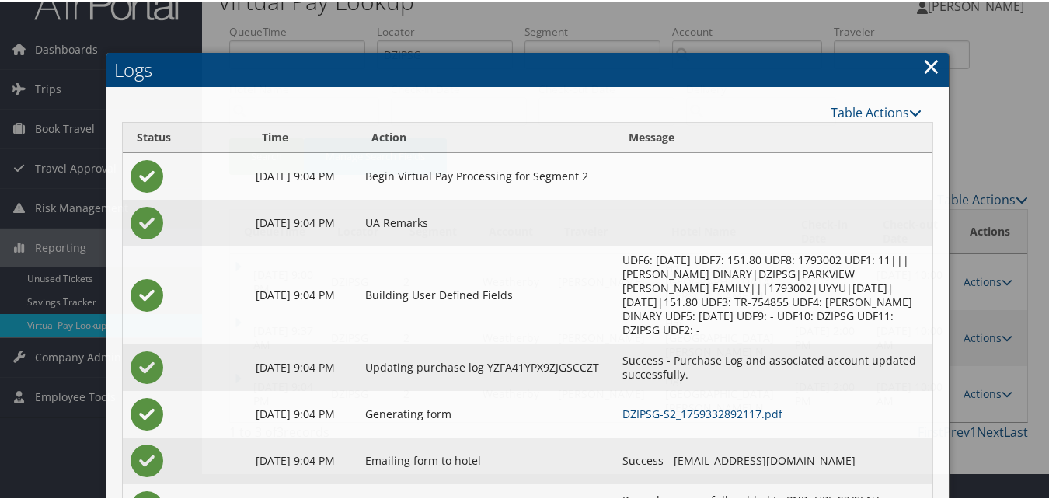
scroll to position [72, 0]
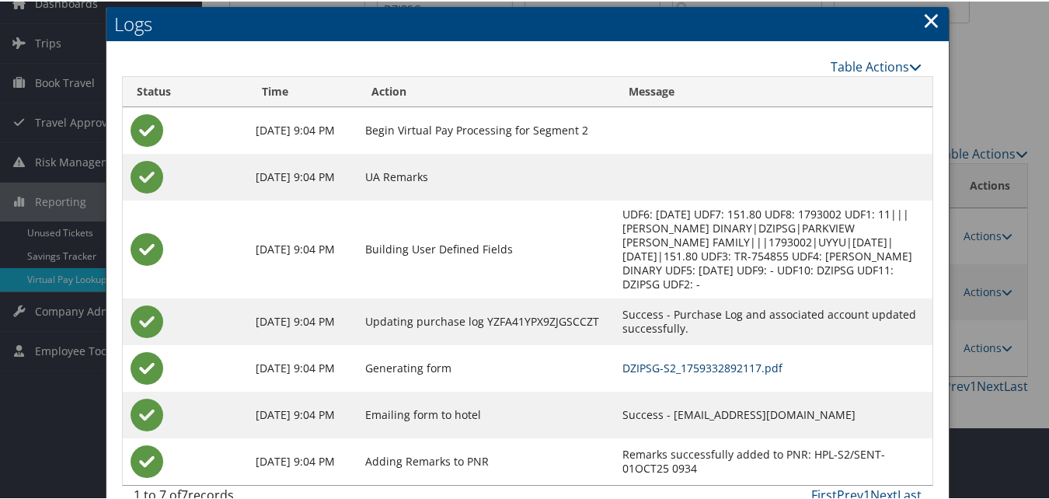
click at [670, 359] on link "DZIPSG-S2_1759332892117.pdf" at bounding box center [702, 366] width 160 height 15
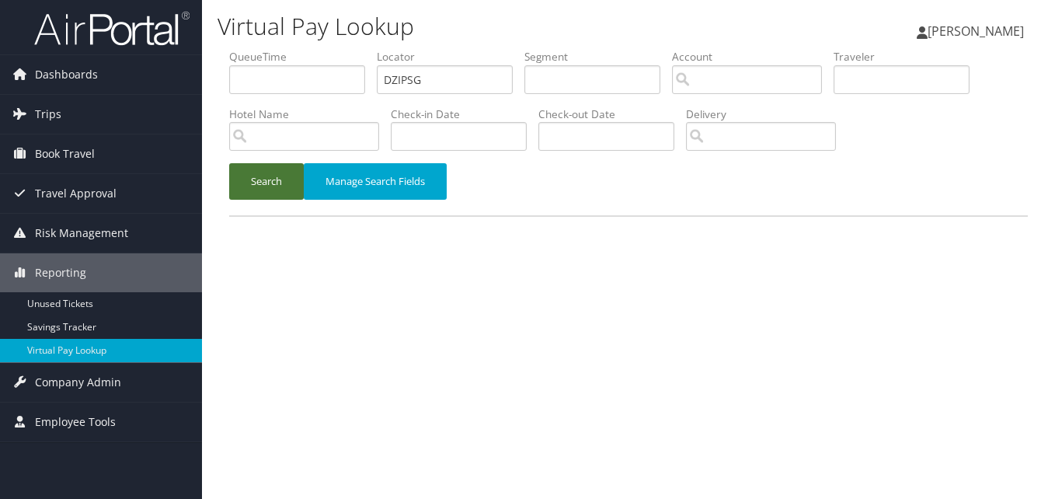
click at [266, 169] on button "Search" at bounding box center [266, 181] width 75 height 37
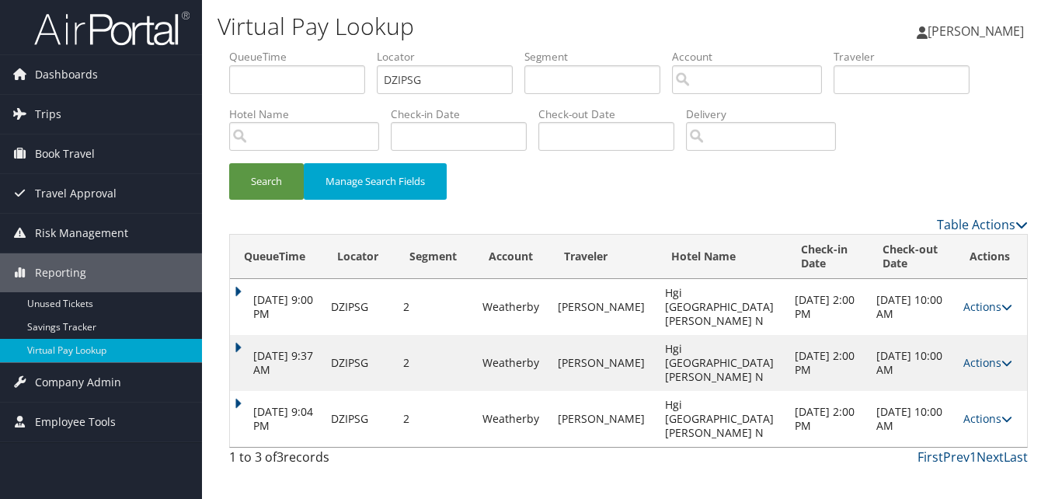
click at [249, 391] on td "[DATE] 9:04 PM" at bounding box center [276, 419] width 93 height 56
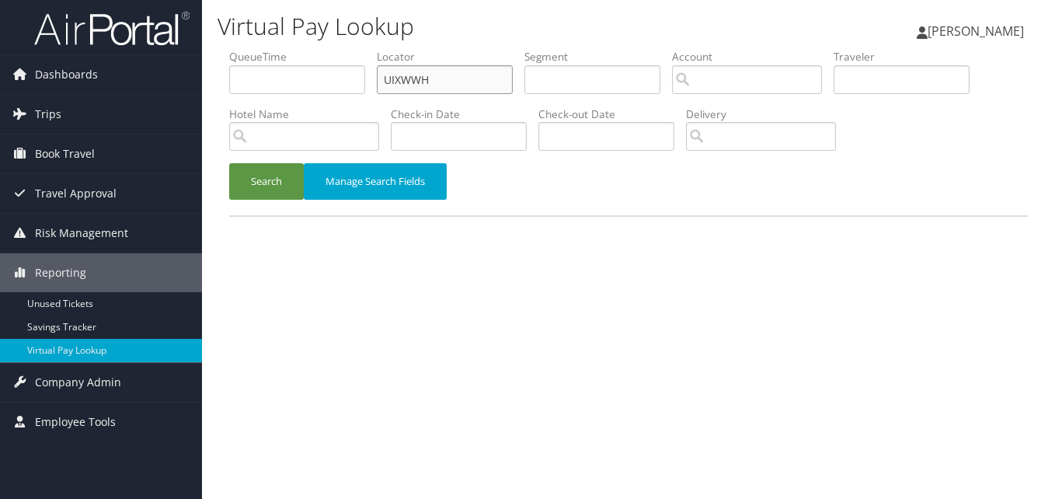
click at [427, 71] on input "UIXWWH" at bounding box center [445, 79] width 136 height 29
paste input "QWFBDF"
drag, startPoint x: 461, startPoint y: 72, endPoint x: 322, endPoint y: 102, distance: 141.4
click at [322, 49] on ul "QueueTime Locator UIXWWH Segment Account Traveler Hotel Name Check-in Date Chec…" at bounding box center [628, 49] width 798 height 0
type input "QWFBDF"
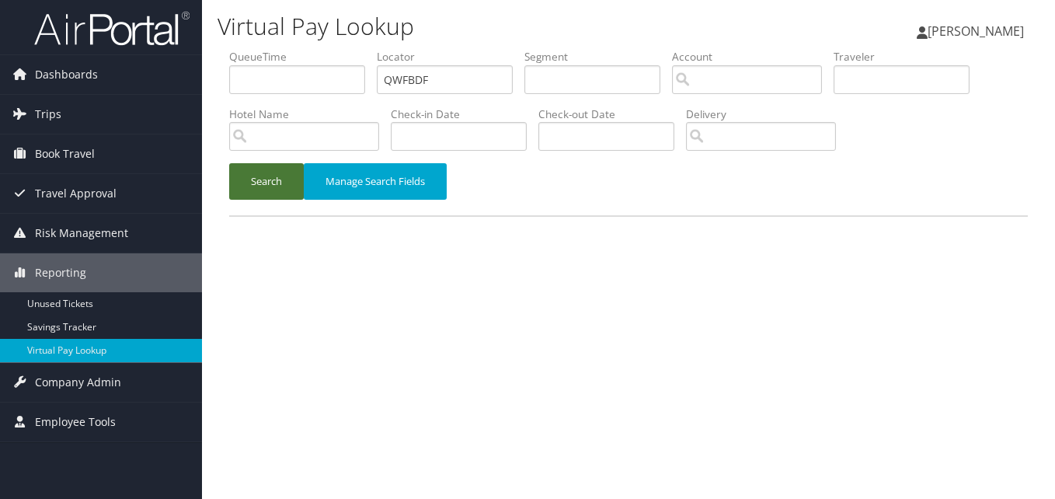
click at [267, 185] on button "Search" at bounding box center [266, 181] width 75 height 37
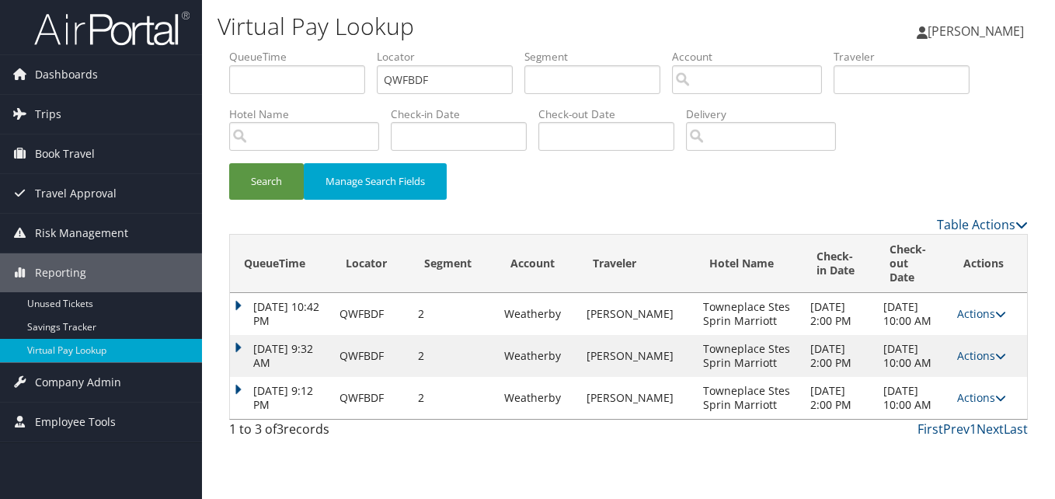
click at [990, 394] on td "Actions Resend Logs View Itinerary" at bounding box center [988, 398] width 78 height 42
click at [958, 390] on link "Actions" at bounding box center [981, 397] width 49 height 15
click at [940, 419] on link "Logs" at bounding box center [950, 432] width 98 height 26
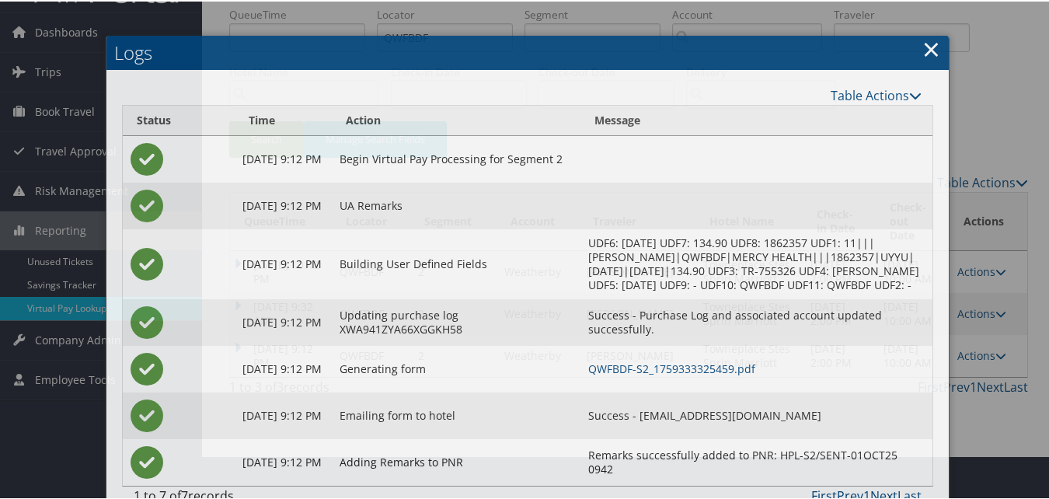
scroll to position [86, 0]
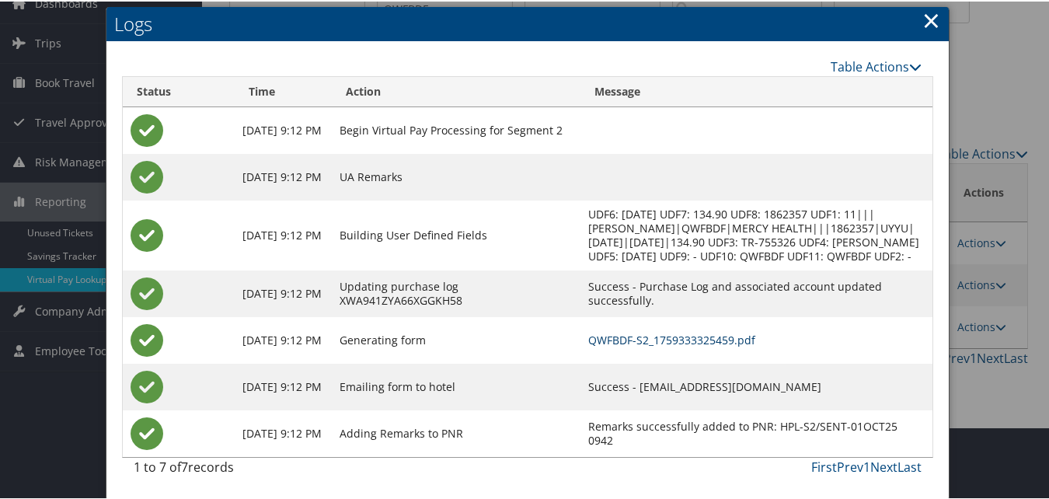
click at [655, 334] on link "QWFBDF-S2_1759333325459.pdf" at bounding box center [671, 338] width 167 height 15
